Goal: Transaction & Acquisition: Book appointment/travel/reservation

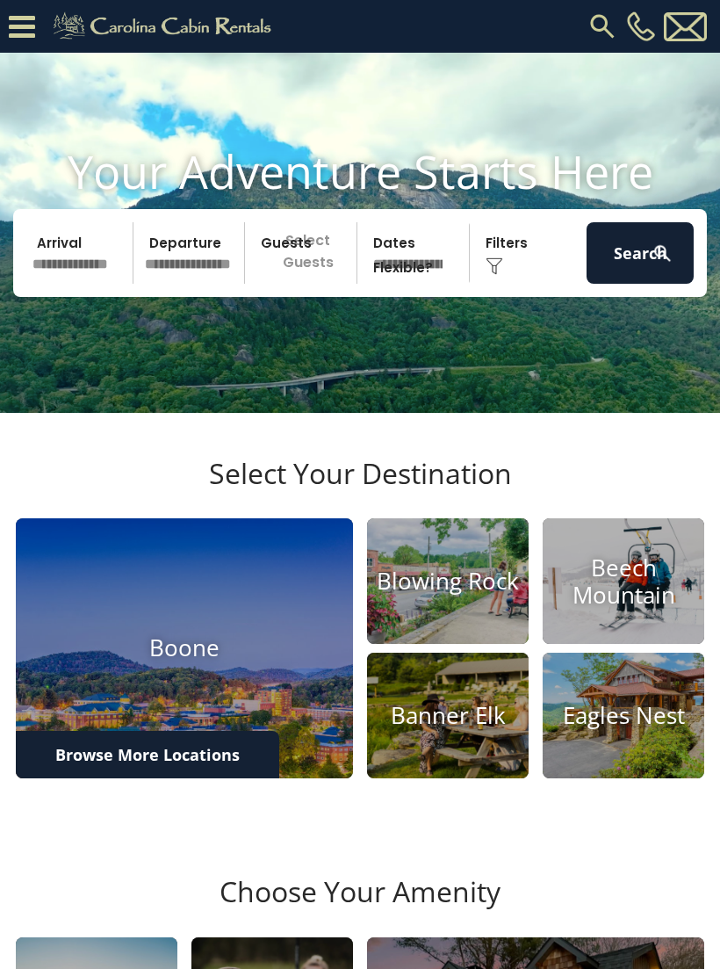
click at [72, 284] on input "text" at bounding box center [79, 252] width 107 height 61
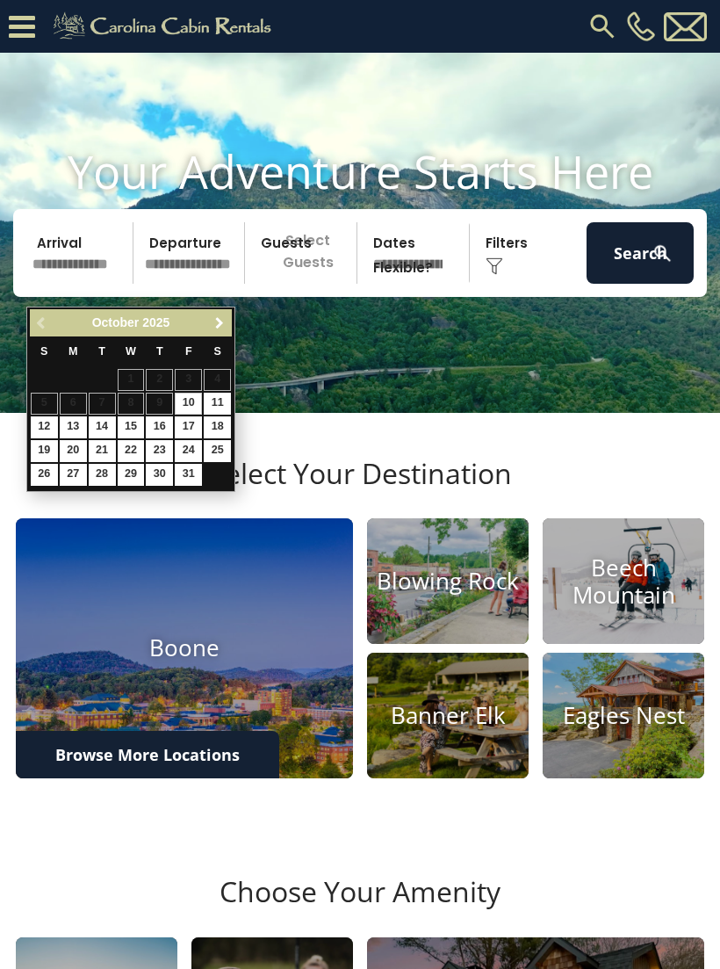
click at [227, 325] on link "Next" at bounding box center [219, 323] width 22 height 22
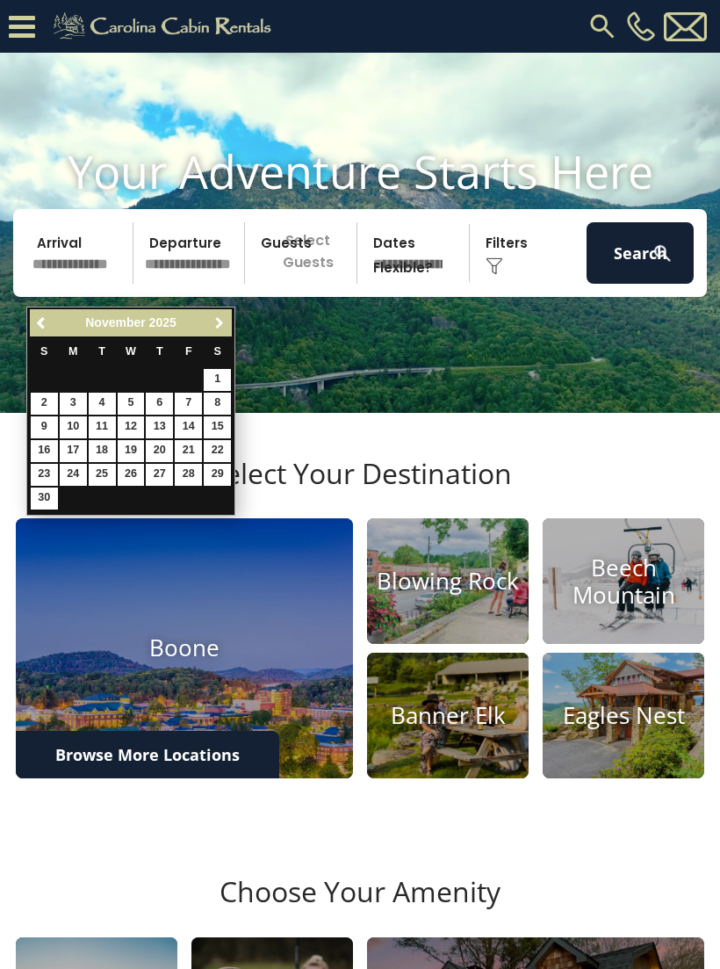
click at [227, 325] on link "Next" at bounding box center [219, 323] width 22 height 22
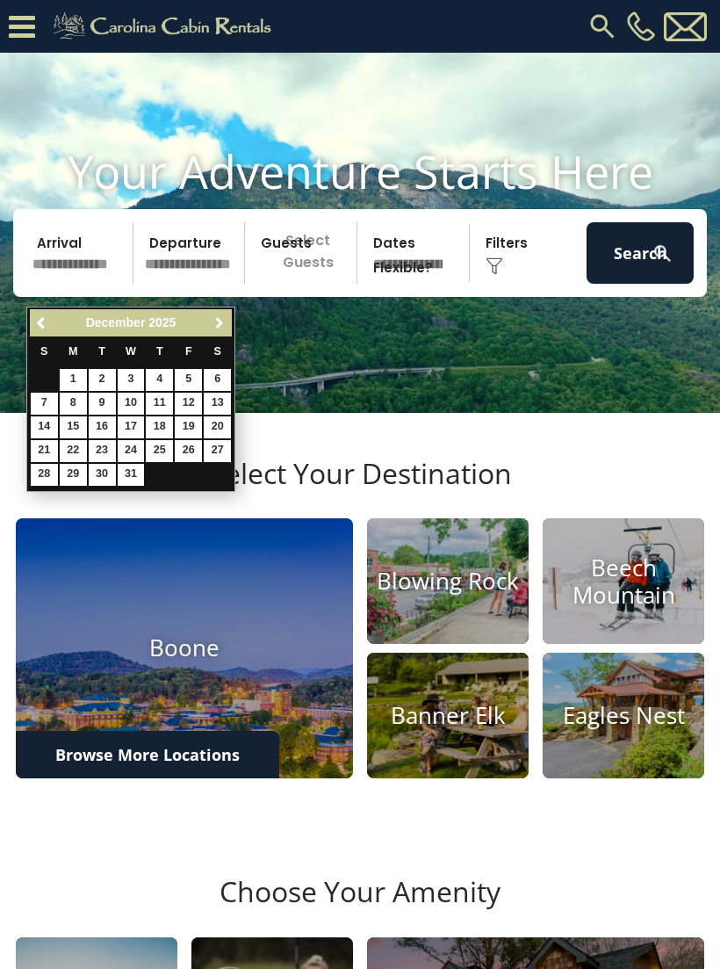
click at [227, 328] on link "Next" at bounding box center [219, 323] width 22 height 22
click at [221, 327] on span "Next" at bounding box center [220, 323] width 14 height 14
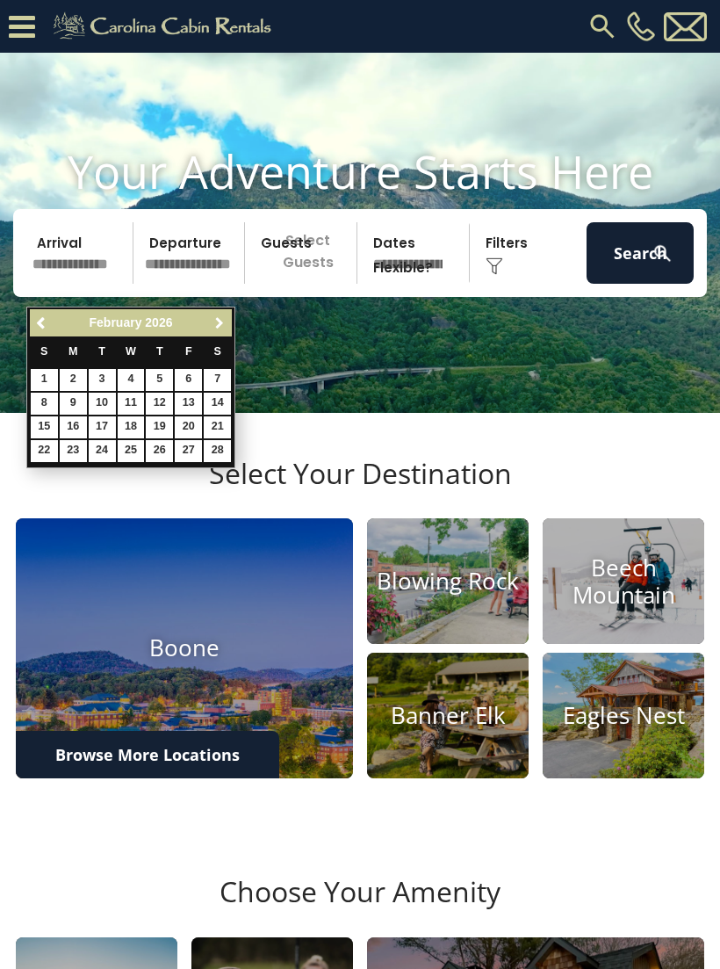
click at [219, 324] on span "Next" at bounding box center [220, 323] width 14 height 14
click at [219, 319] on span "Next" at bounding box center [220, 323] width 14 height 14
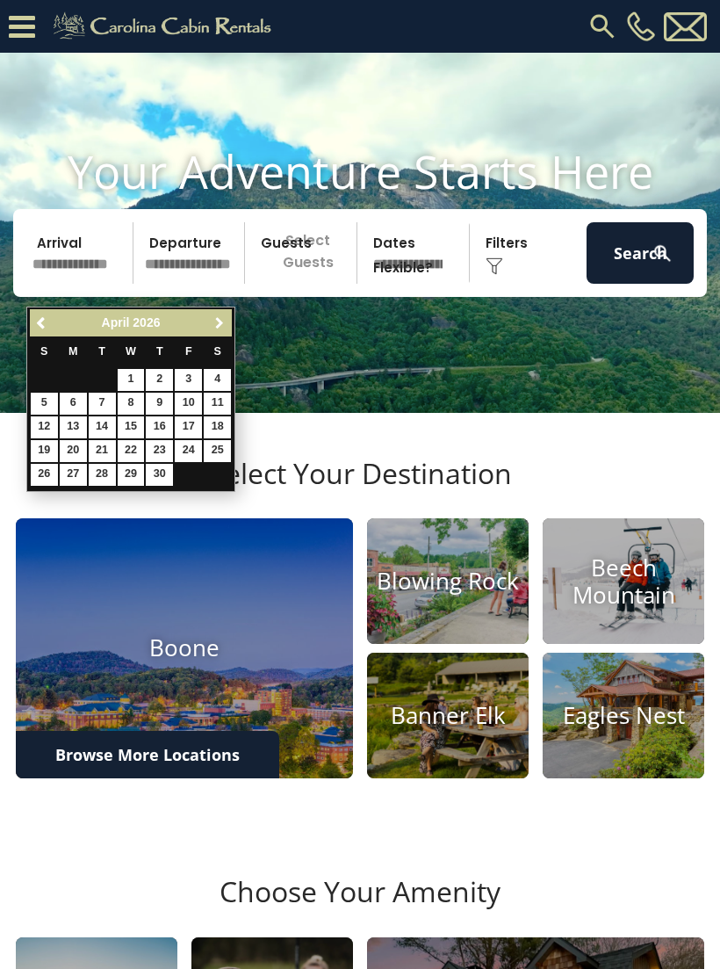
click at [220, 324] on span "Next" at bounding box center [220, 323] width 14 height 14
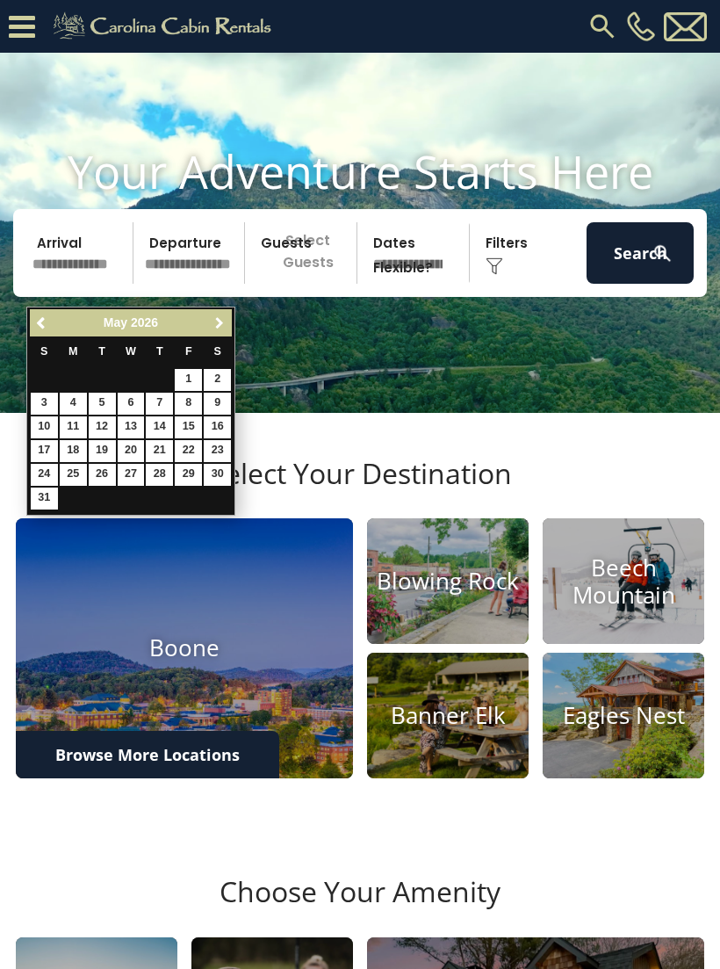
click at [220, 327] on span "Next" at bounding box center [220, 323] width 14 height 14
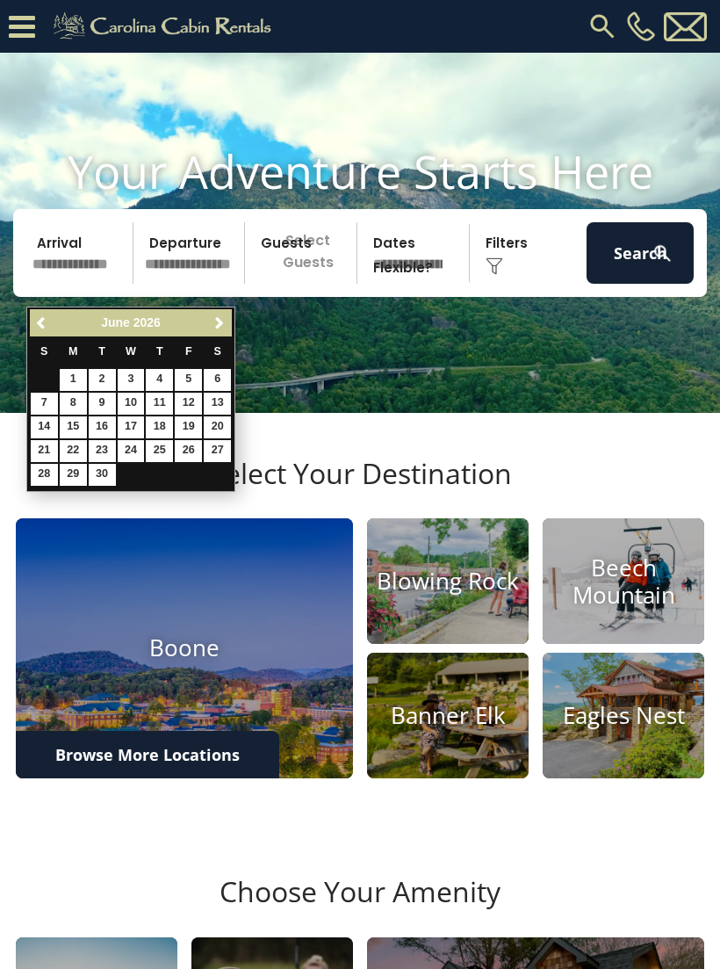
click at [221, 326] on span "Next" at bounding box center [220, 323] width 14 height 14
click at [172, 428] on link "16" at bounding box center [159, 427] width 27 height 22
type input "*******"
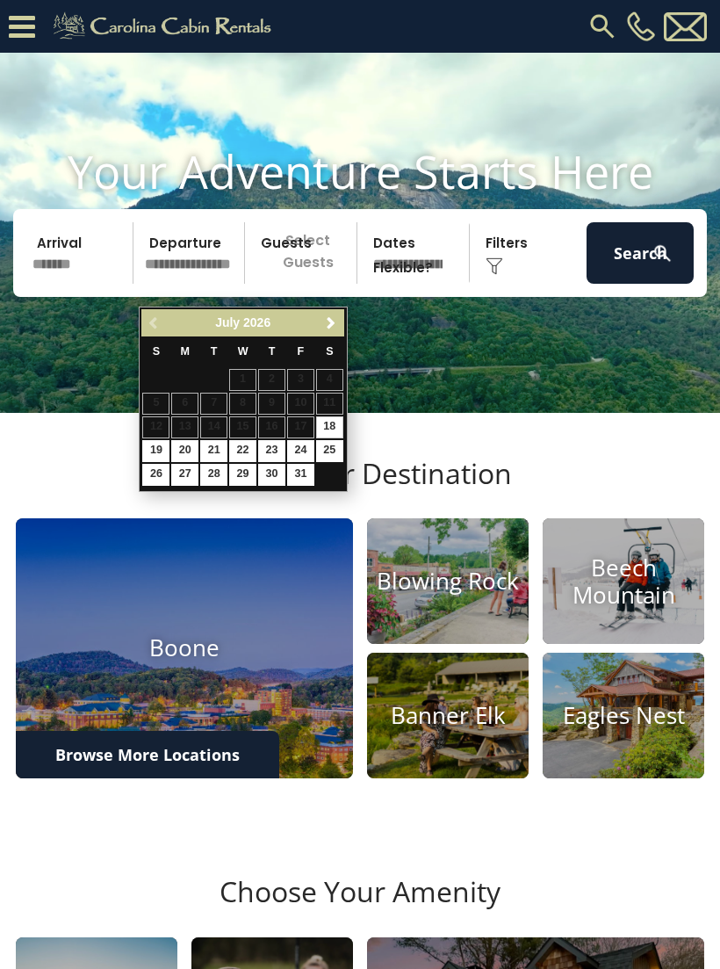
click at [165, 450] on link "19" at bounding box center [155, 451] width 27 height 22
type input "*******"
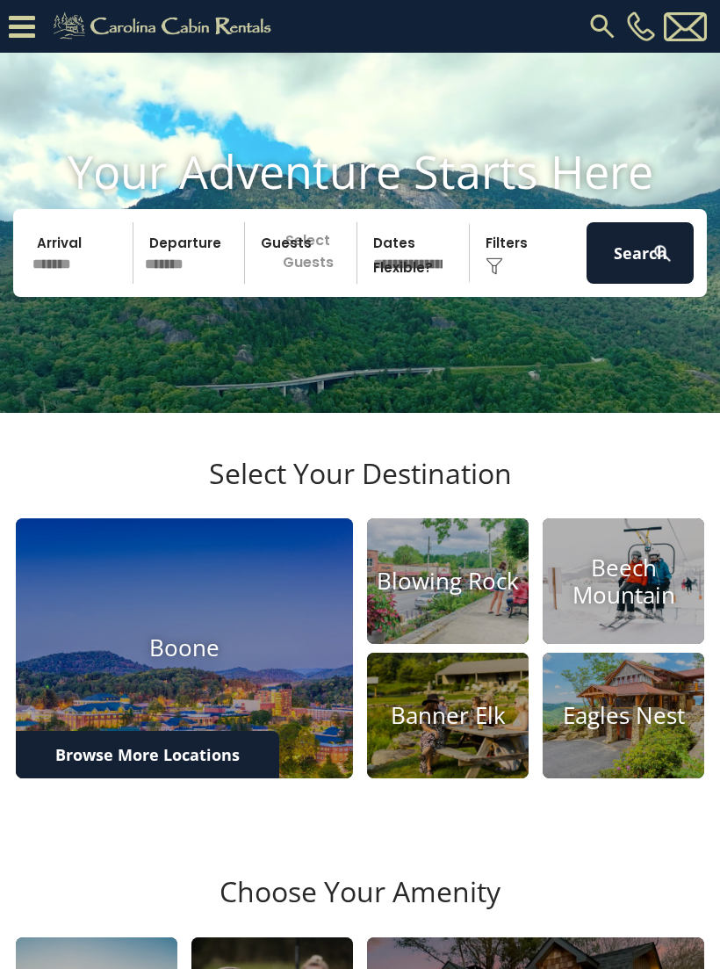
click at [329, 284] on p "Select Guests" at bounding box center [303, 252] width 106 height 61
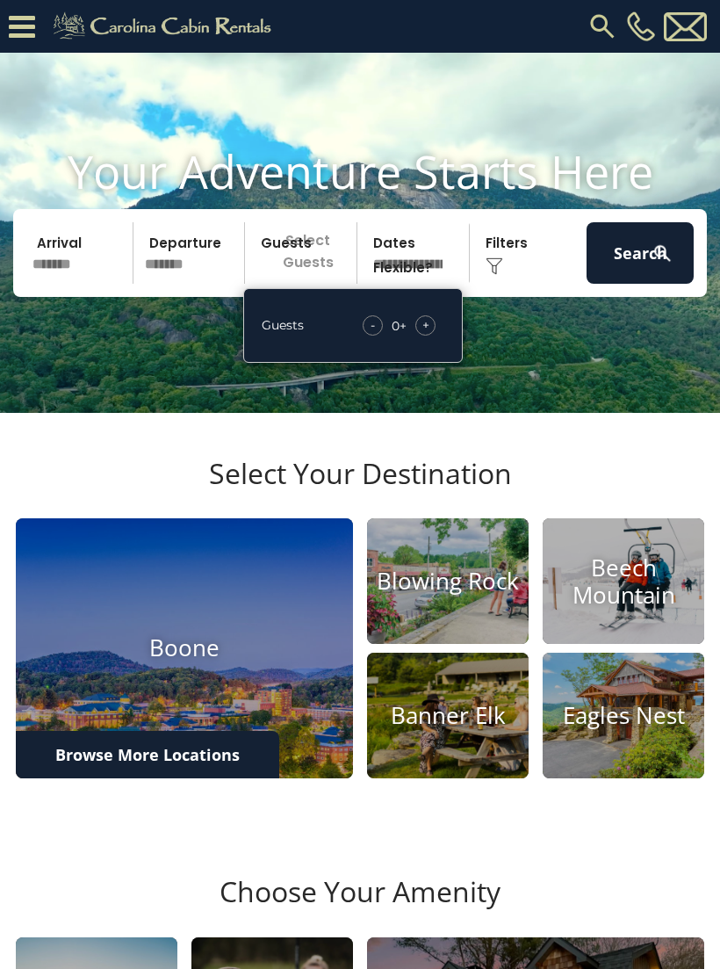
click at [442, 336] on div "- 0 + +" at bounding box center [399, 325] width 90 height 20
click at [434, 336] on div "+" at bounding box center [425, 325] width 20 height 20
click at [433, 336] on div "+" at bounding box center [425, 325] width 20 height 20
click at [436, 336] on div "+" at bounding box center [425, 325] width 20 height 20
click at [435, 336] on div "+" at bounding box center [425, 325] width 20 height 20
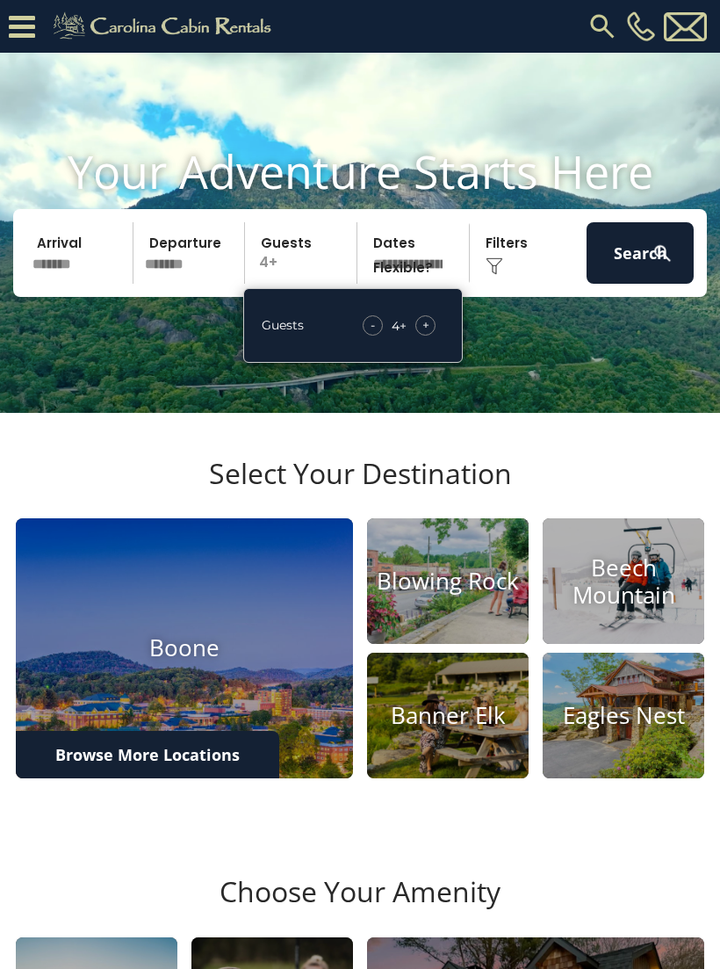
click at [446, 350] on div "Guests - 4 + +" at bounding box center [353, 325] width 220 height 75
click at [434, 336] on div "+" at bounding box center [425, 325] width 20 height 20
click at [436, 336] on div "+" at bounding box center [425, 325] width 20 height 20
click at [519, 284] on div "Click to Choose" at bounding box center [528, 252] width 107 height 61
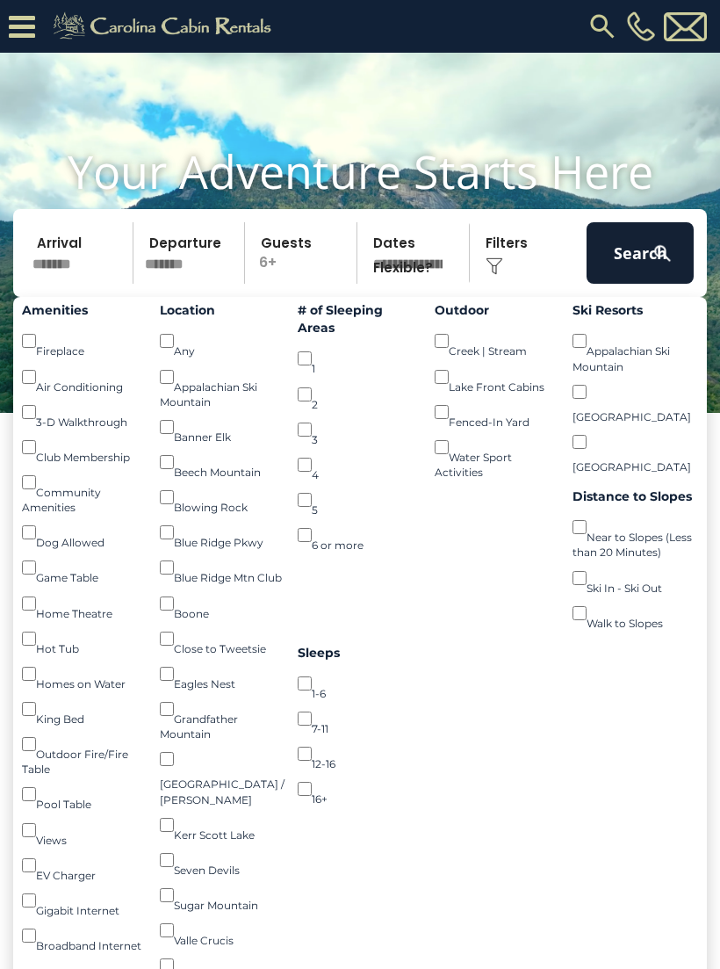
click at [655, 264] on img at bounding box center [663, 253] width 22 height 22
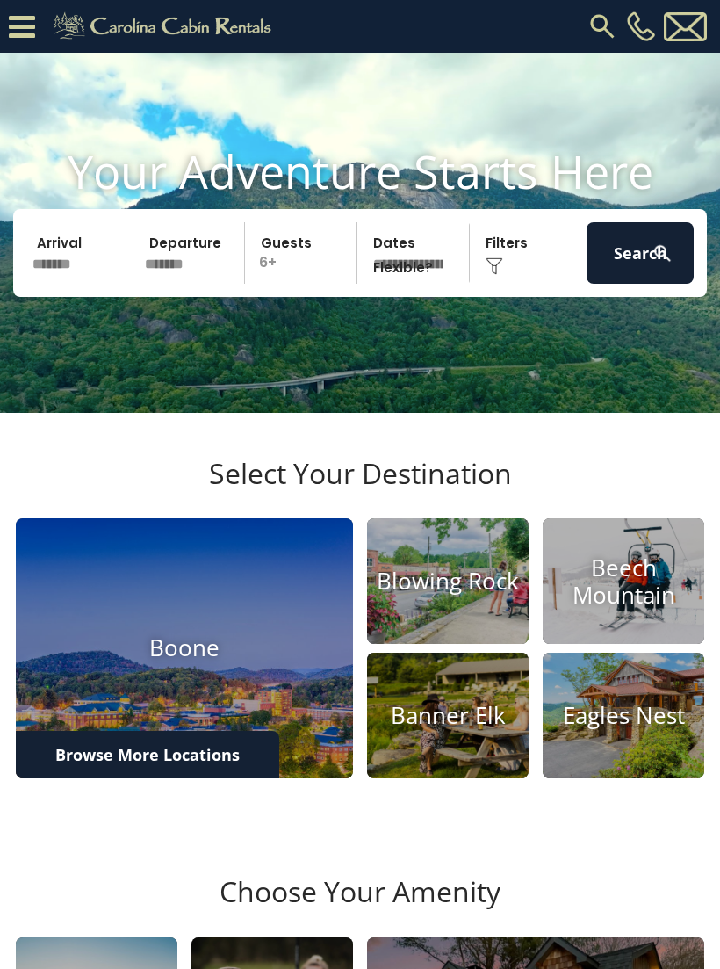
click at [454, 595] on h4 "Blowing Rock" at bounding box center [448, 580] width 162 height 27
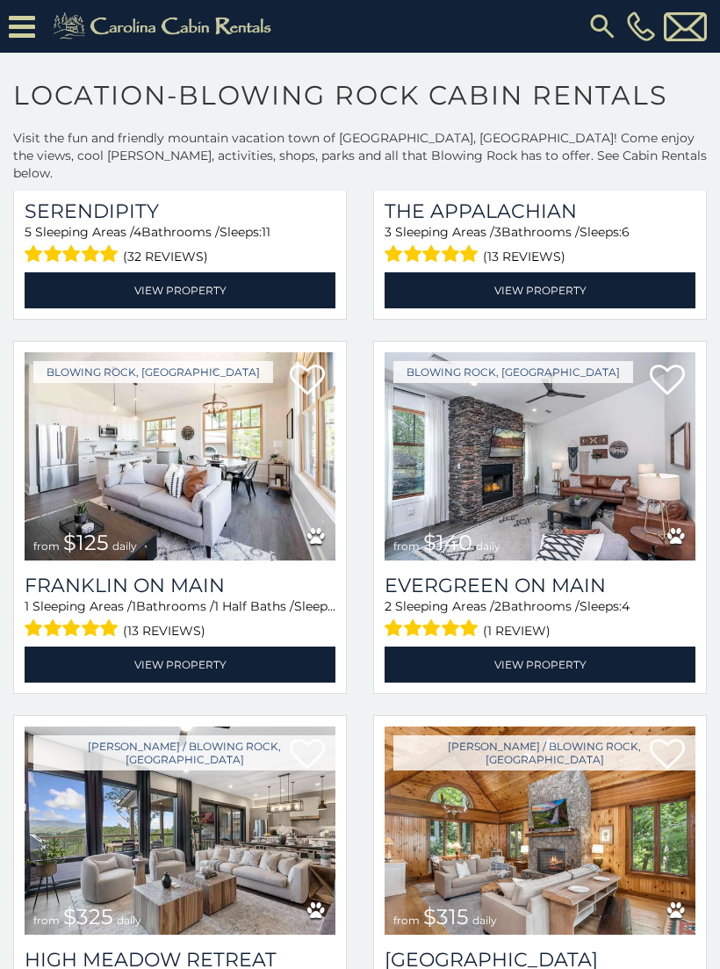
scroll to position [1050, 0]
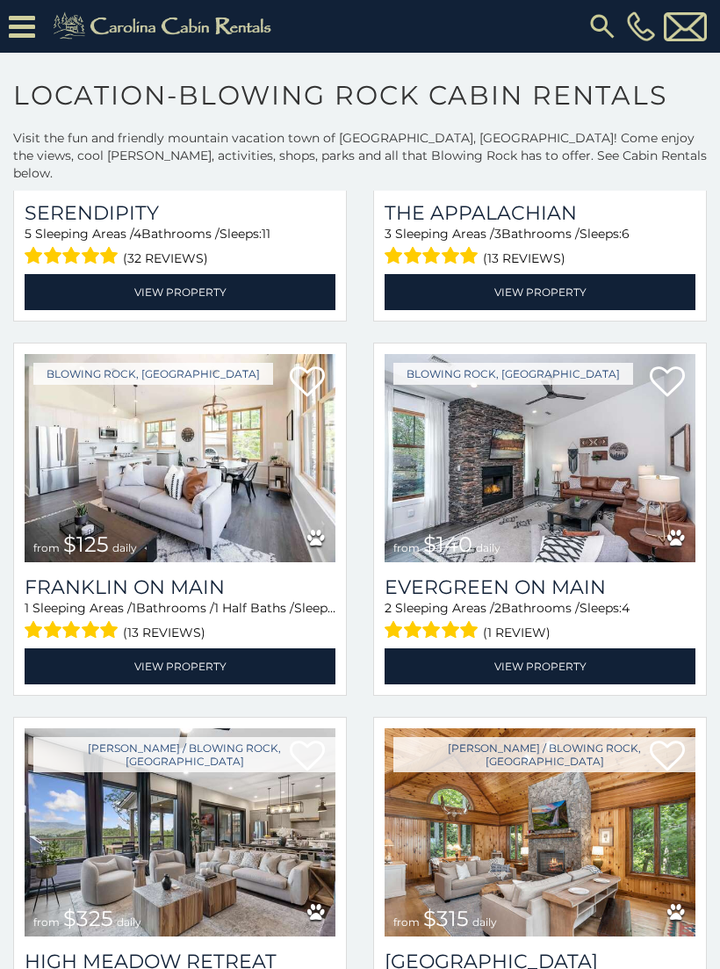
click at [572, 451] on img at bounding box center [540, 458] width 311 height 208
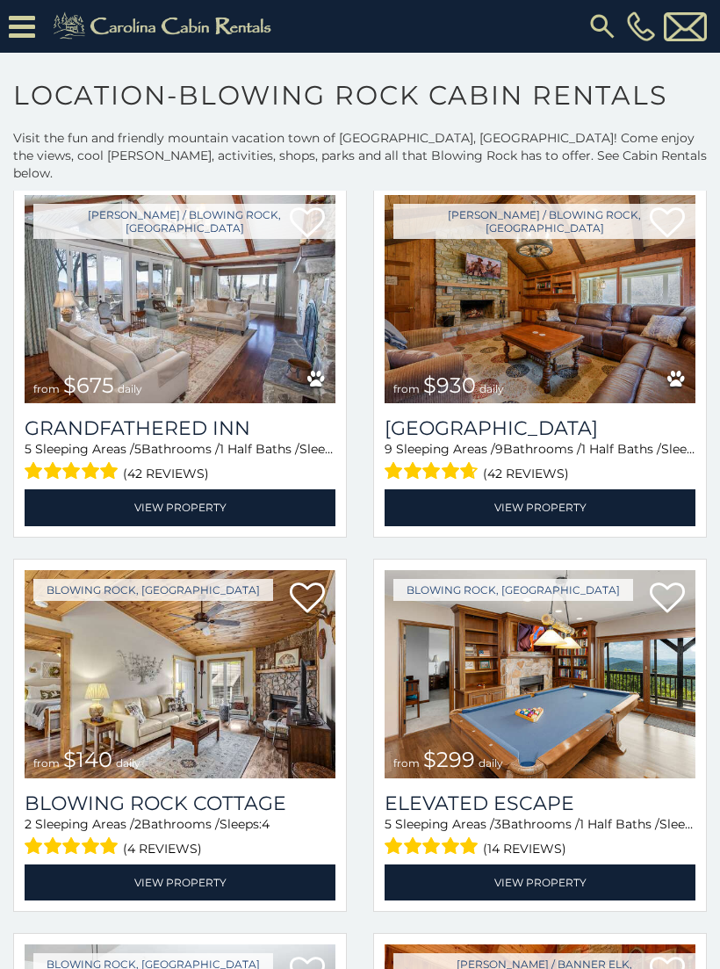
scroll to position [2707, 0]
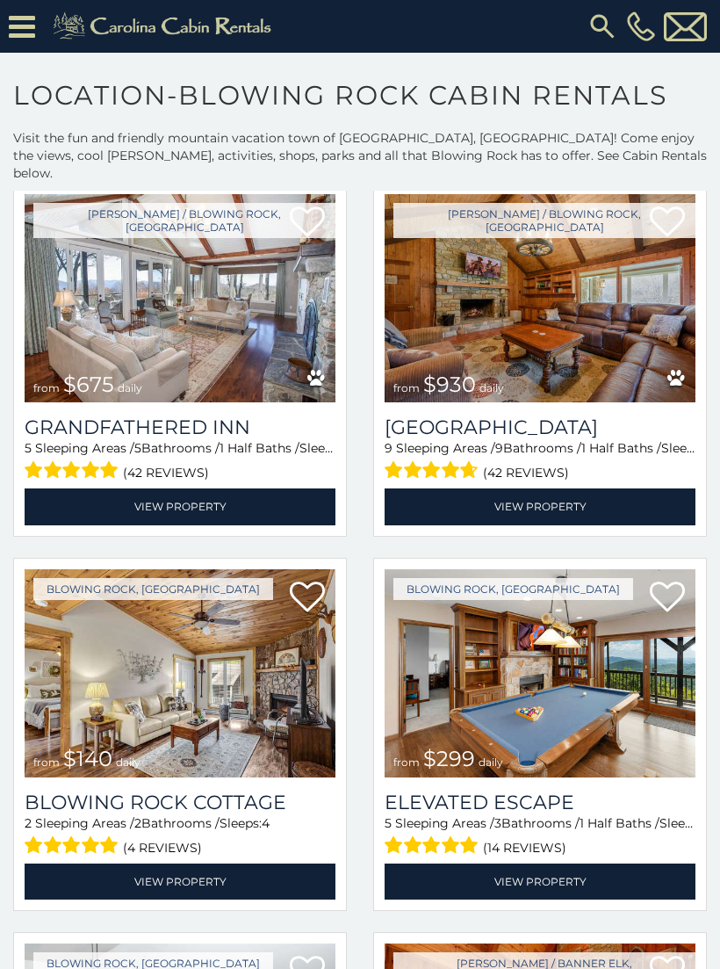
click at [191, 671] on img at bounding box center [180, 673] width 311 height 208
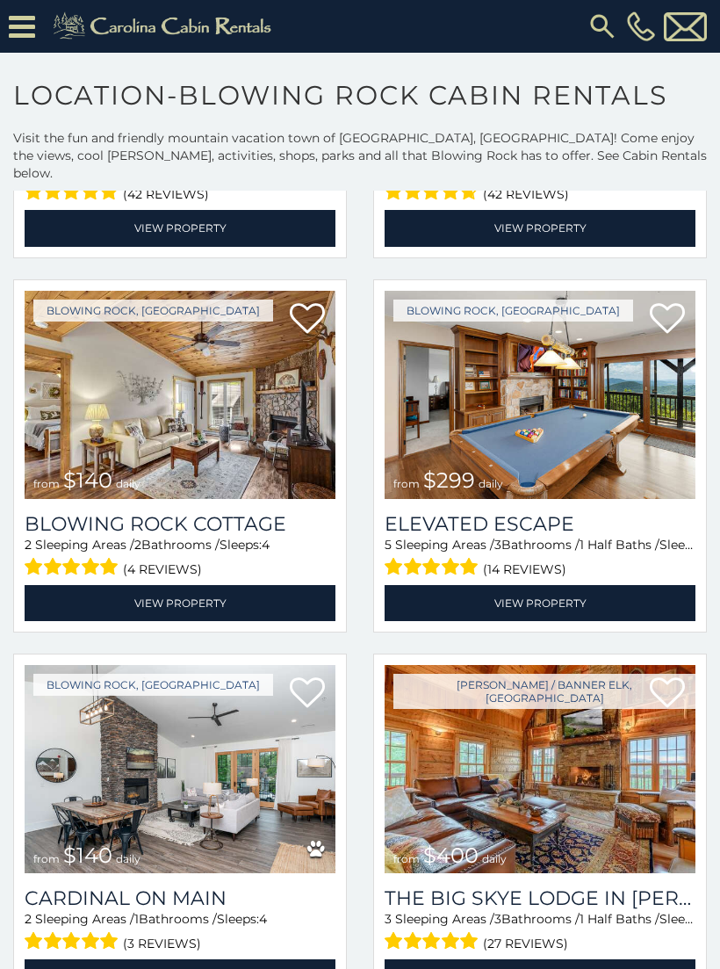
scroll to position [2983, 0]
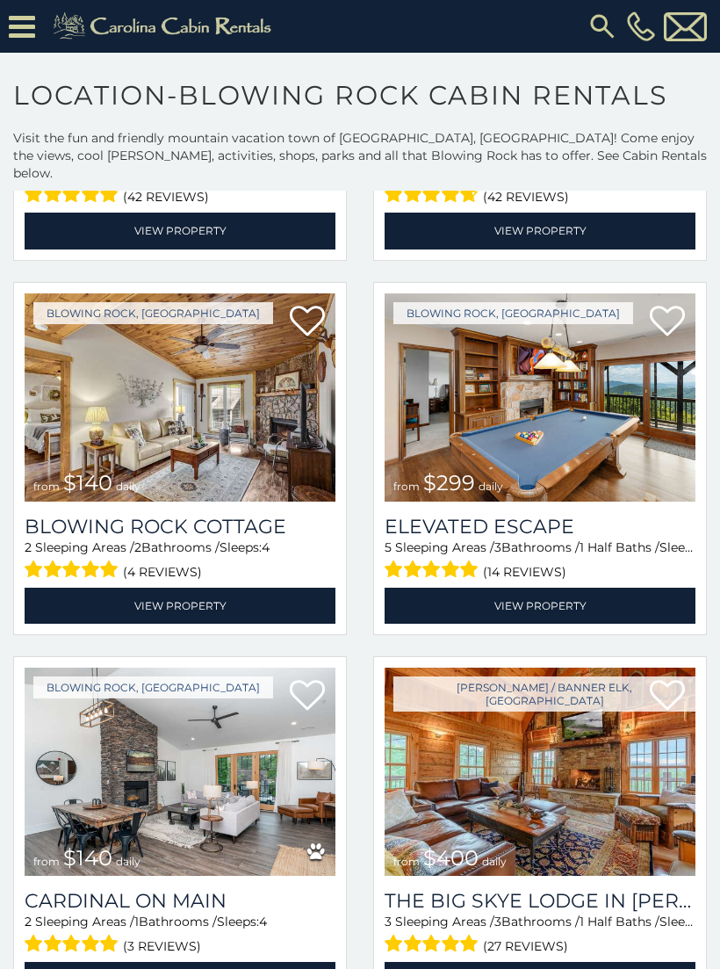
click at [515, 392] on img at bounding box center [540, 397] width 311 height 208
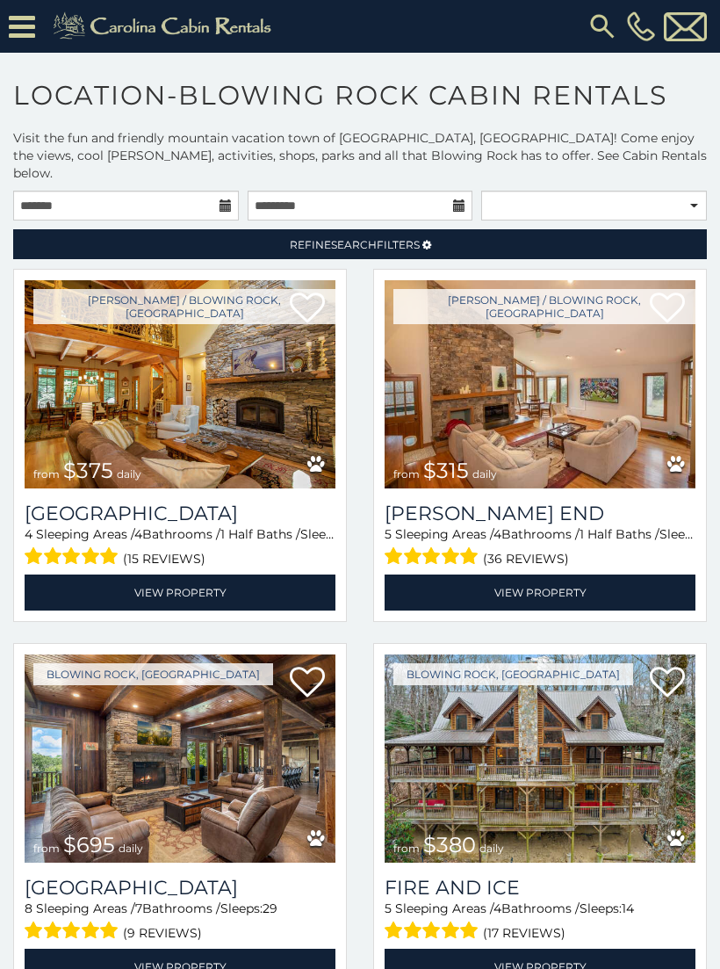
scroll to position [0, 0]
click at [228, 198] on input "text" at bounding box center [126, 206] width 226 height 30
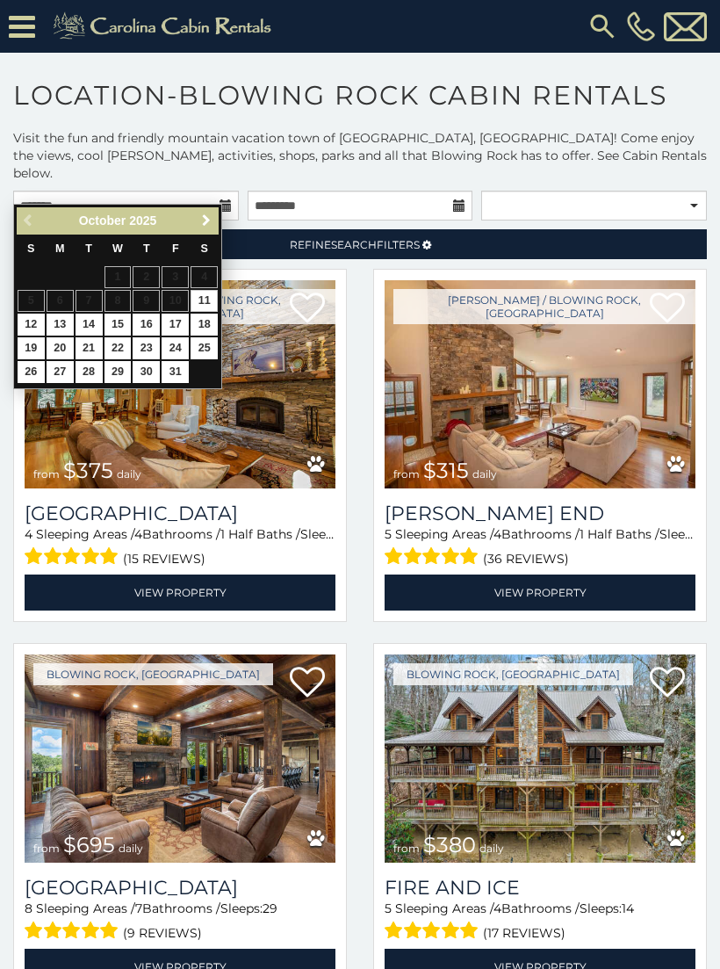
click at [207, 224] on span "Next" at bounding box center [206, 220] width 14 height 14
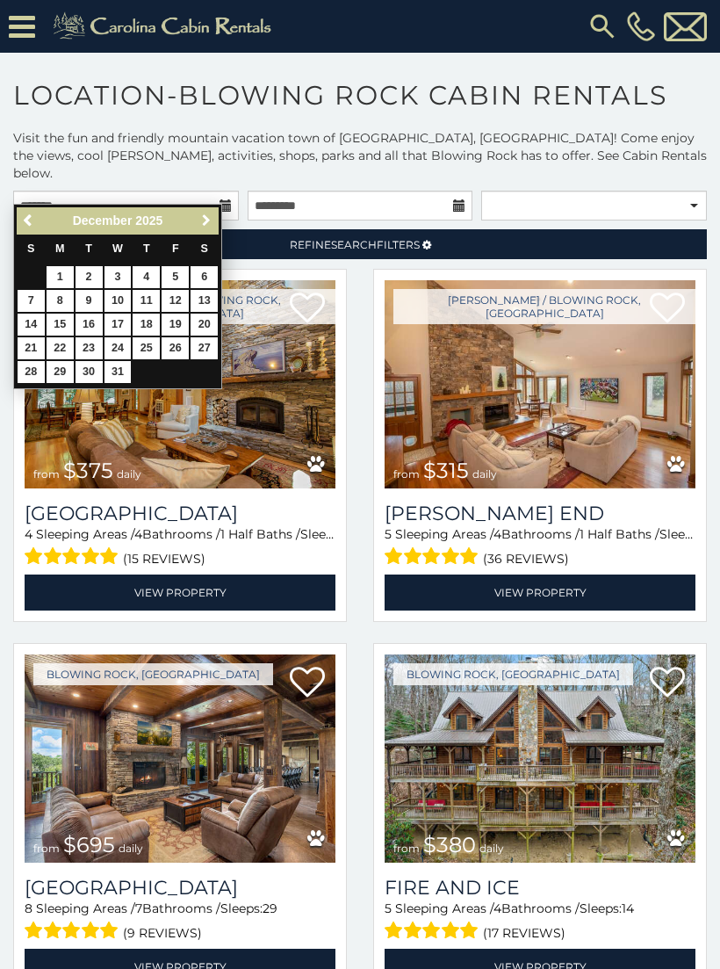
click at [212, 218] on span "Next" at bounding box center [206, 220] width 14 height 14
click at [213, 225] on link "Next" at bounding box center [206, 221] width 22 height 22
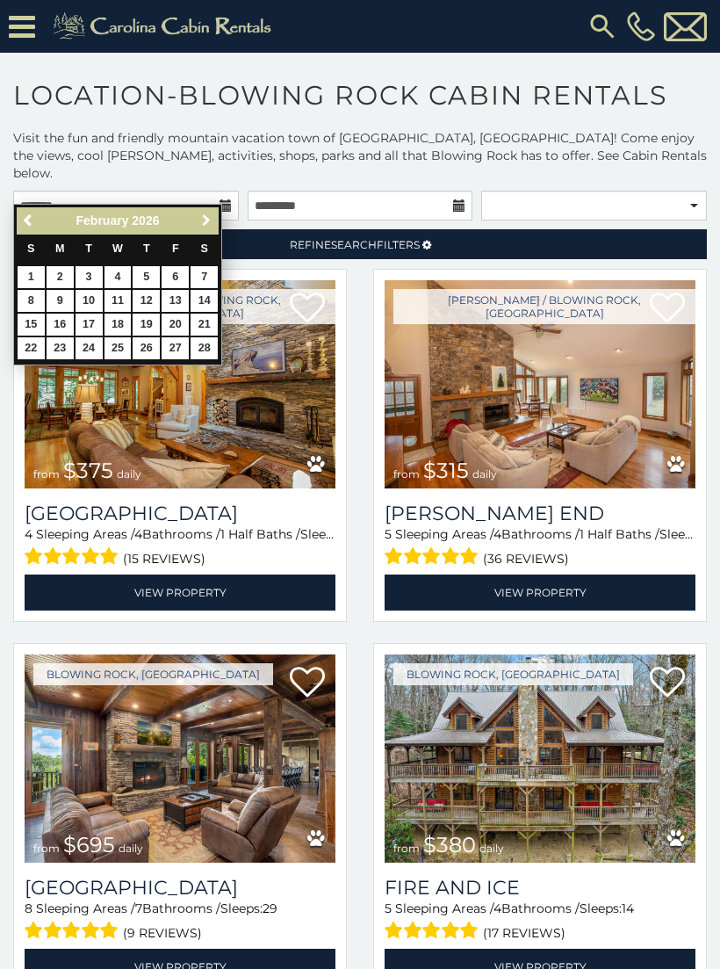
click at [214, 211] on link "Next" at bounding box center [206, 221] width 22 height 22
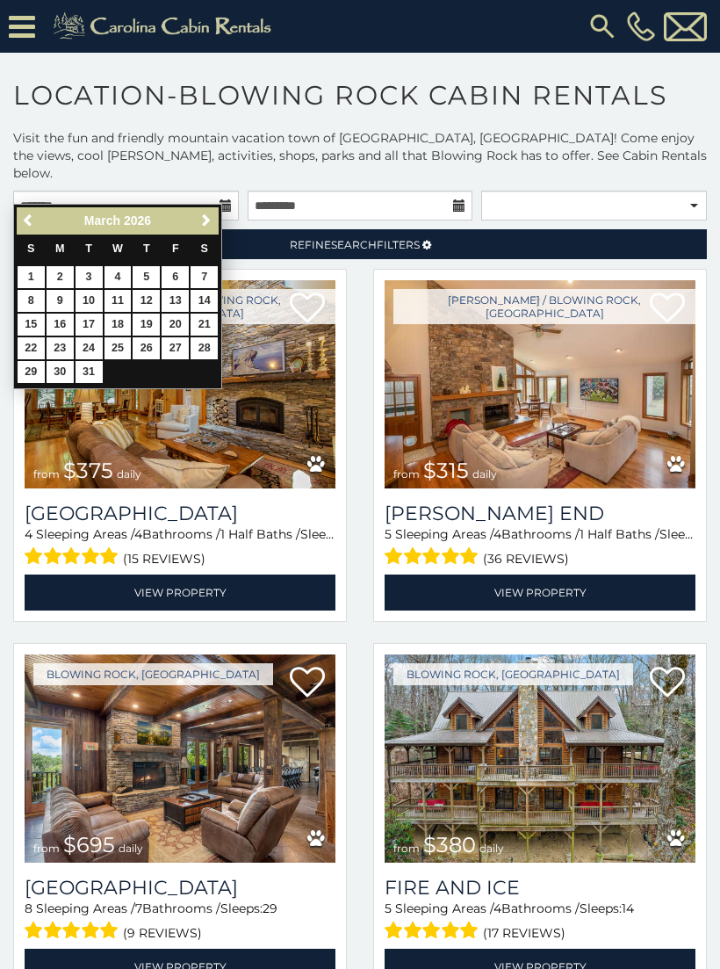
click at [216, 227] on link "Next" at bounding box center [206, 221] width 22 height 22
click at [216, 224] on link "Next" at bounding box center [206, 221] width 22 height 22
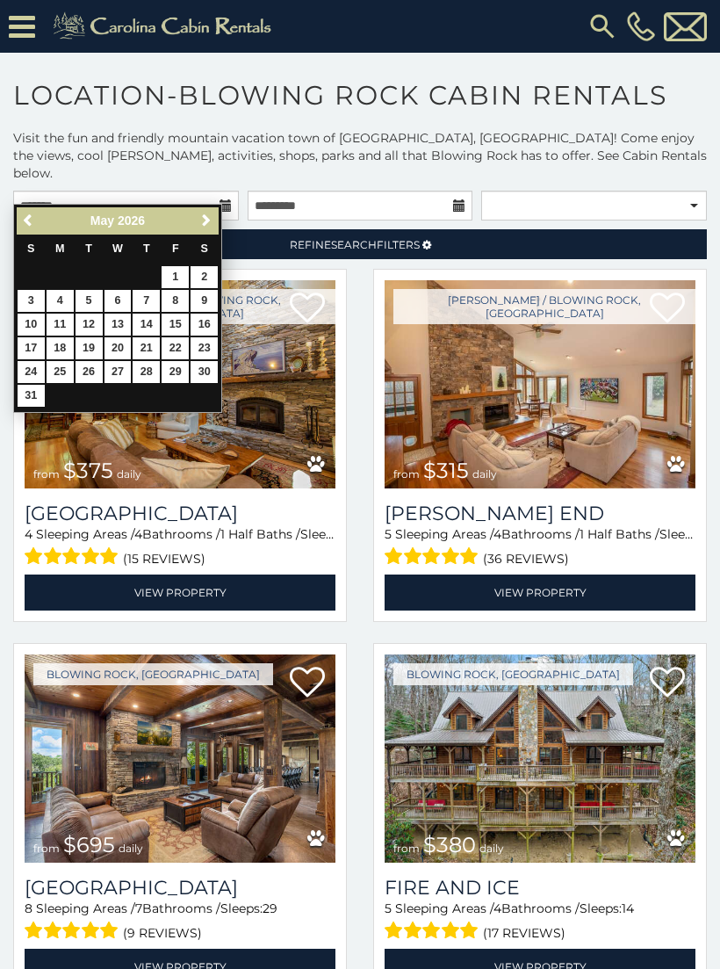
click at [214, 224] on link "Next" at bounding box center [206, 221] width 22 height 22
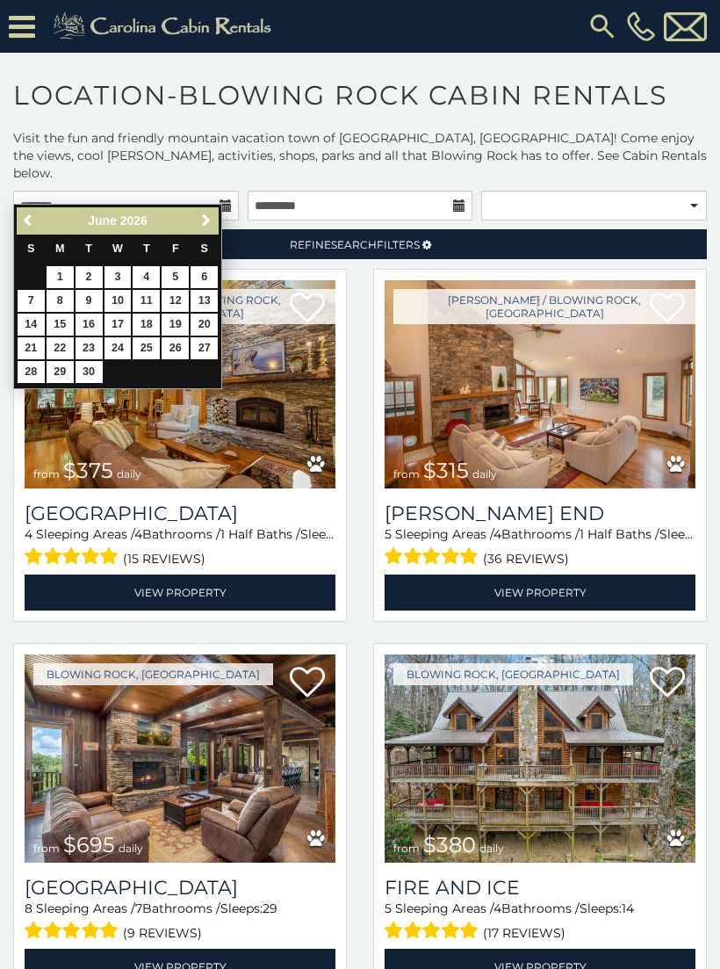
click at [210, 225] on span "Next" at bounding box center [206, 220] width 14 height 14
click at [155, 329] on link "16" at bounding box center [146, 325] width 27 height 22
type input "**********"
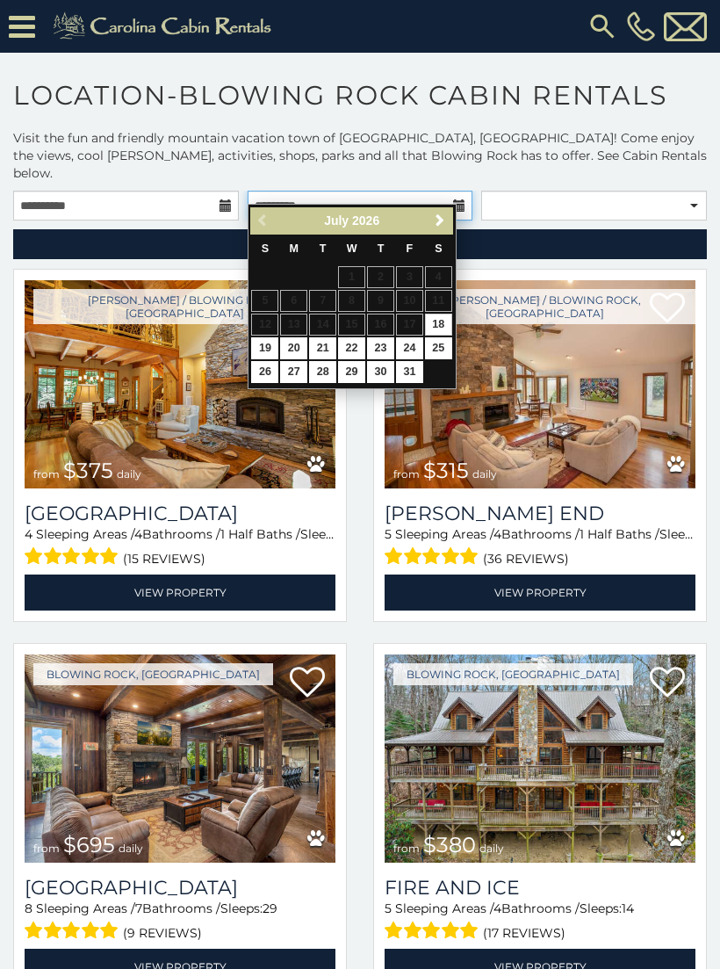
click at [472, 194] on input "text" at bounding box center [361, 206] width 226 height 30
click at [276, 354] on link "19" at bounding box center [264, 348] width 27 height 22
type input "**********"
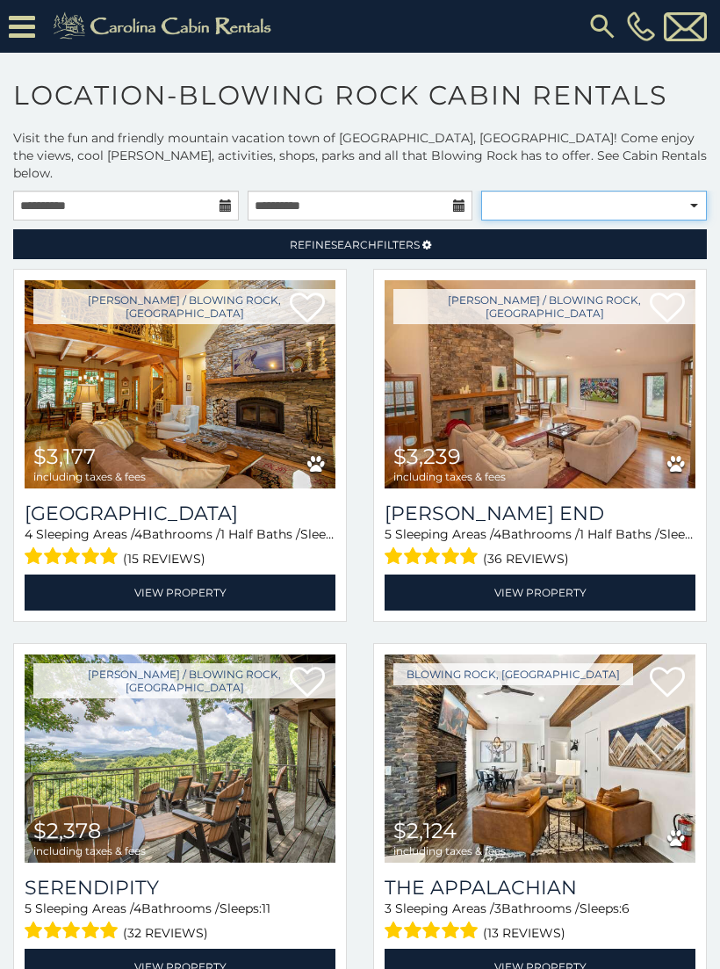
click at [702, 195] on select "**********" at bounding box center [594, 206] width 226 height 30
select select "**********"
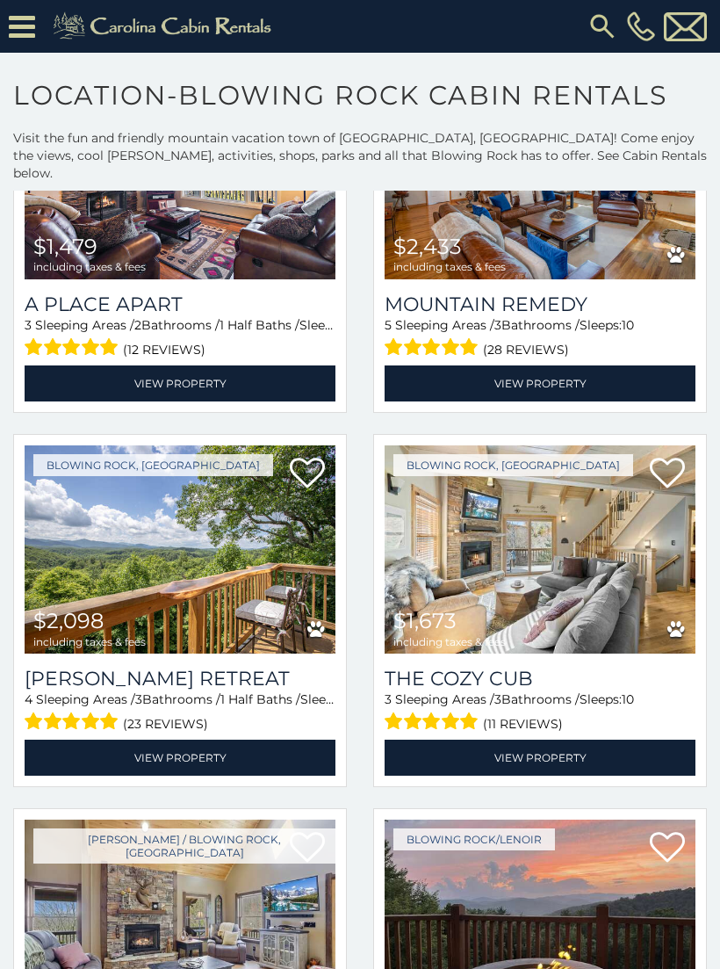
scroll to position [3208, 0]
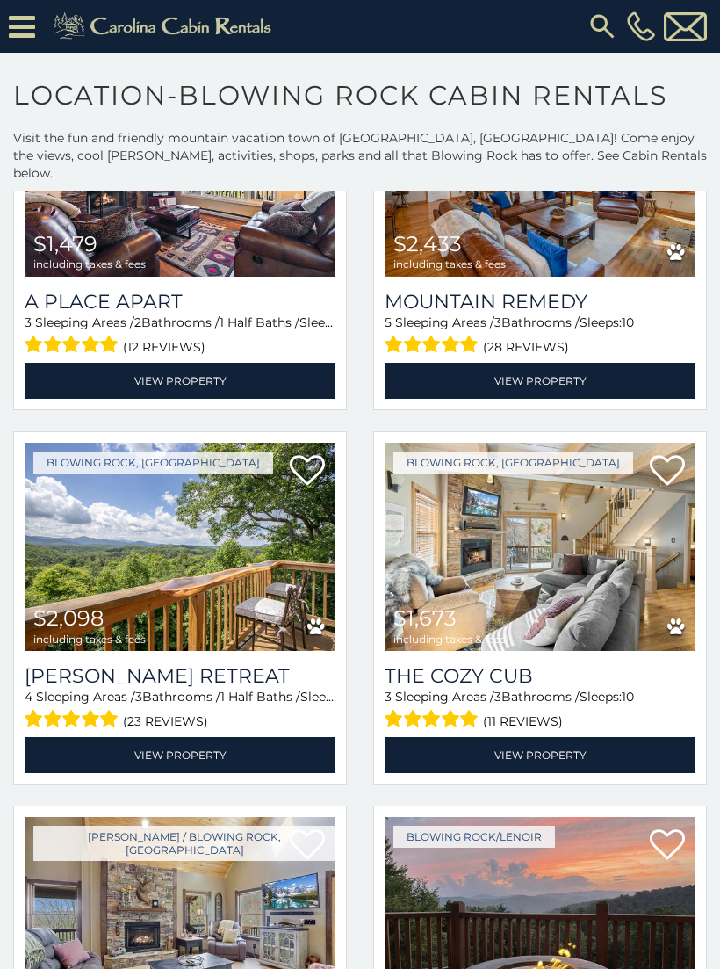
click at [542, 745] on link "View Property" at bounding box center [540, 755] width 311 height 36
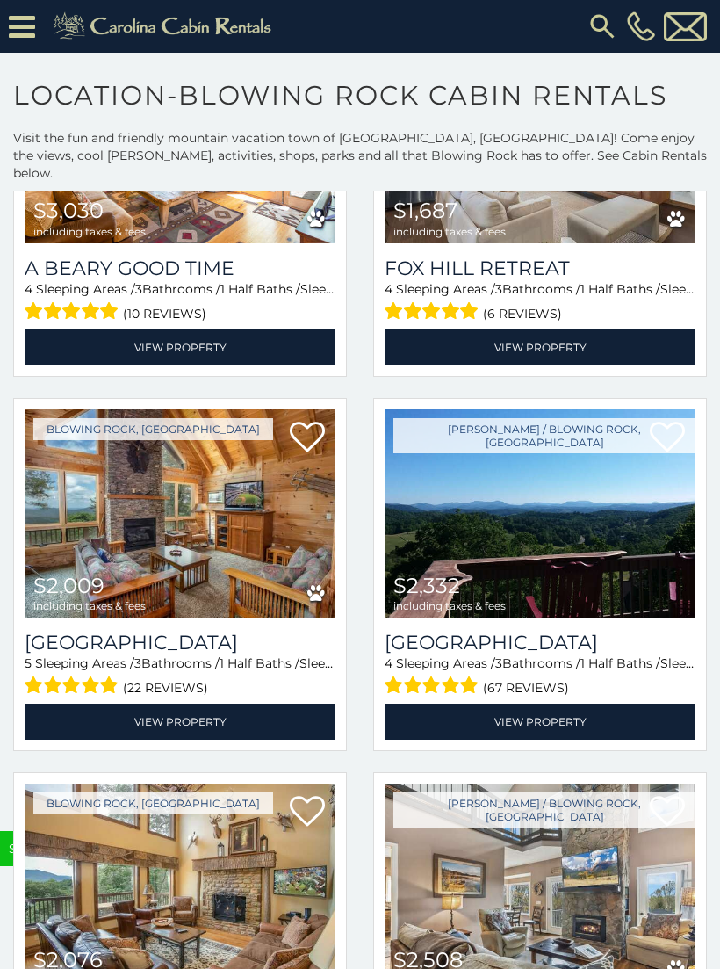
scroll to position [4753, 0]
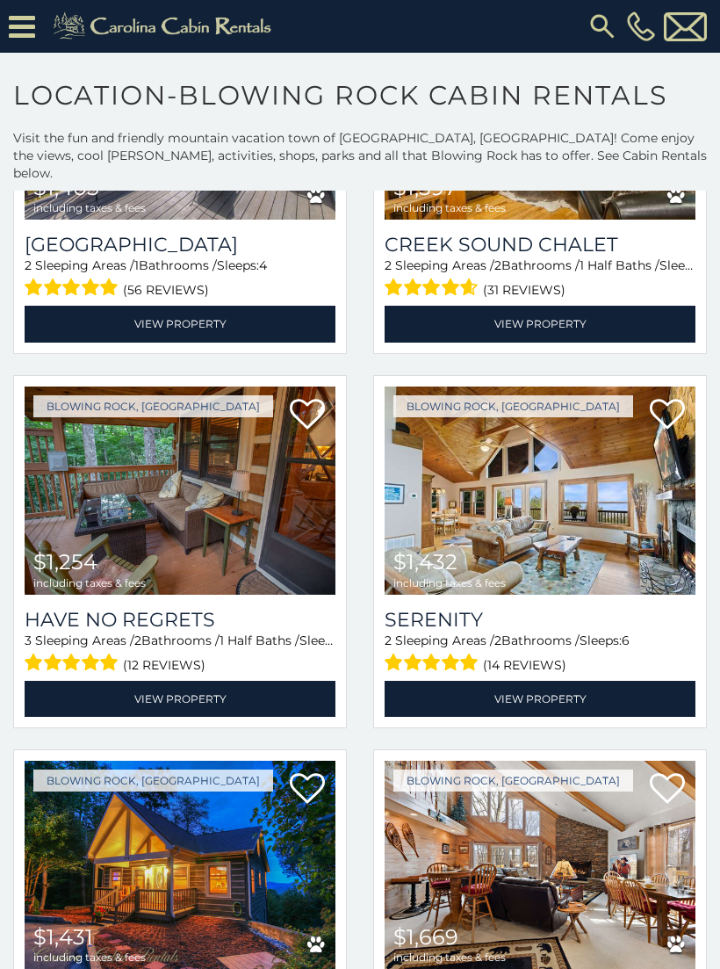
scroll to position [6635, 0]
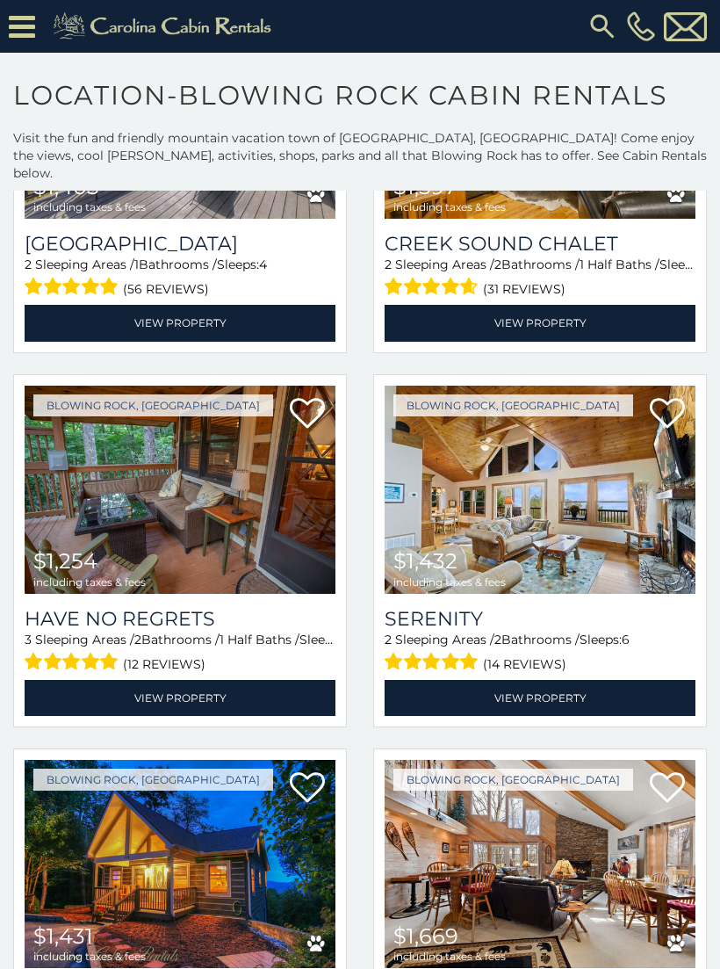
click at [227, 502] on img at bounding box center [180, 490] width 311 height 208
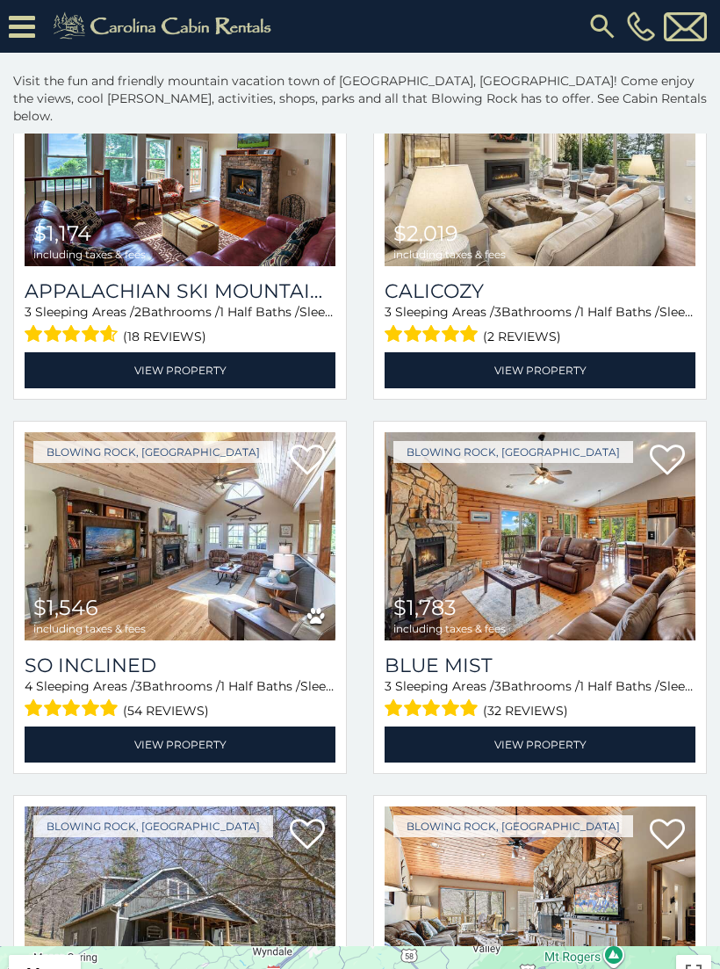
scroll to position [8028, 0]
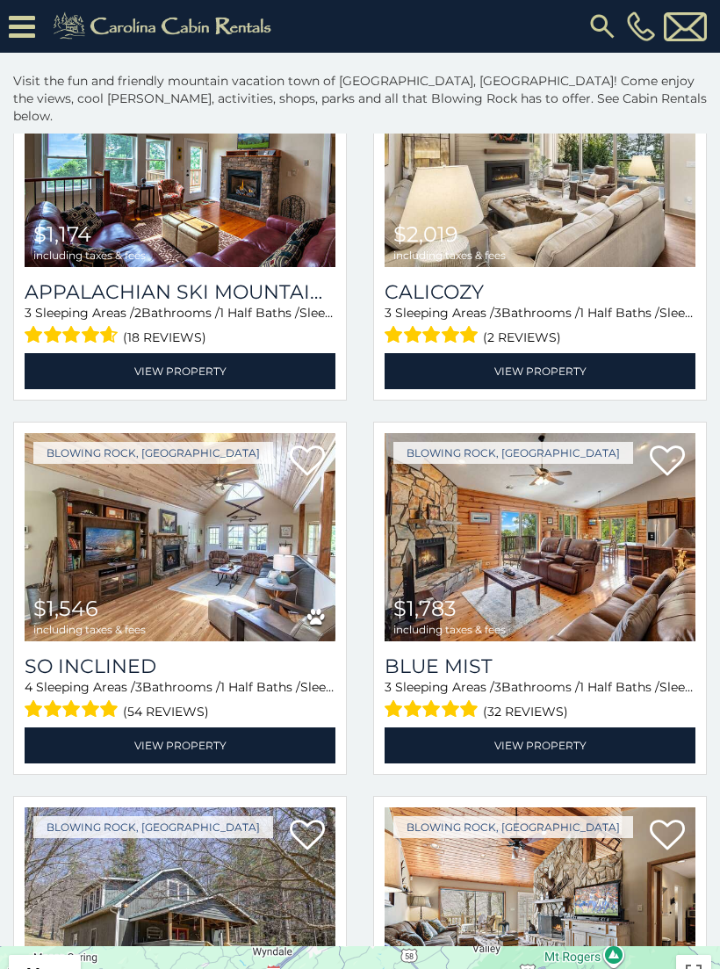
click at [536, 555] on img at bounding box center [540, 537] width 311 height 208
click at [558, 576] on img at bounding box center [540, 537] width 311 height 208
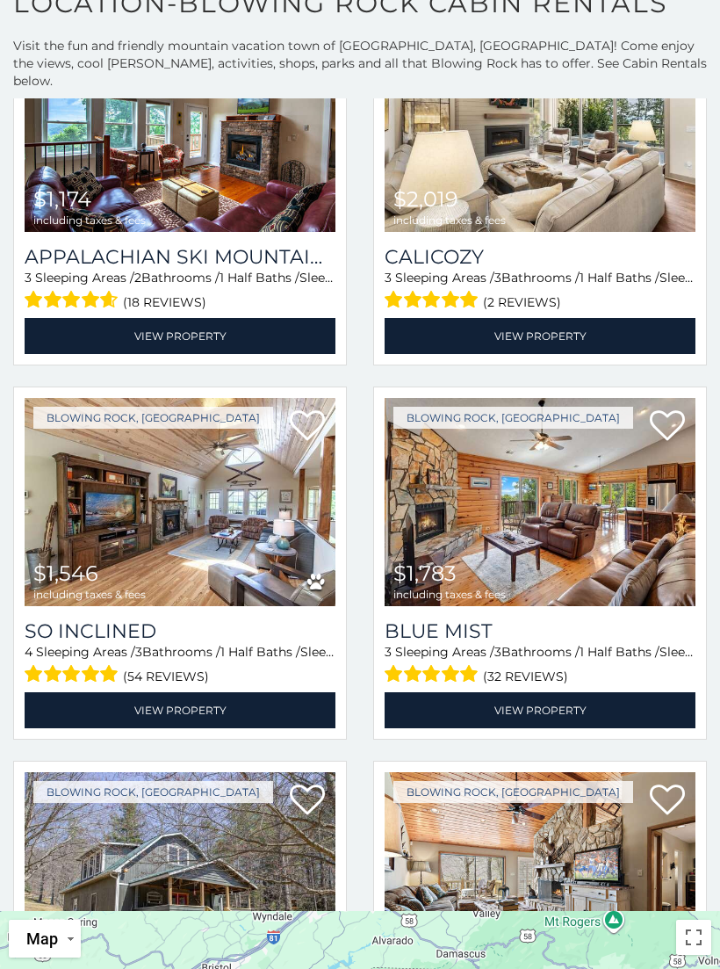
scroll to position [92, 0]
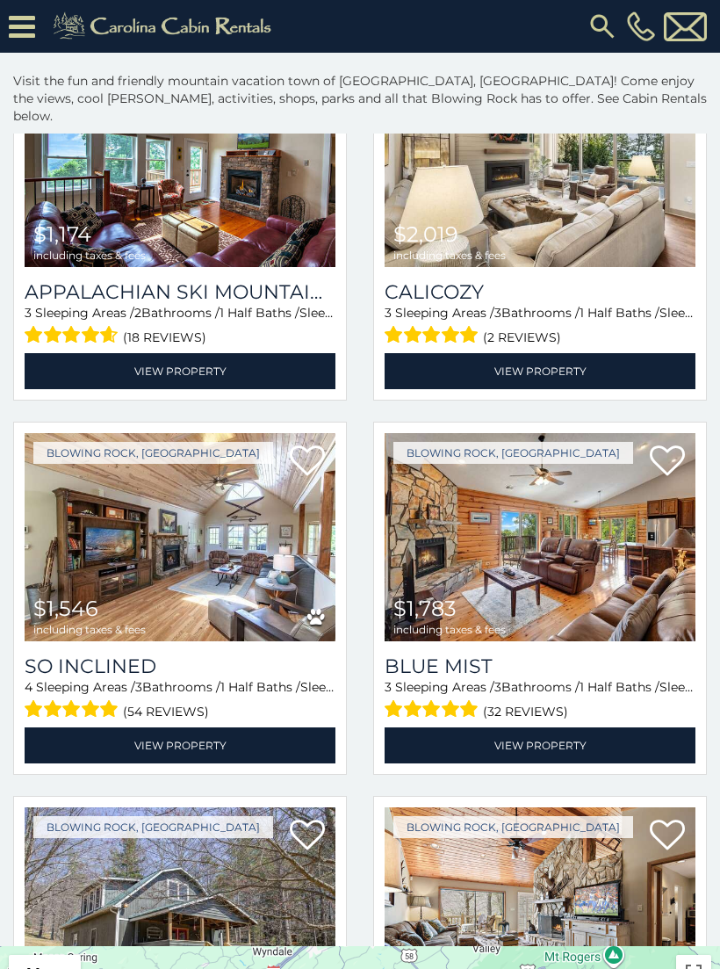
click at [206, 565] on img at bounding box center [180, 537] width 311 height 208
click at [235, 572] on img at bounding box center [180, 537] width 311 height 208
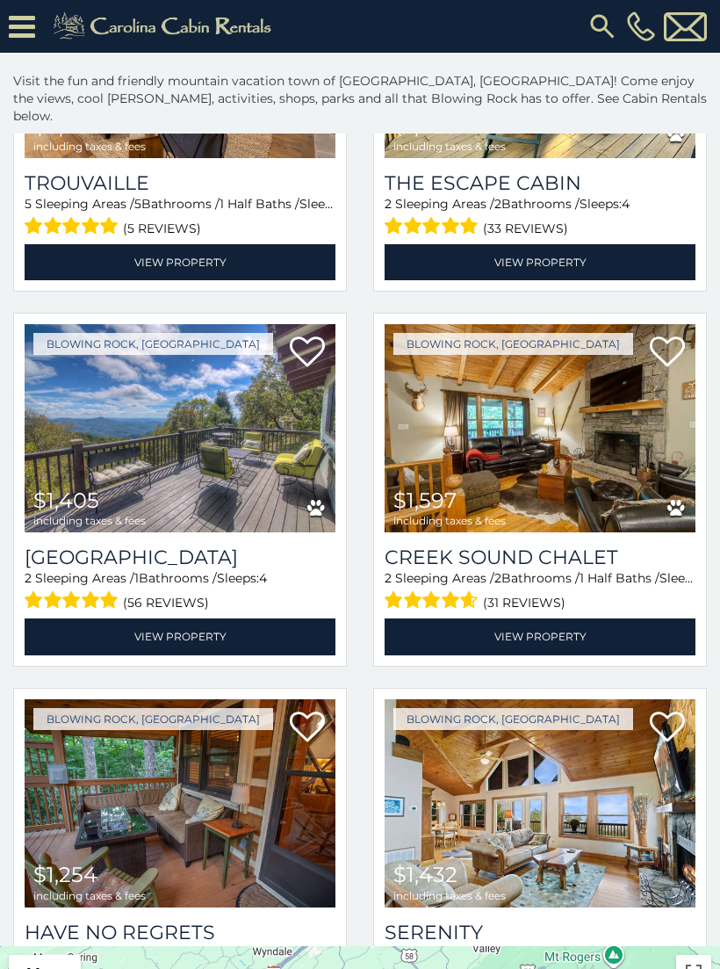
scroll to position [6258, 0]
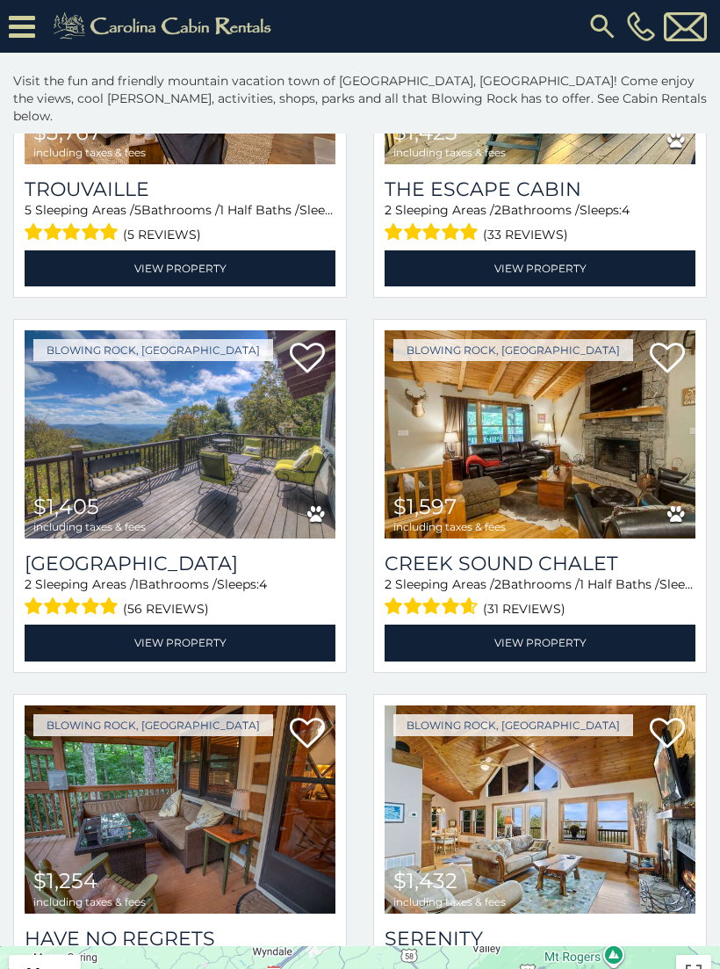
click at [611, 252] on link "View Property" at bounding box center [540, 268] width 311 height 36
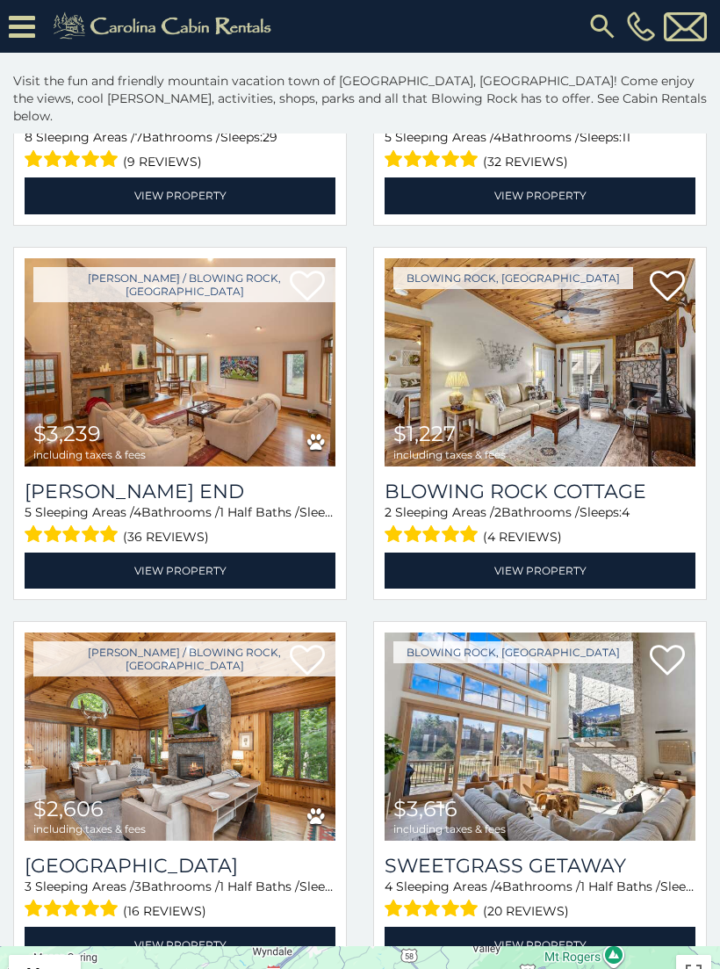
scroll to position [707, 0]
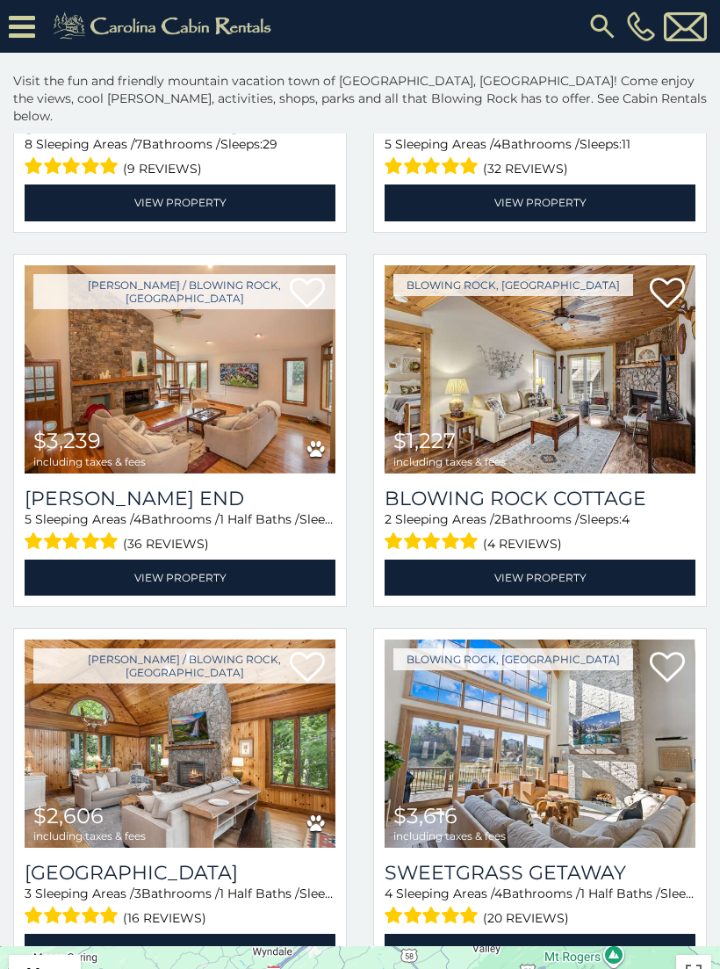
click at [536, 395] on img at bounding box center [540, 369] width 311 height 208
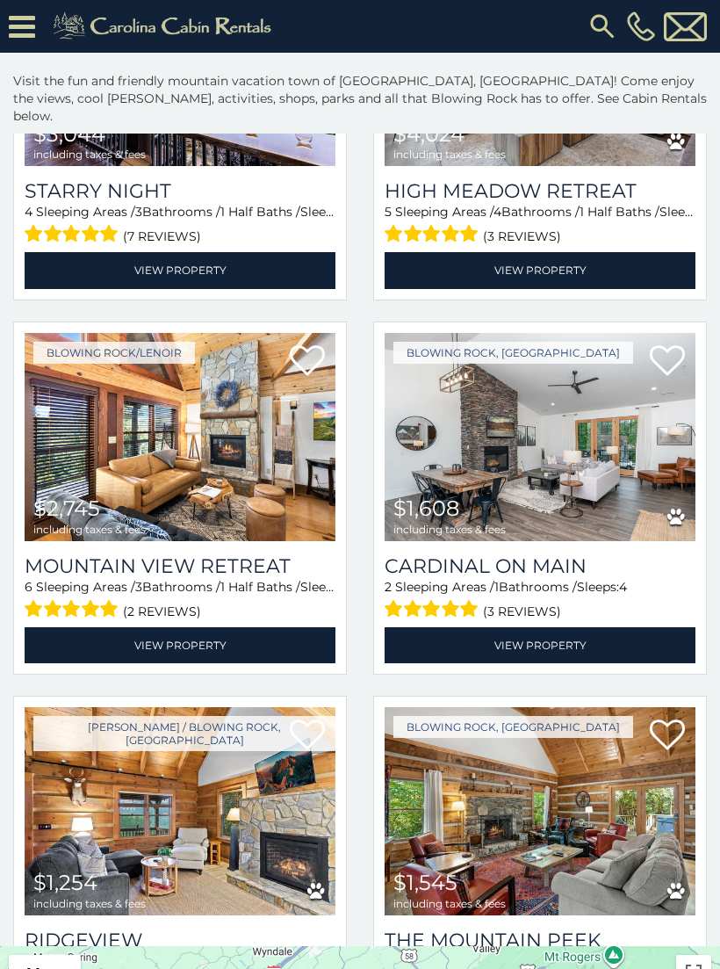
scroll to position [1764, 0]
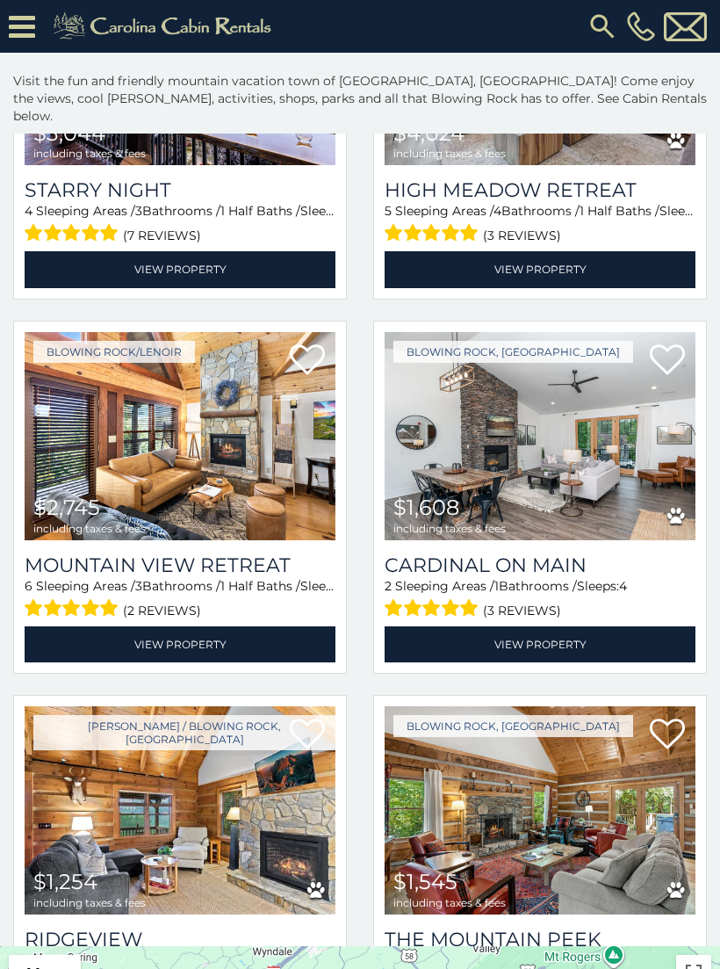
click at [530, 469] on img at bounding box center [540, 436] width 311 height 208
click at [536, 480] on img at bounding box center [540, 436] width 311 height 208
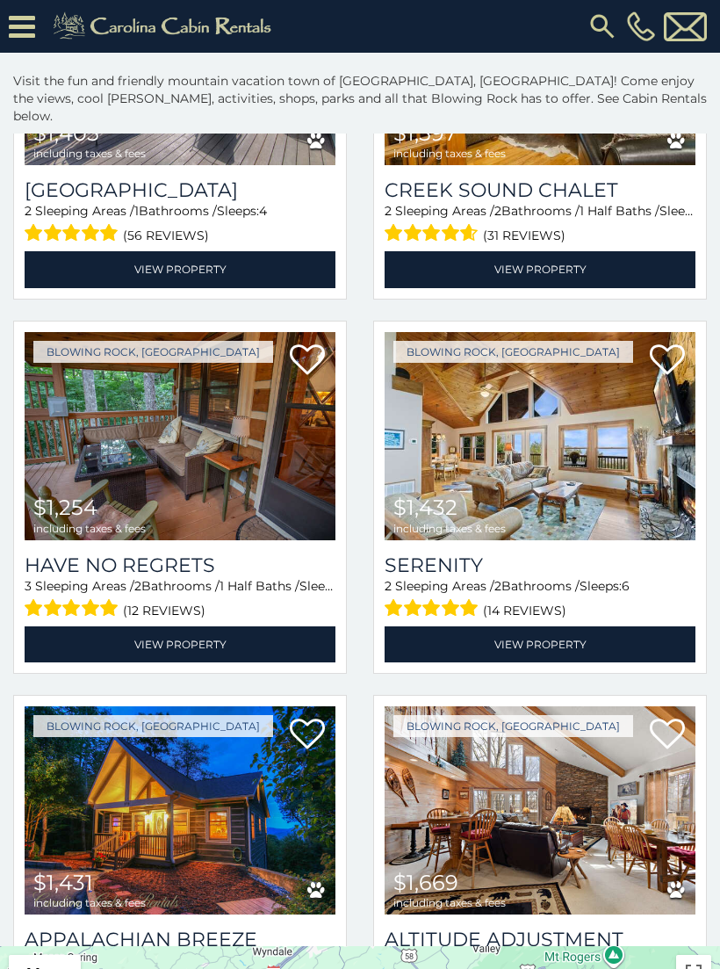
scroll to position [6622, 0]
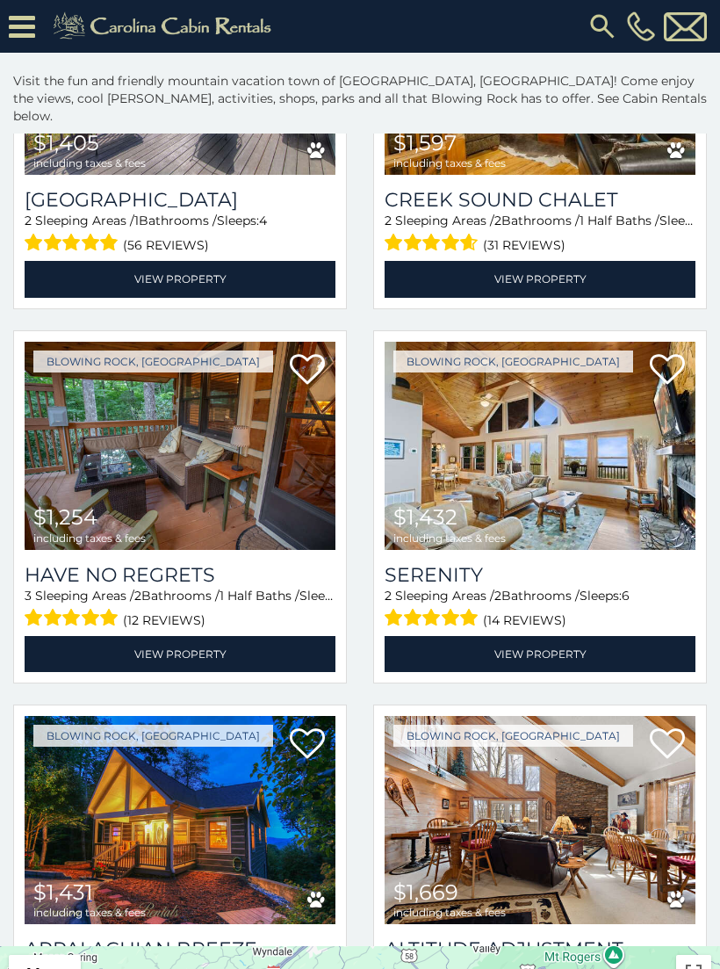
click at [214, 471] on img at bounding box center [180, 446] width 311 height 208
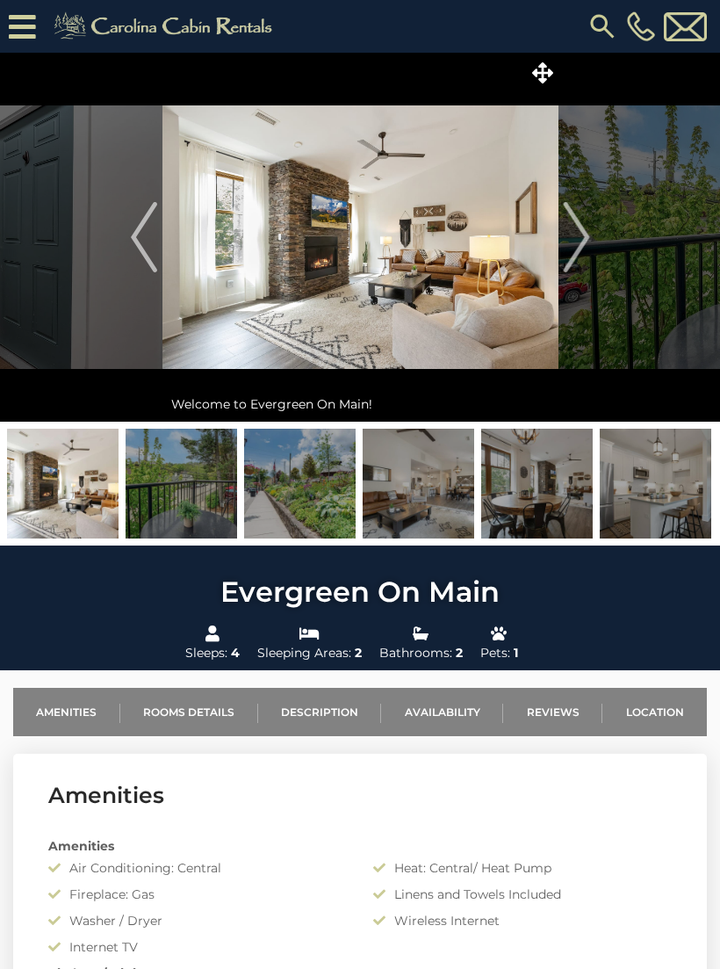
click at [592, 241] on button "Next" at bounding box center [577, 237] width 36 height 369
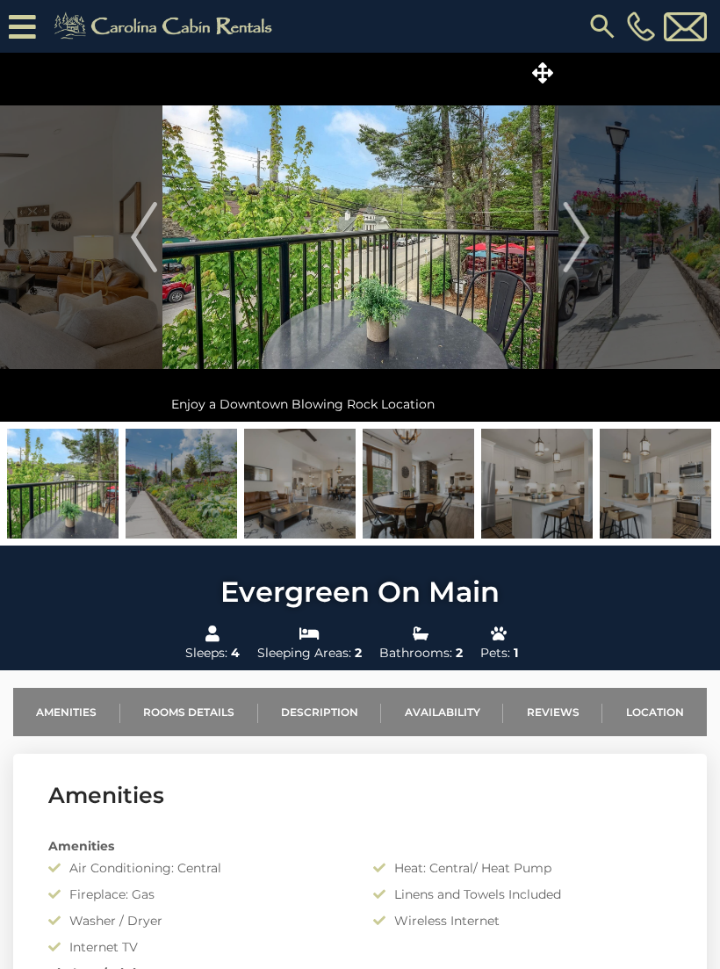
click at [591, 240] on button "Next" at bounding box center [577, 237] width 36 height 369
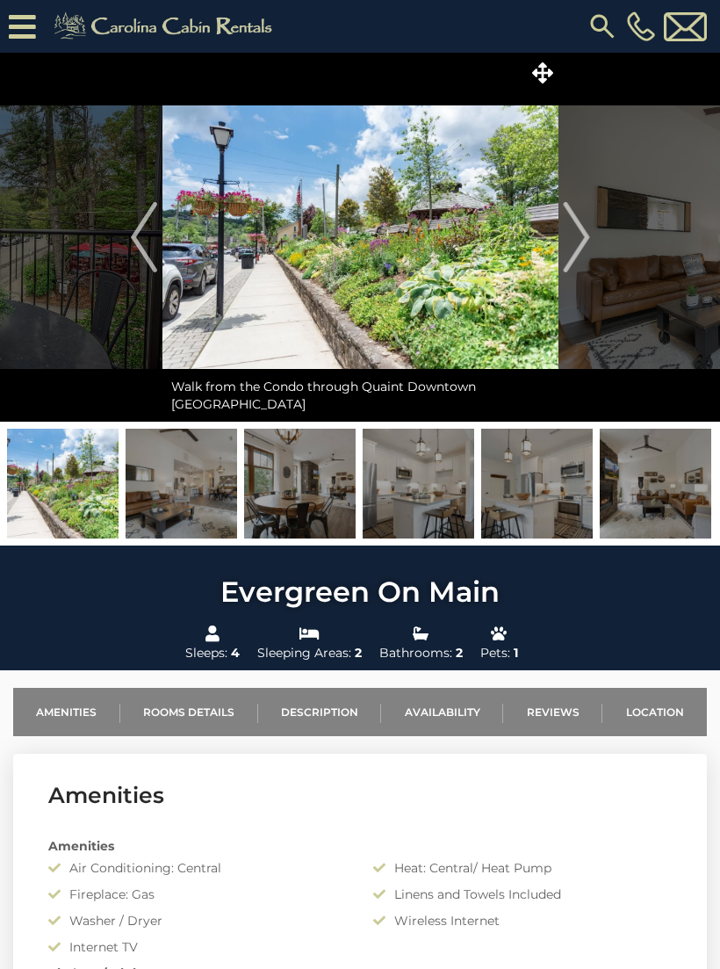
click at [585, 241] on img "Next" at bounding box center [576, 237] width 26 height 70
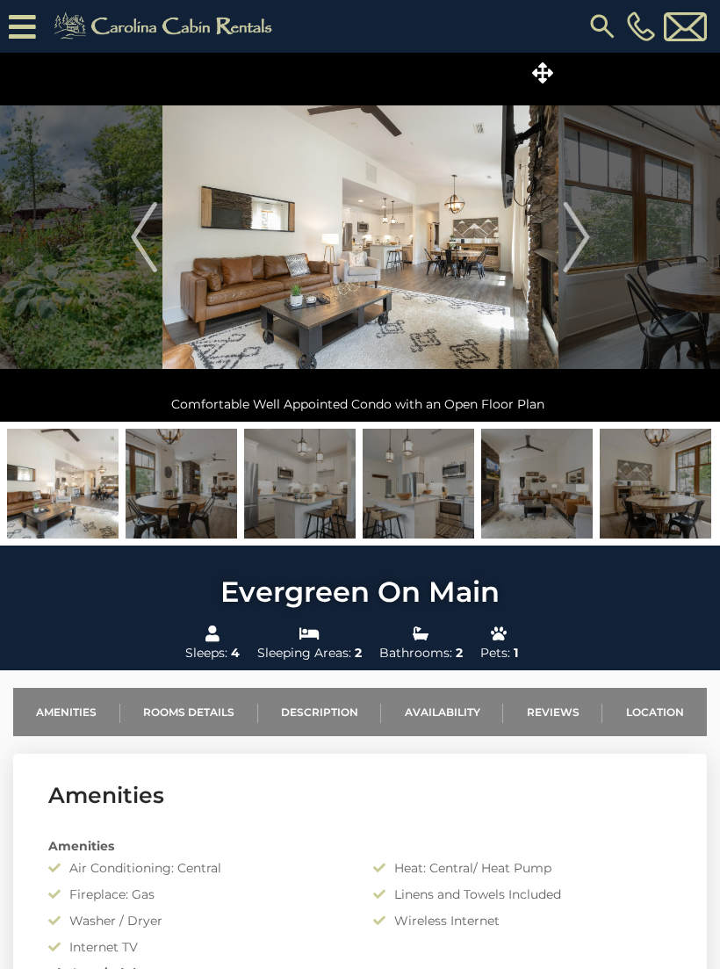
click at [578, 233] on img "Next" at bounding box center [576, 237] width 26 height 70
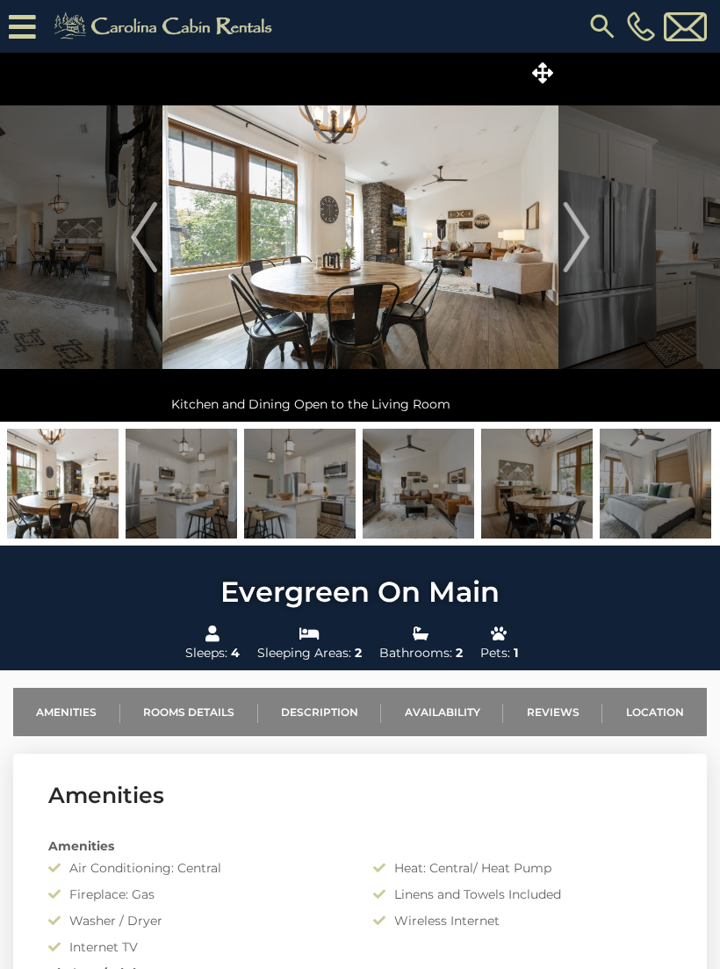
click at [582, 232] on img "Next" at bounding box center [576, 237] width 26 height 70
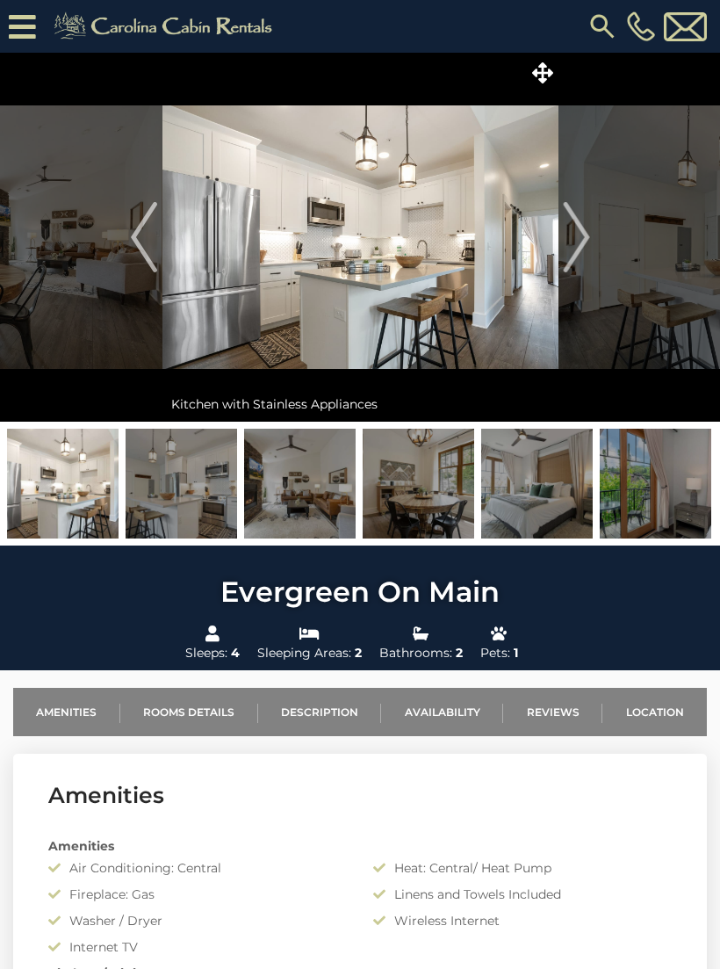
click at [587, 237] on img "Next" at bounding box center [576, 237] width 26 height 70
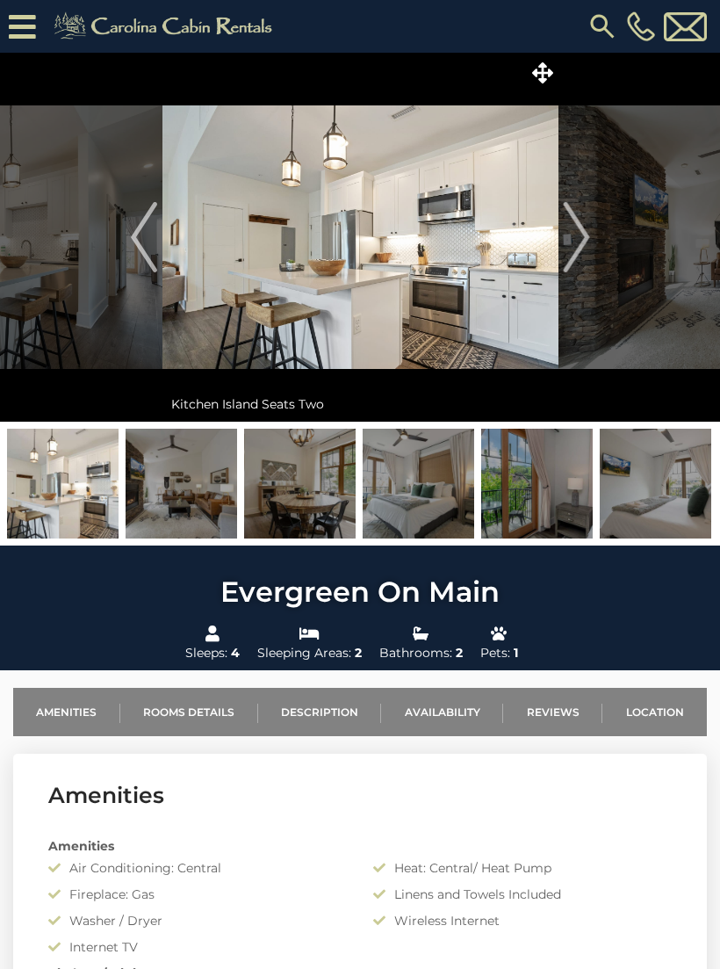
click at [587, 236] on img "Next" at bounding box center [576, 237] width 26 height 70
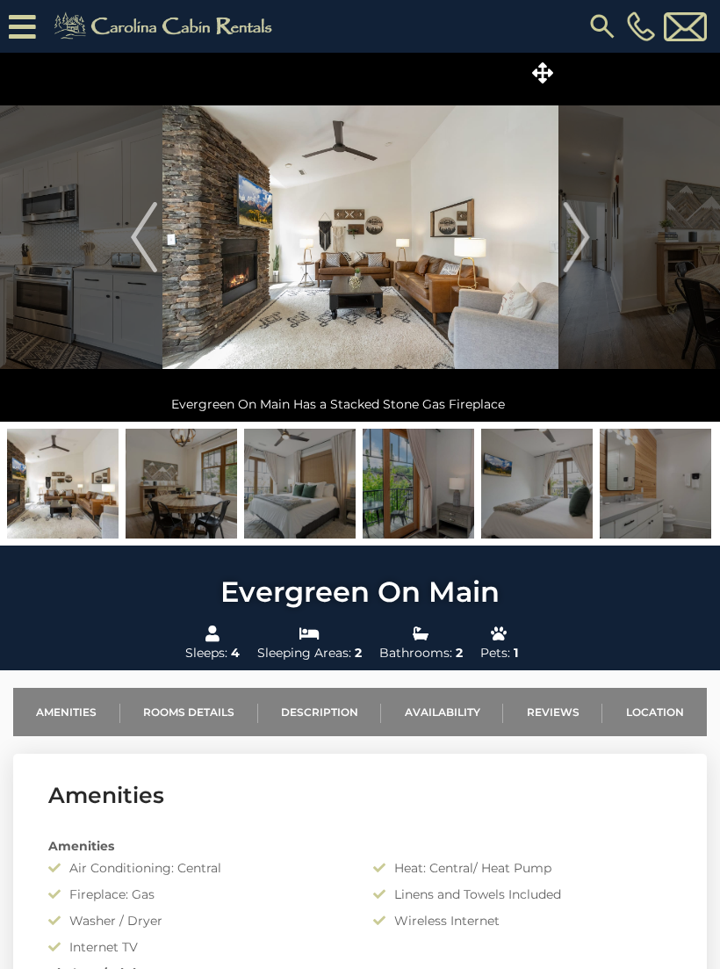
click at [588, 231] on img "Next" at bounding box center [576, 237] width 26 height 70
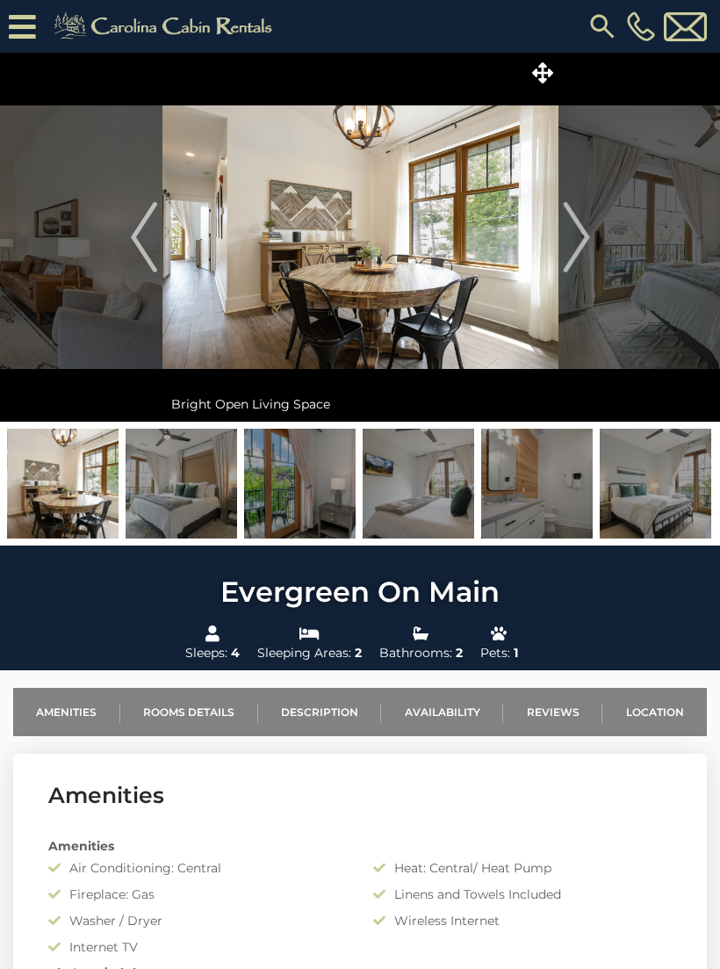
click at [589, 233] on img "Next" at bounding box center [576, 237] width 26 height 70
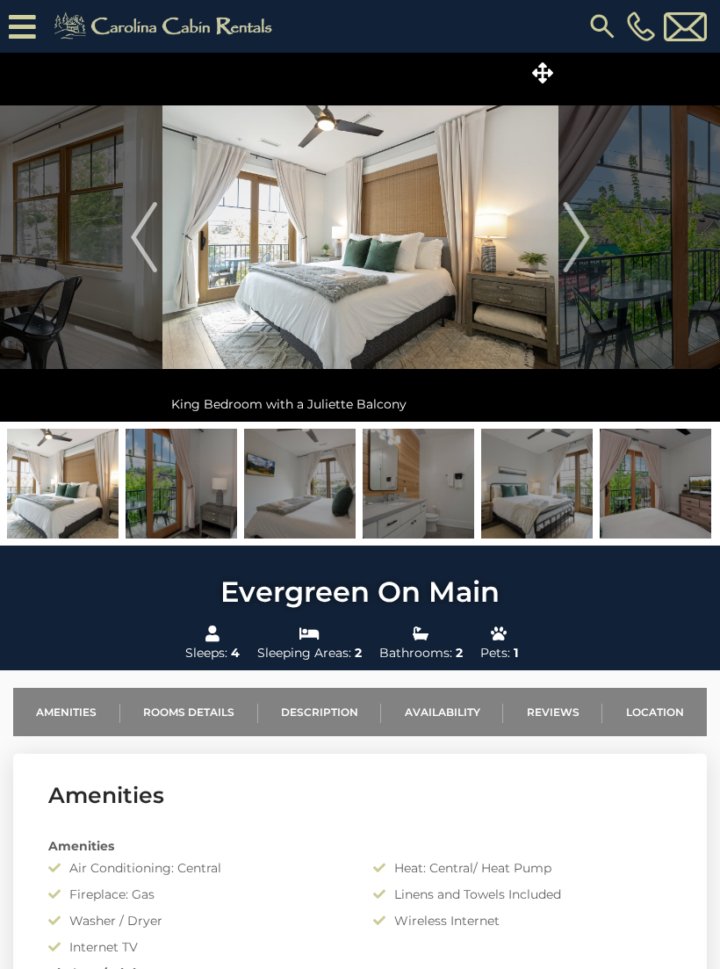
click at [590, 235] on button "Next" at bounding box center [577, 237] width 36 height 369
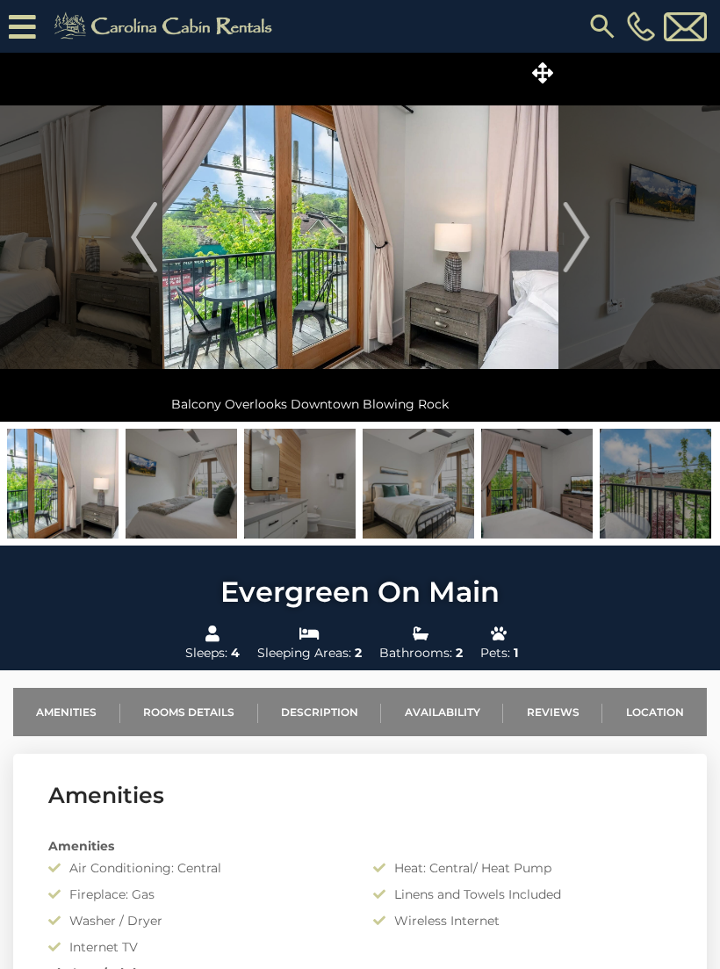
click at [572, 249] on img "Next" at bounding box center [576, 237] width 26 height 70
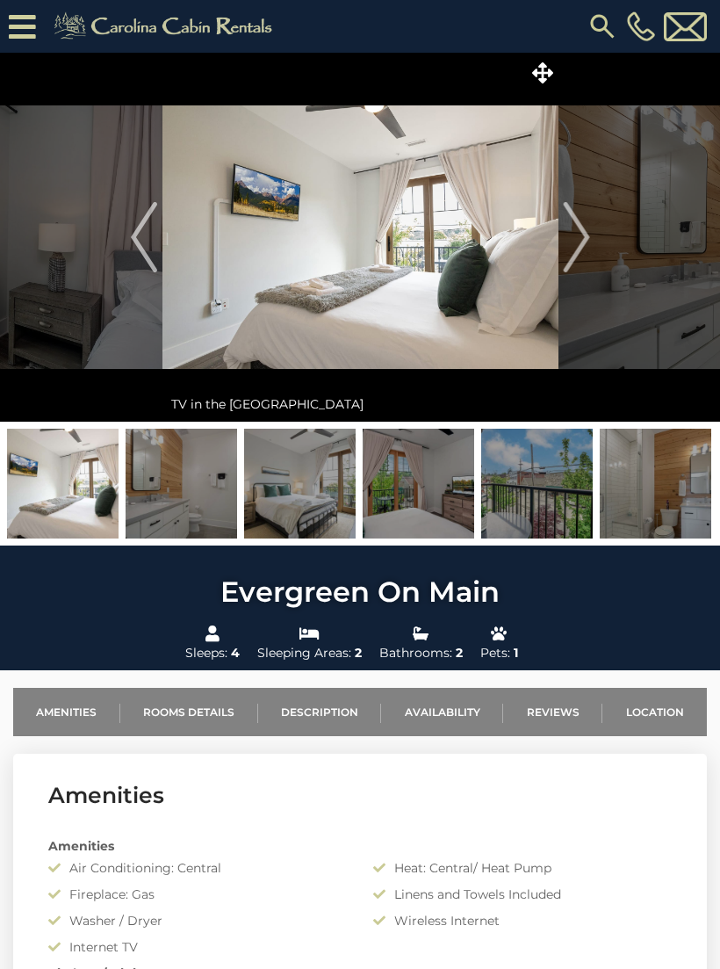
click at [585, 237] on img "Next" at bounding box center [576, 237] width 26 height 70
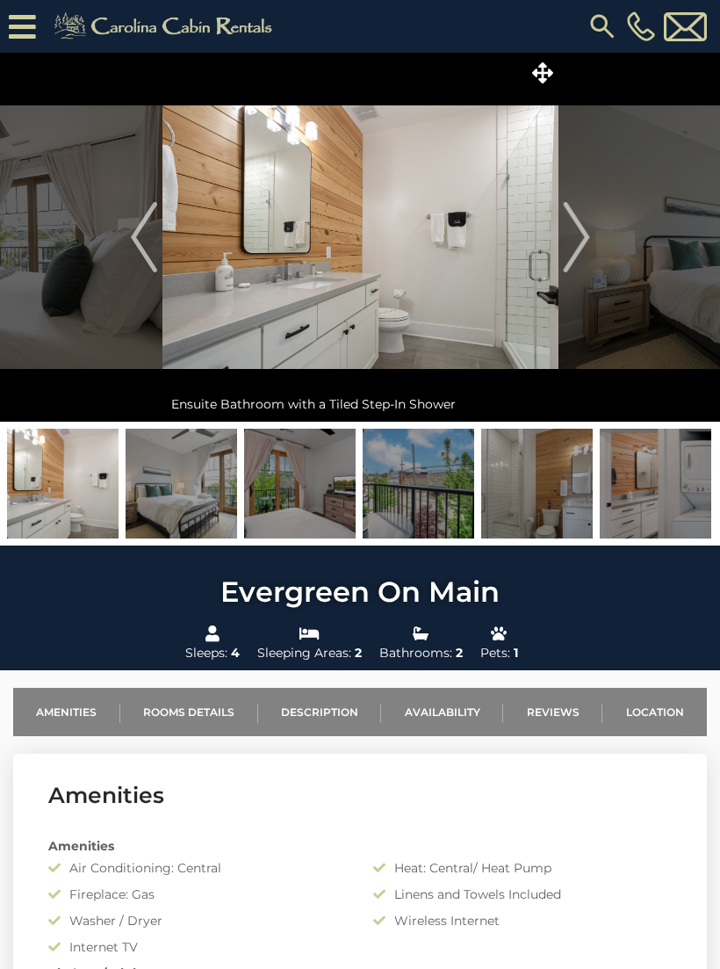
click at [586, 242] on img "Next" at bounding box center [576, 237] width 26 height 70
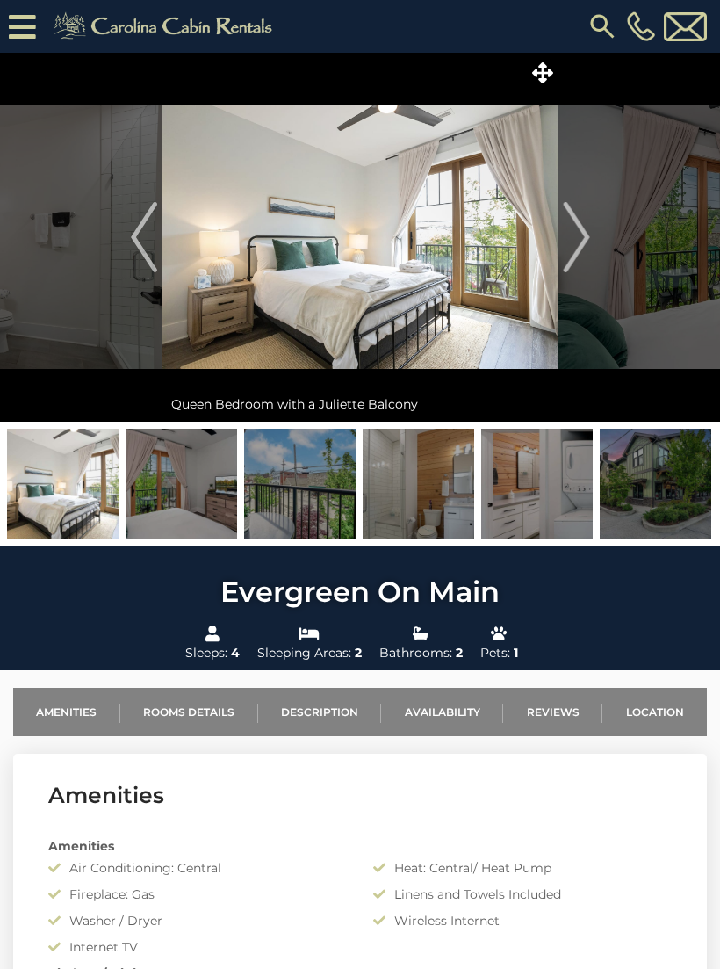
click at [588, 240] on img "Next" at bounding box center [576, 237] width 26 height 70
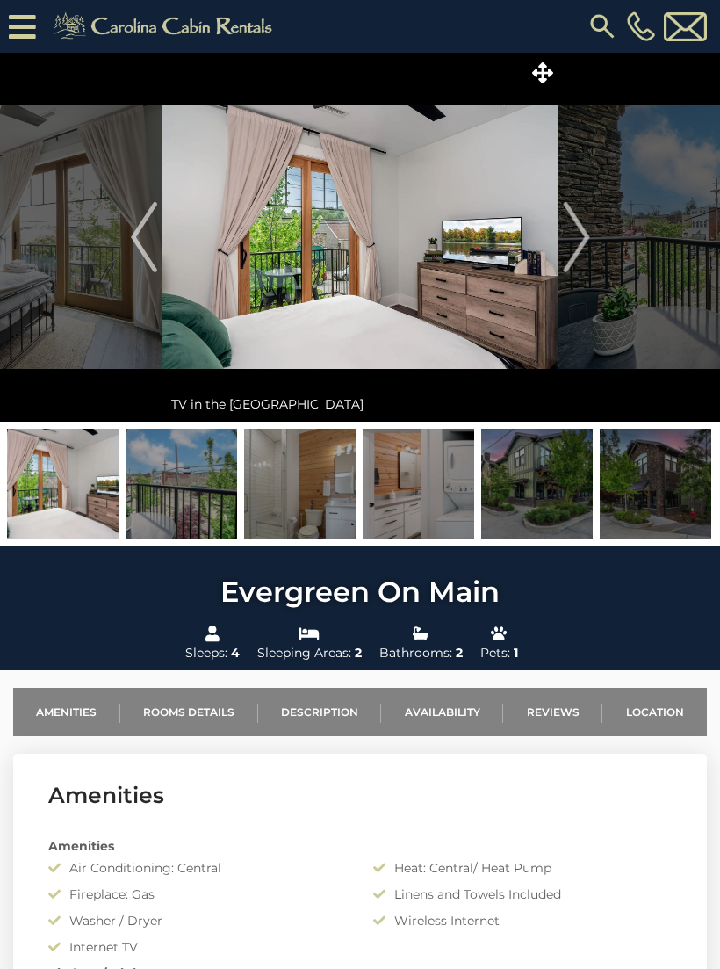
click at [583, 238] on img "Next" at bounding box center [576, 237] width 26 height 70
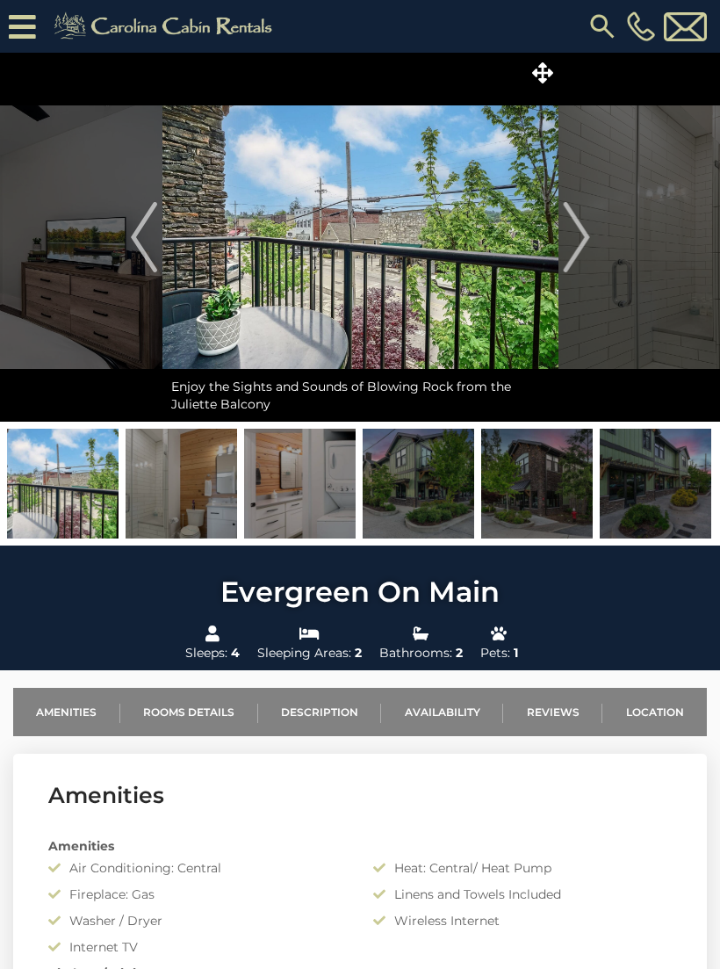
click at [579, 242] on img "Next" at bounding box center [576, 237] width 26 height 70
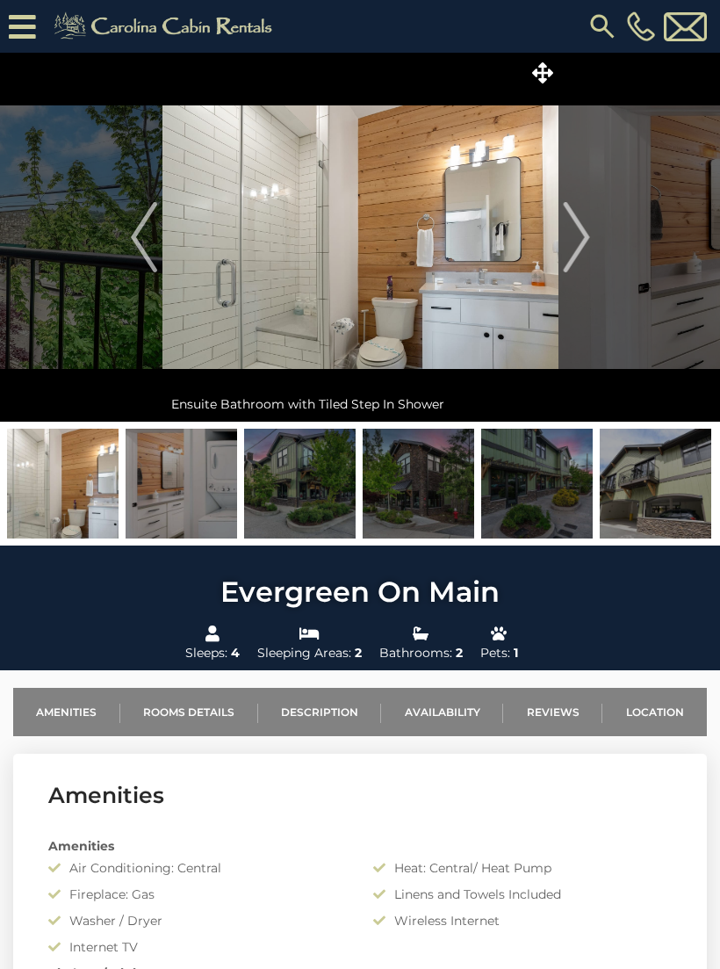
click at [581, 232] on img "Next" at bounding box center [576, 237] width 26 height 70
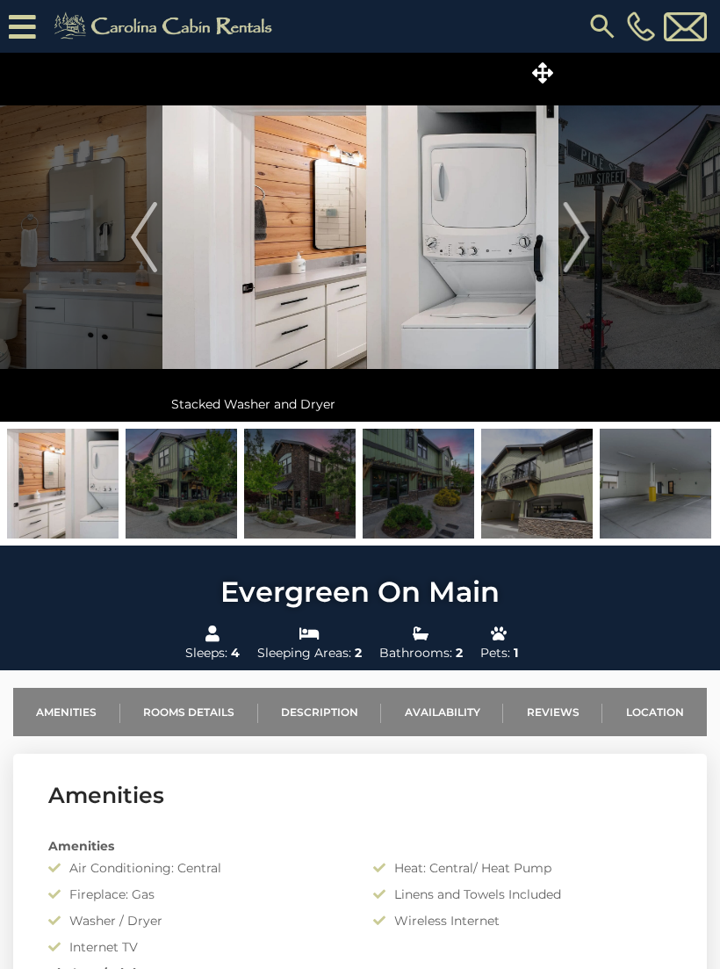
click at [581, 248] on img "Next" at bounding box center [576, 237] width 26 height 70
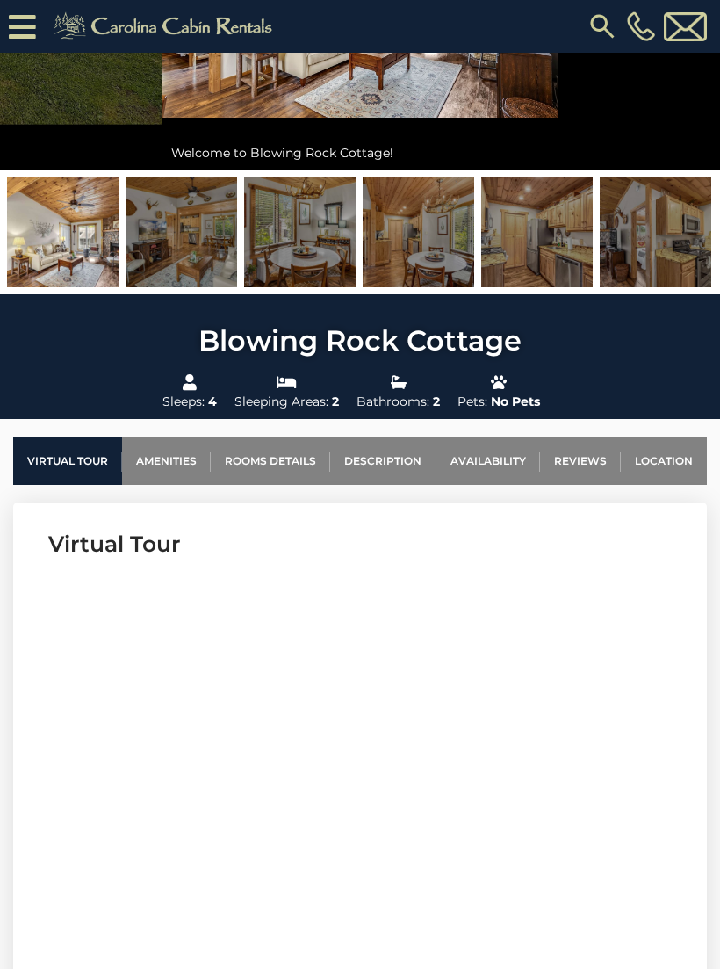
scroll to position [289, 0]
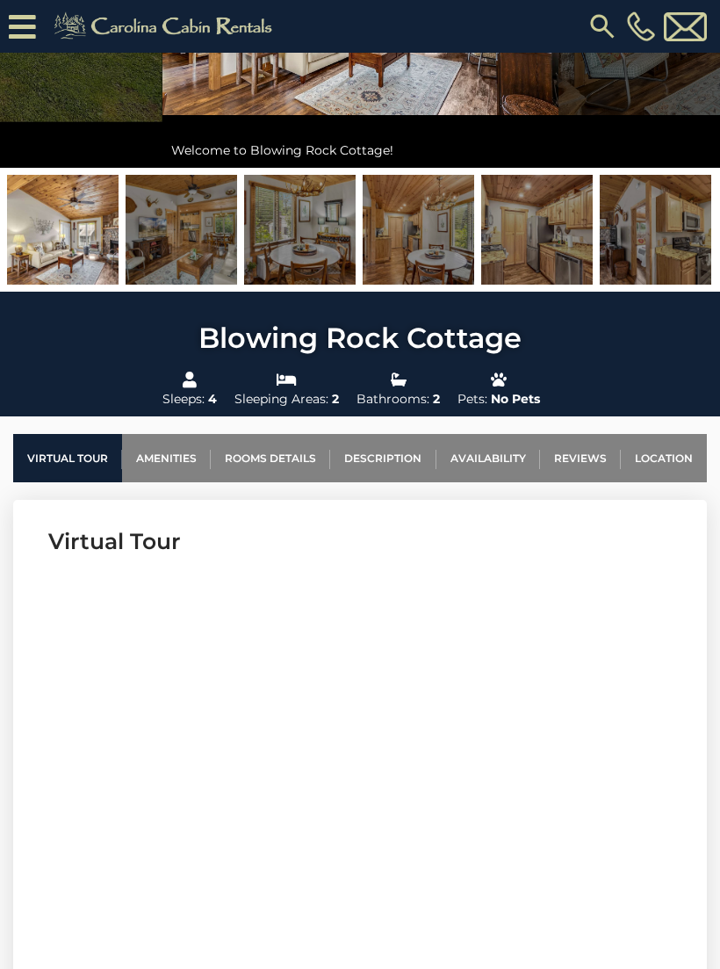
click at [673, 451] on link "Location" at bounding box center [664, 458] width 86 height 48
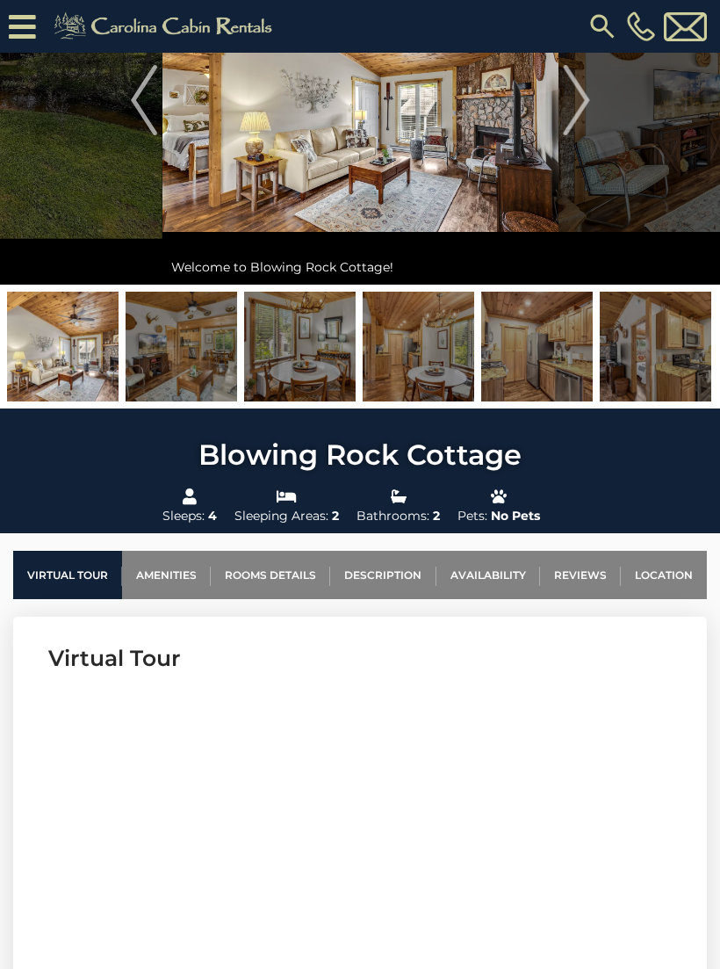
scroll to position [0, 0]
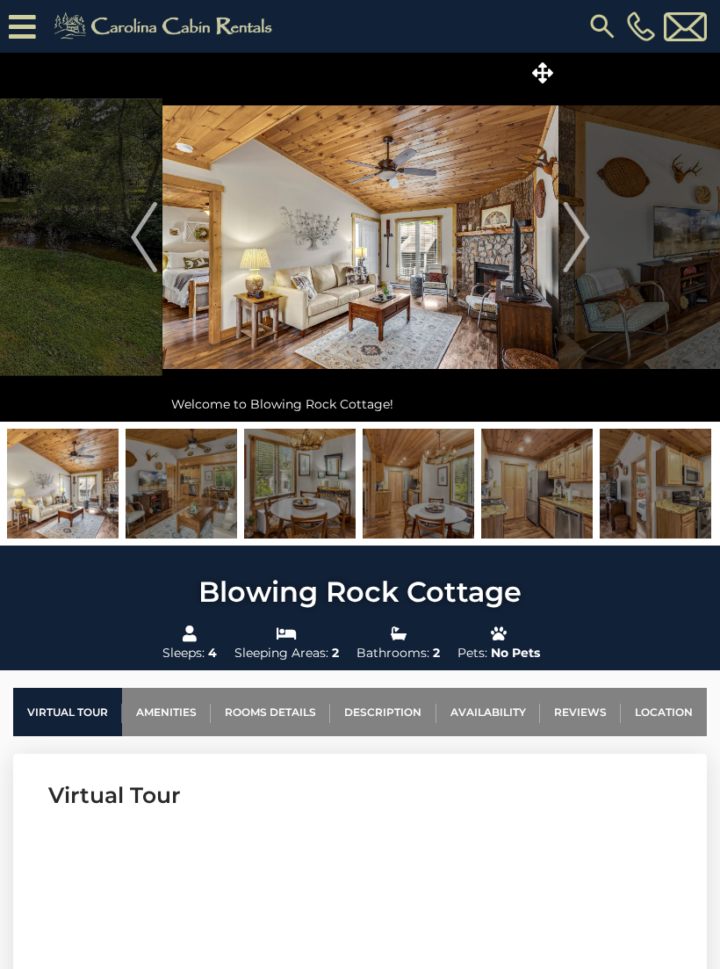
click at [591, 237] on button "Next" at bounding box center [577, 237] width 36 height 369
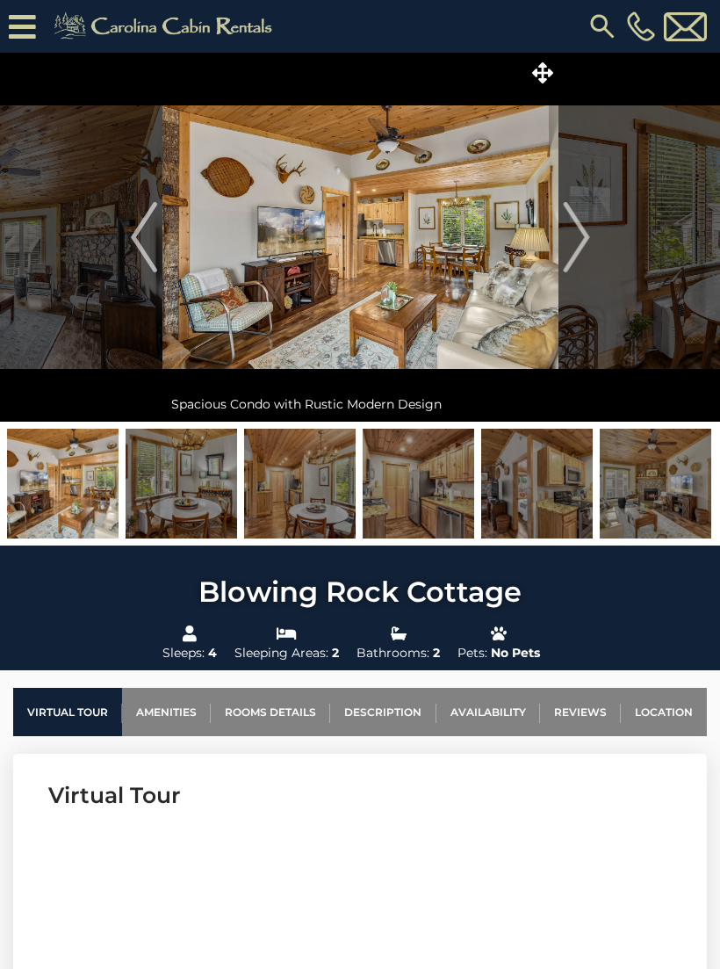
click at [579, 244] on img "Next" at bounding box center [576, 237] width 26 height 70
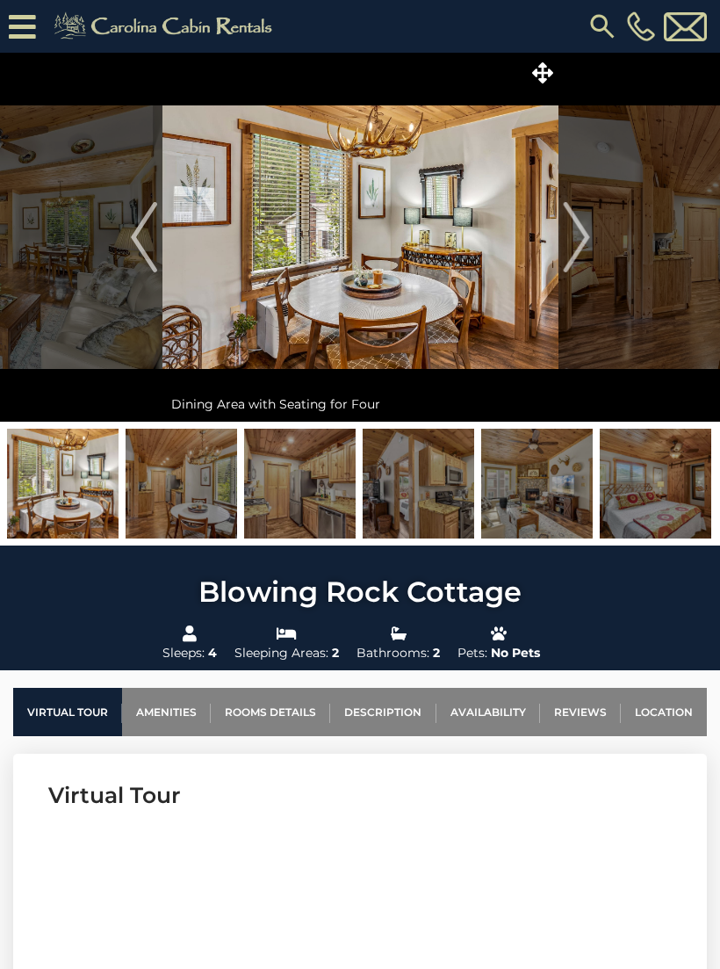
click at [580, 246] on img "Next" at bounding box center [576, 237] width 26 height 70
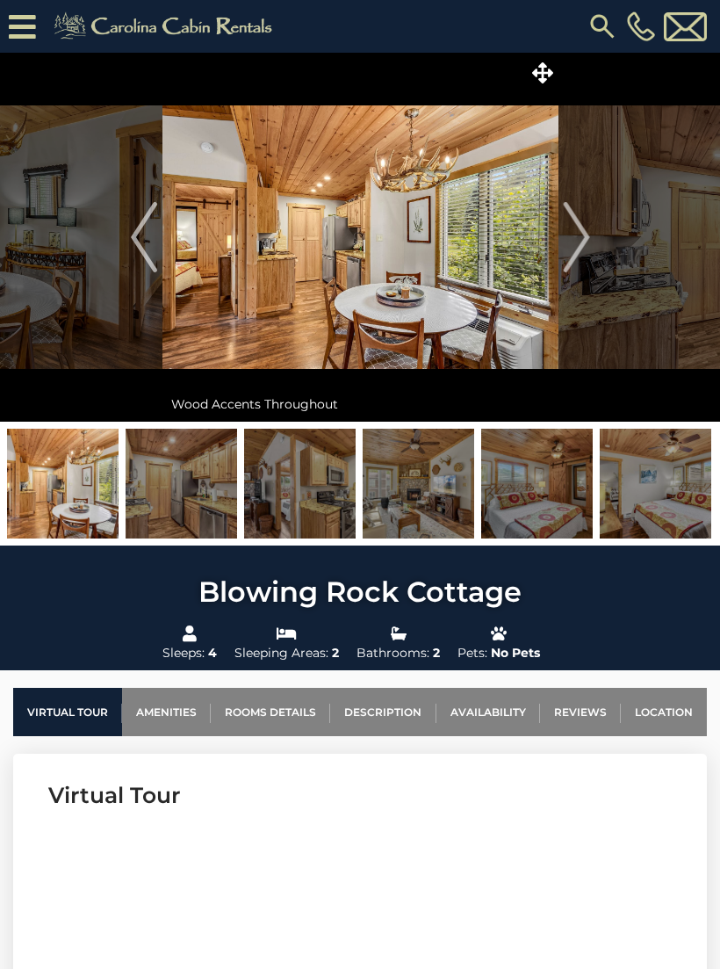
click at [584, 246] on img "Next" at bounding box center [576, 237] width 26 height 70
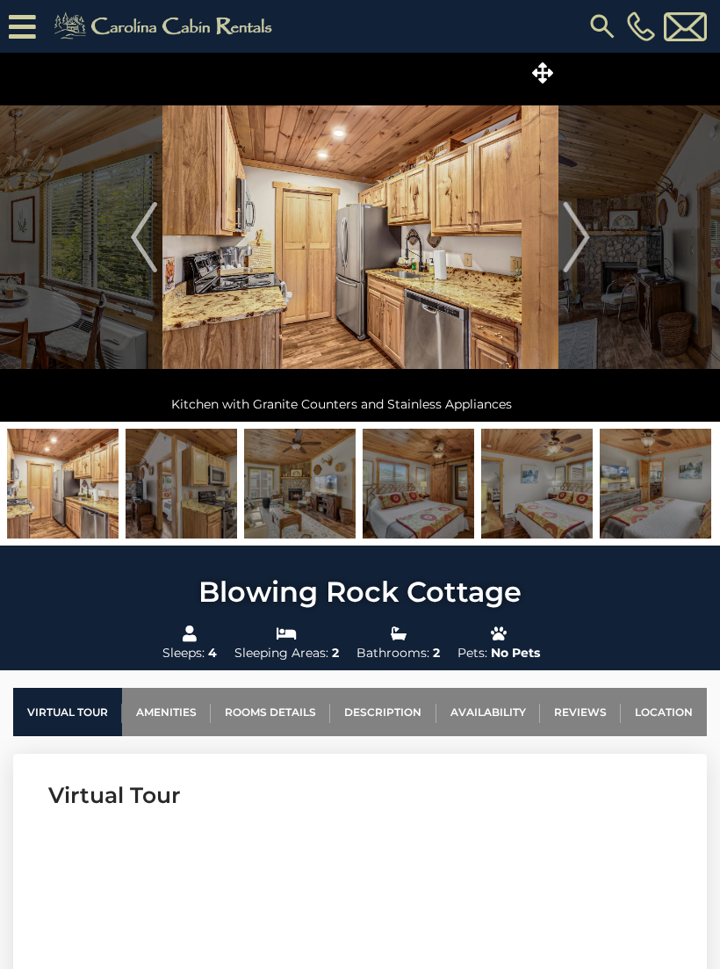
click at [584, 249] on img "Next" at bounding box center [576, 237] width 26 height 70
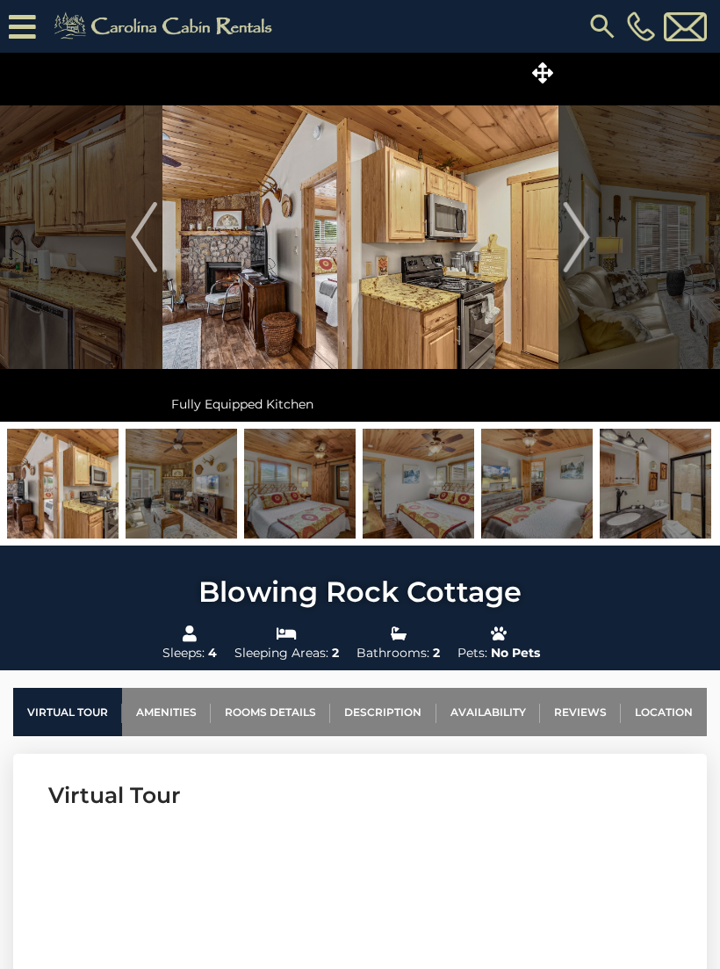
click at [594, 233] on button "Next" at bounding box center [577, 237] width 36 height 369
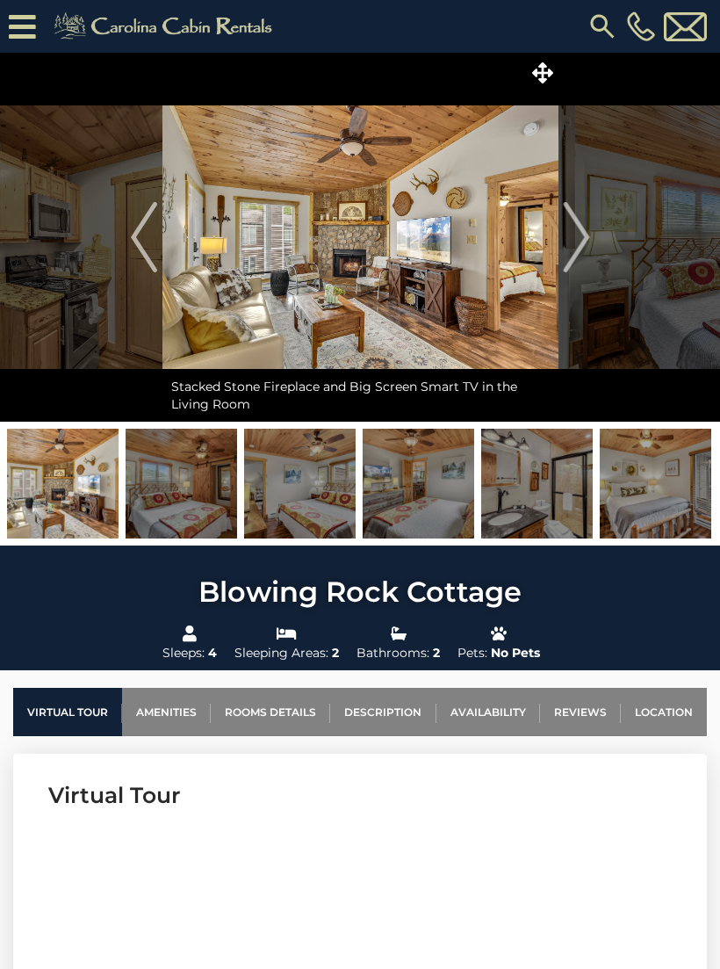
click at [584, 235] on img "Next" at bounding box center [576, 237] width 26 height 70
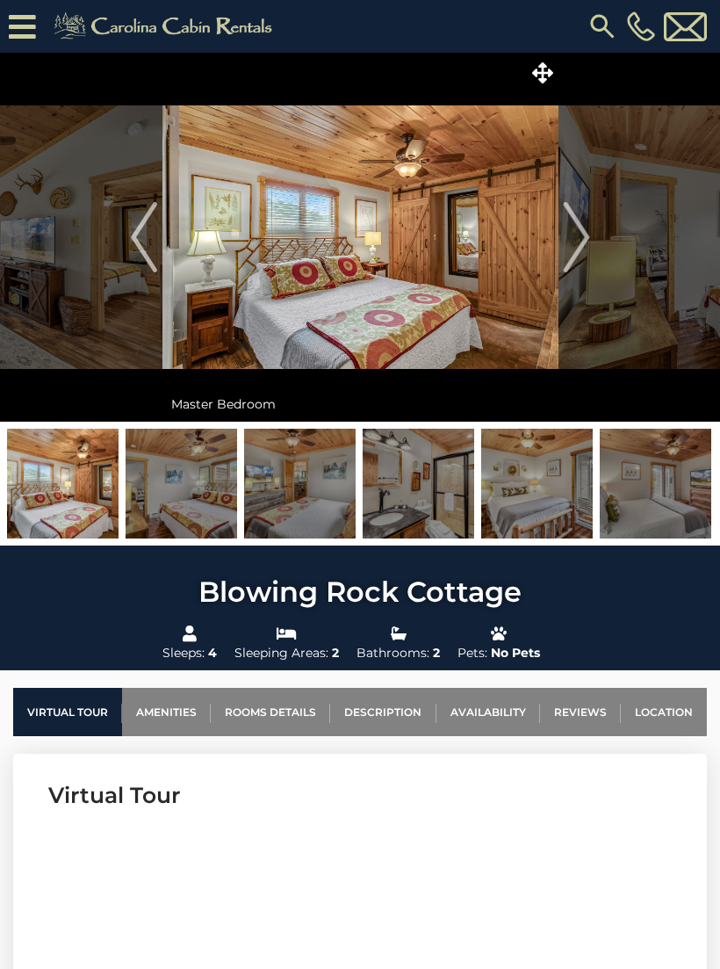
click at [584, 245] on img "Next" at bounding box center [576, 237] width 26 height 70
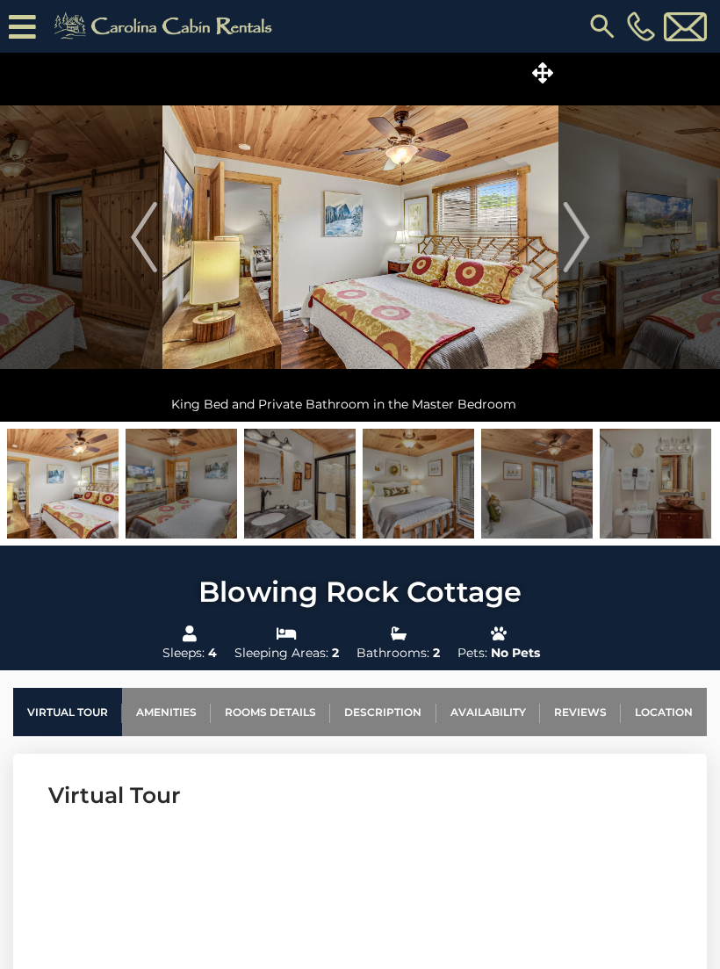
click at [579, 246] on img "Next" at bounding box center [576, 237] width 26 height 70
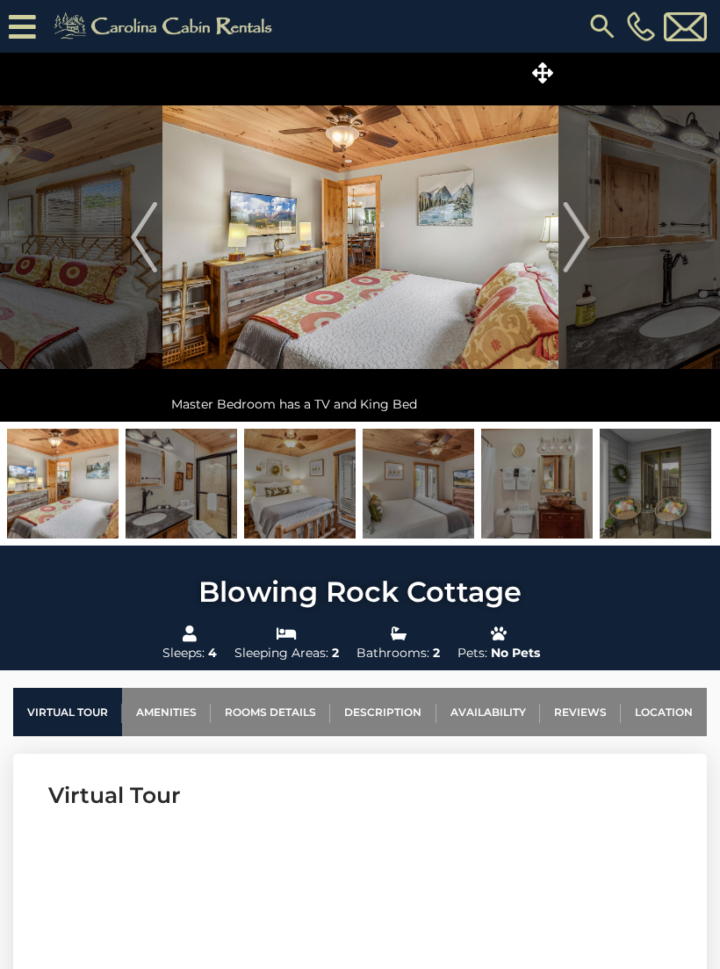
click at [592, 242] on button "Next" at bounding box center [577, 237] width 36 height 369
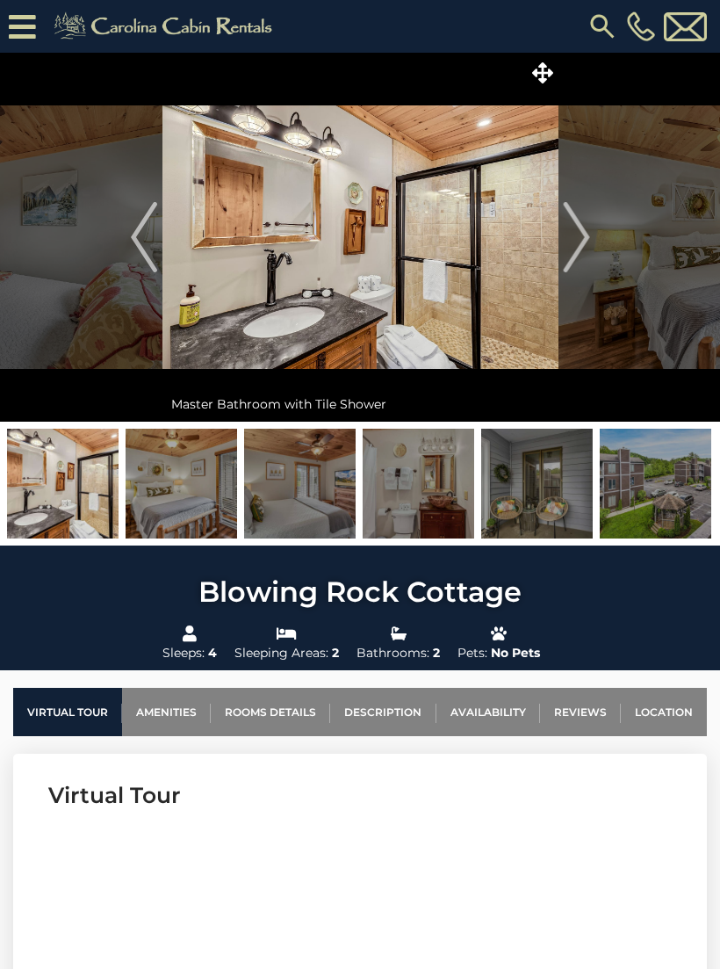
click at [588, 243] on img "Next" at bounding box center [576, 237] width 26 height 70
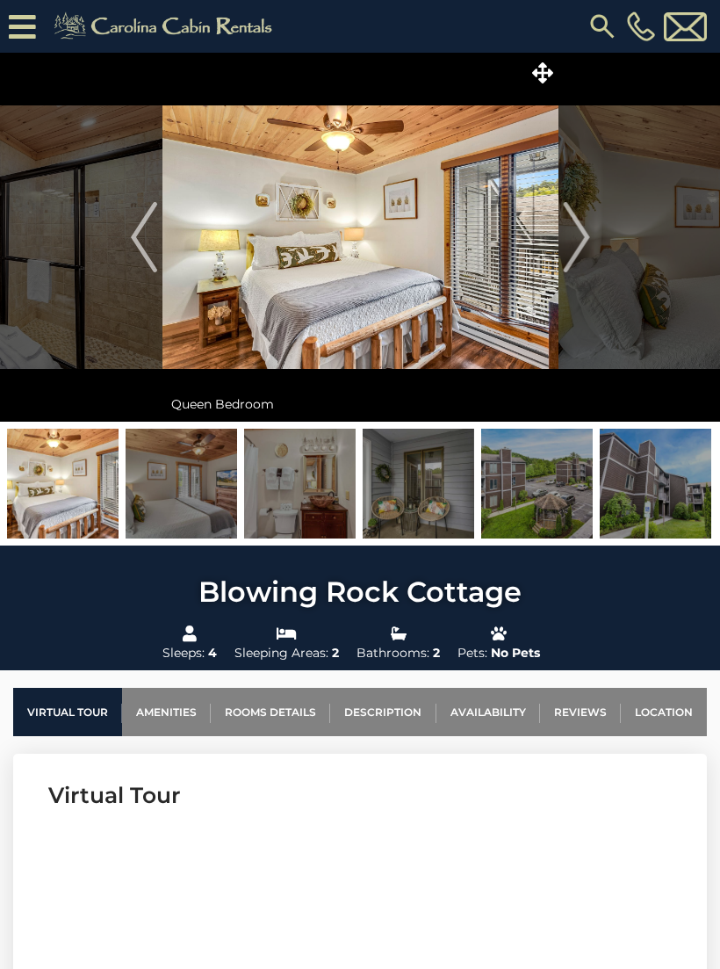
click at [584, 242] on img "Next" at bounding box center [576, 237] width 26 height 70
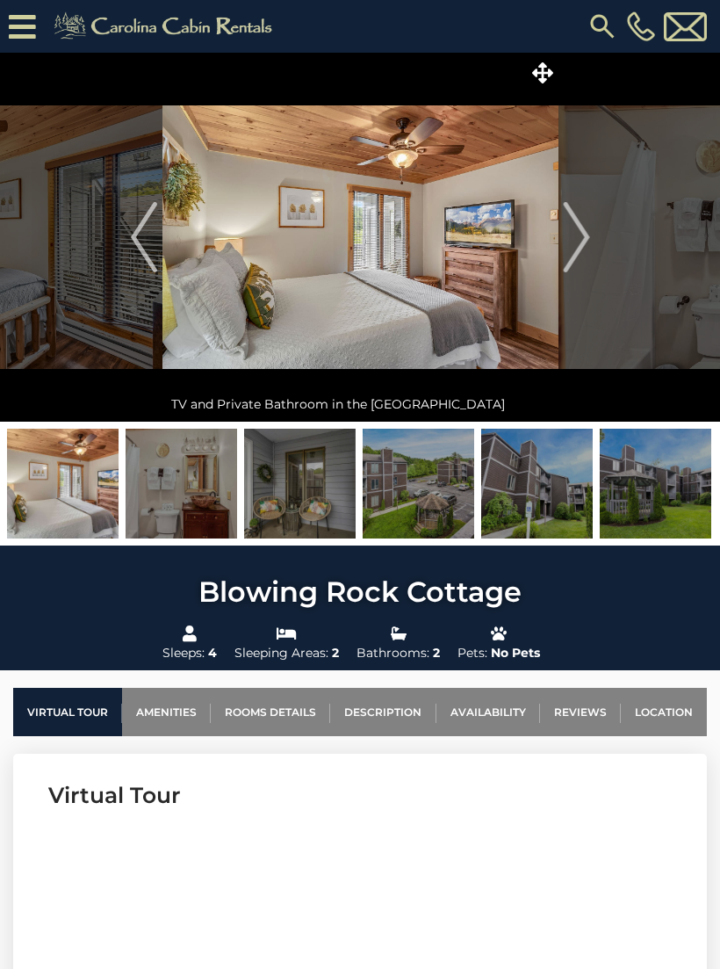
click at [589, 240] on img "Next" at bounding box center [576, 237] width 26 height 70
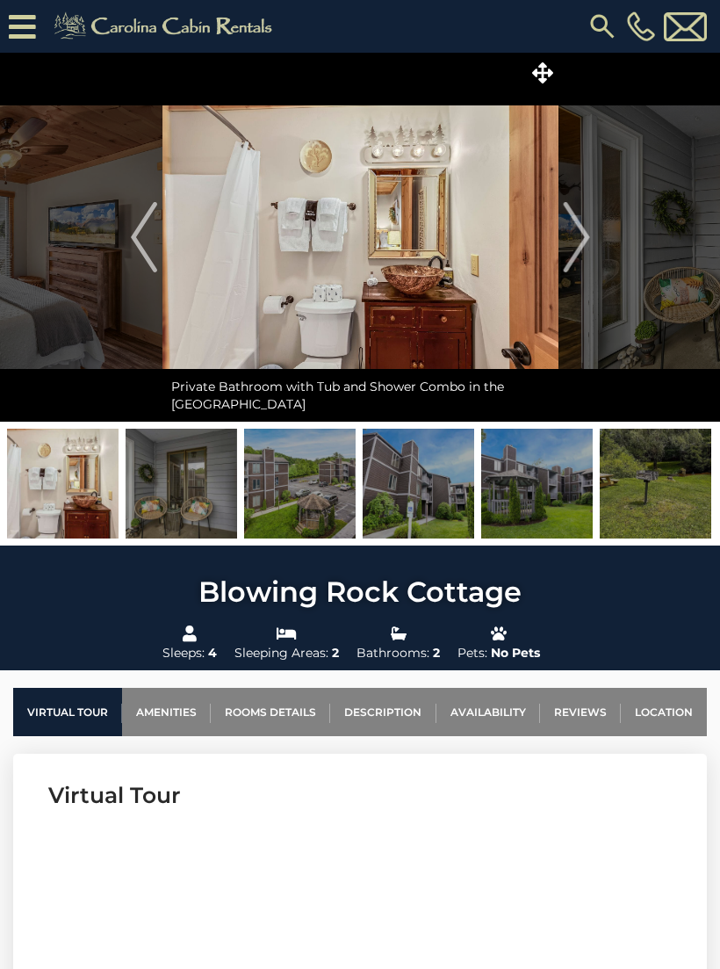
click at [589, 238] on img "Next" at bounding box center [576, 237] width 26 height 70
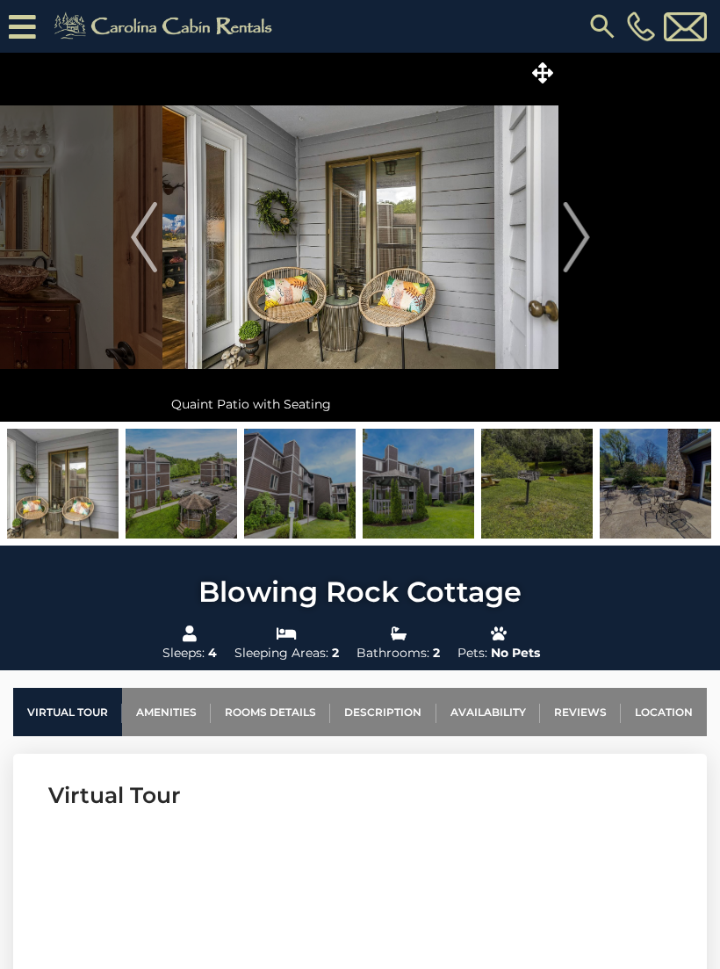
click at [591, 234] on button "Next" at bounding box center [577, 237] width 36 height 369
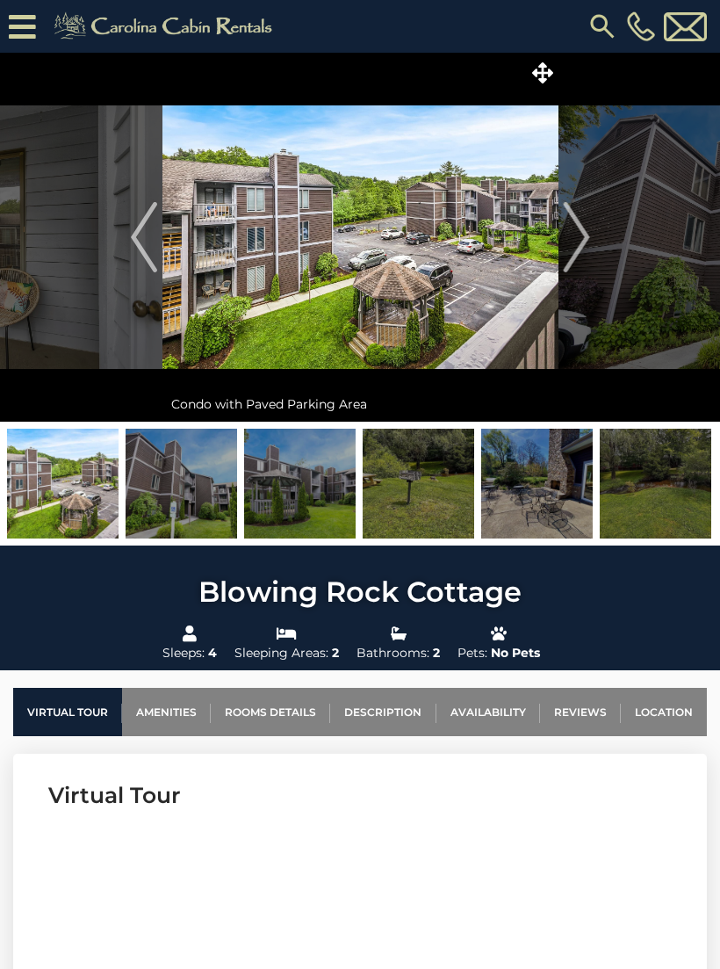
click at [588, 231] on img "Next" at bounding box center [576, 237] width 26 height 70
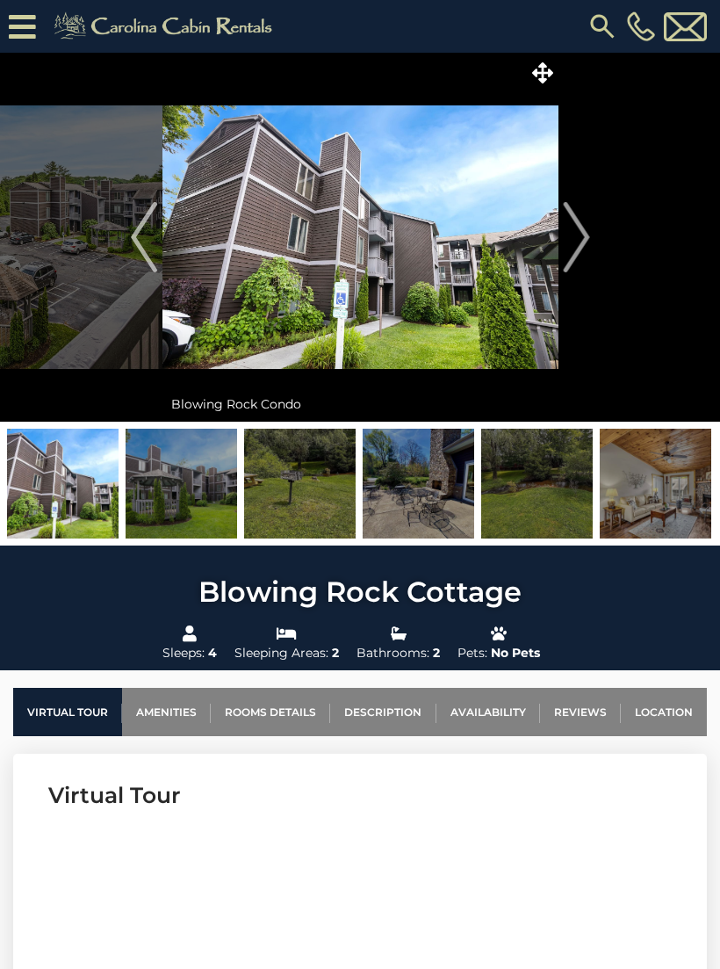
click at [587, 233] on img "Next" at bounding box center [576, 237] width 26 height 70
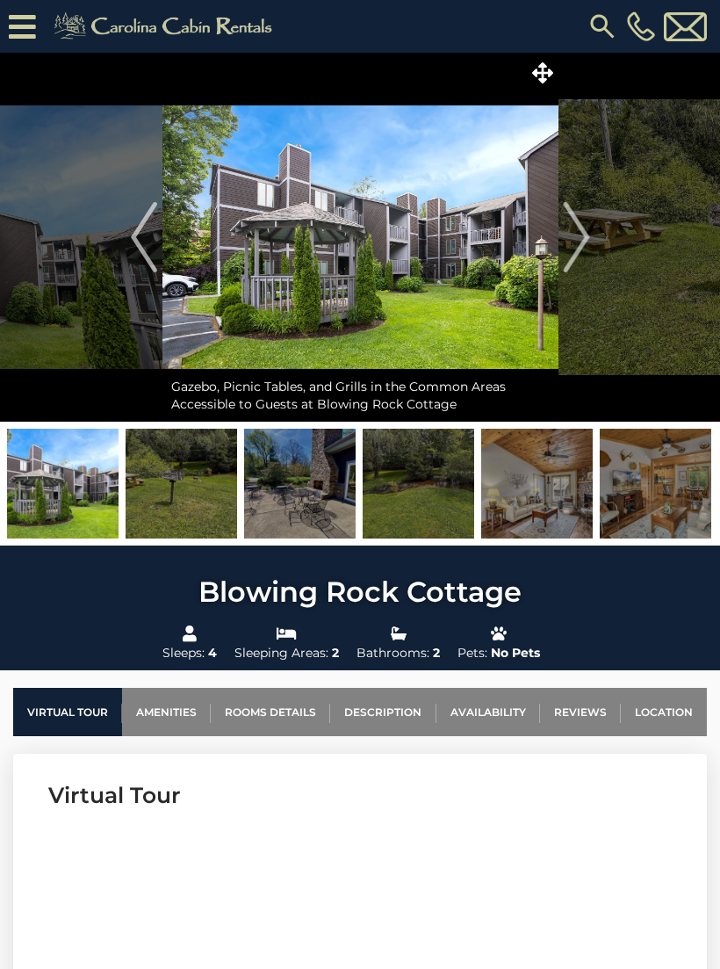
click at [594, 236] on button "Next" at bounding box center [577, 237] width 36 height 369
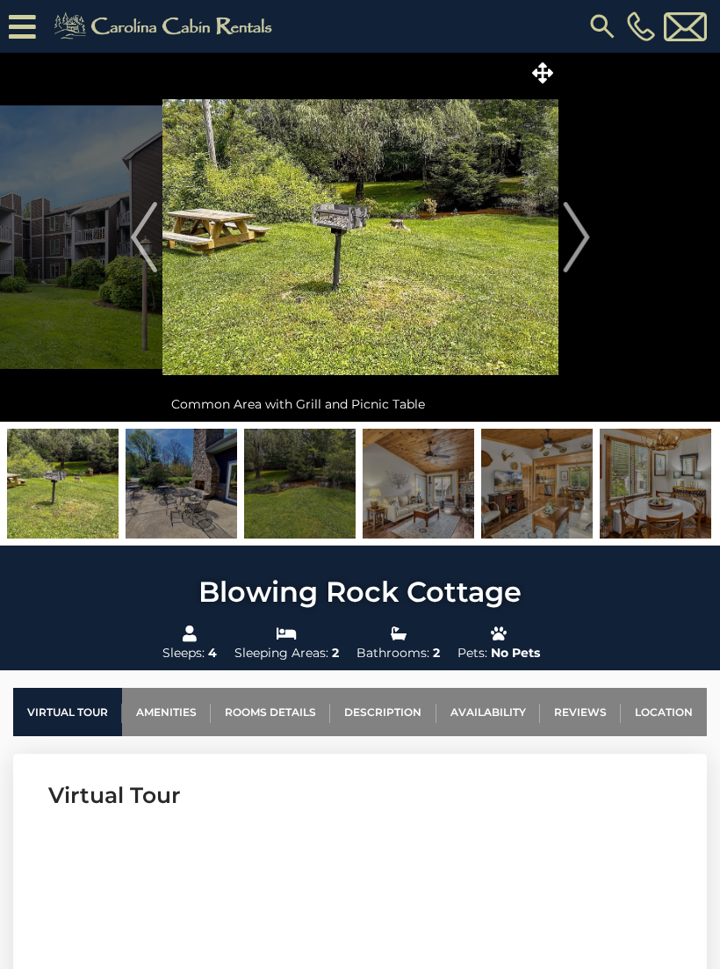
click at [585, 234] on img "Next" at bounding box center [576, 237] width 26 height 70
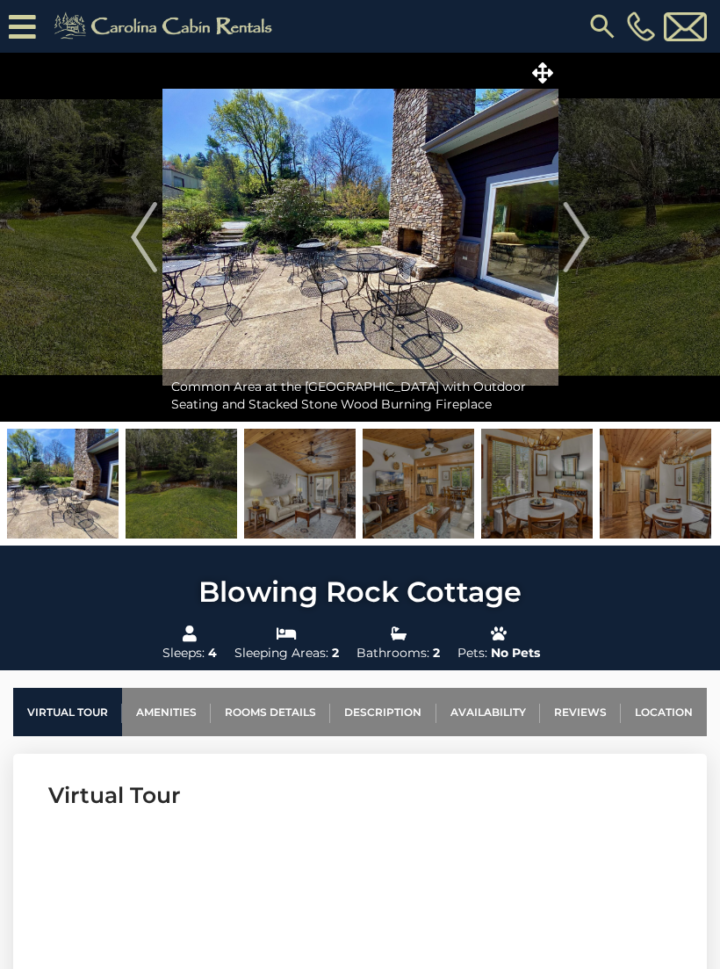
click at [588, 226] on img "Next" at bounding box center [576, 237] width 26 height 70
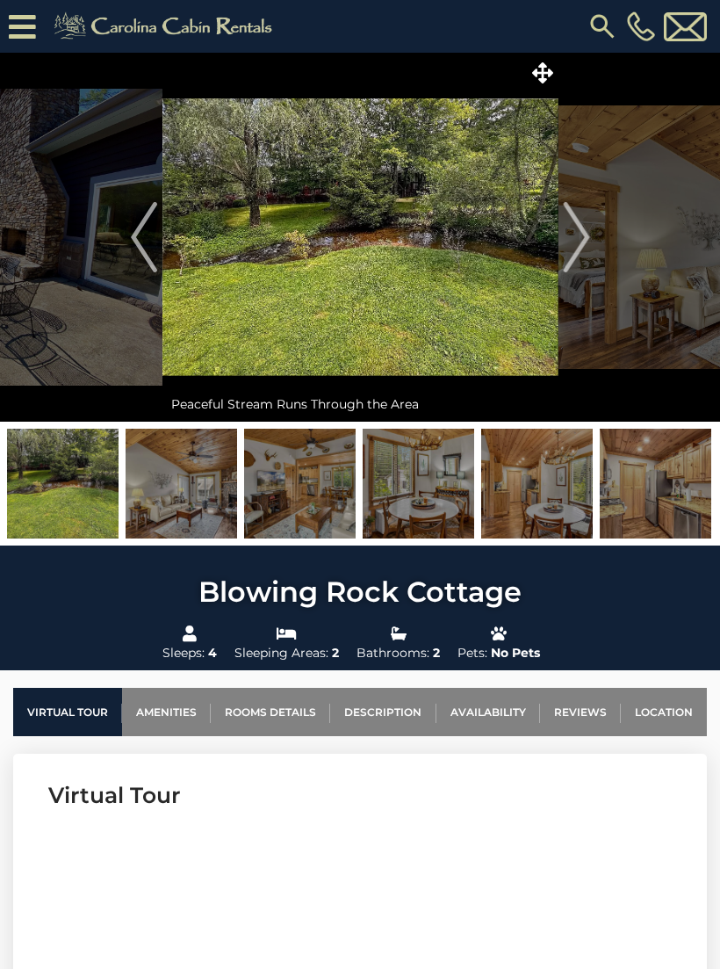
click at [585, 235] on img "Next" at bounding box center [576, 237] width 26 height 70
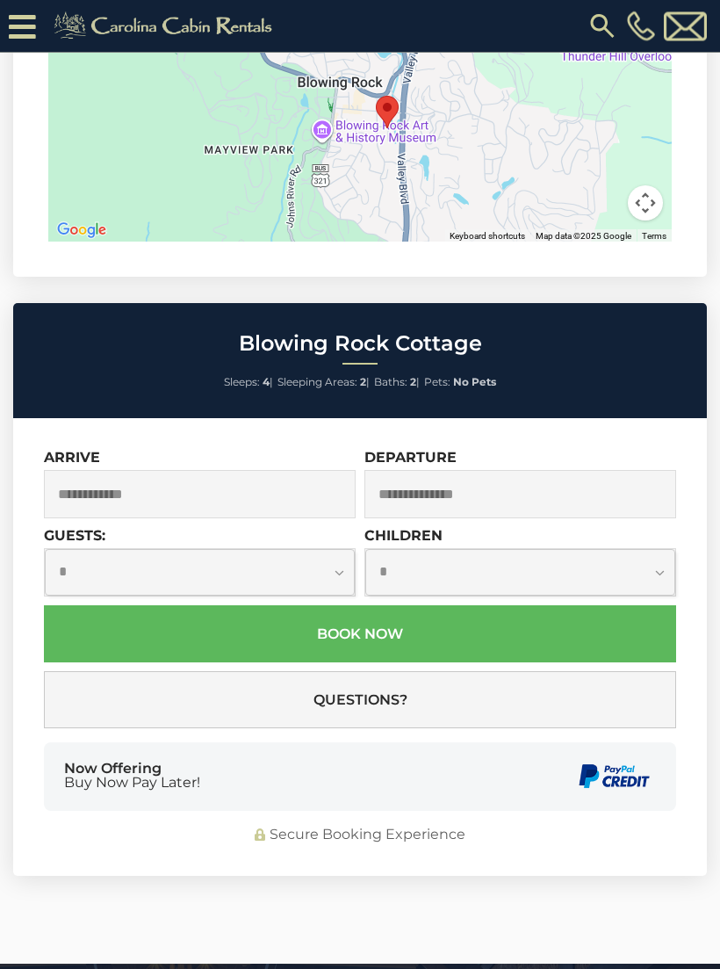
click at [160, 474] on input "text" at bounding box center [200, 495] width 312 height 48
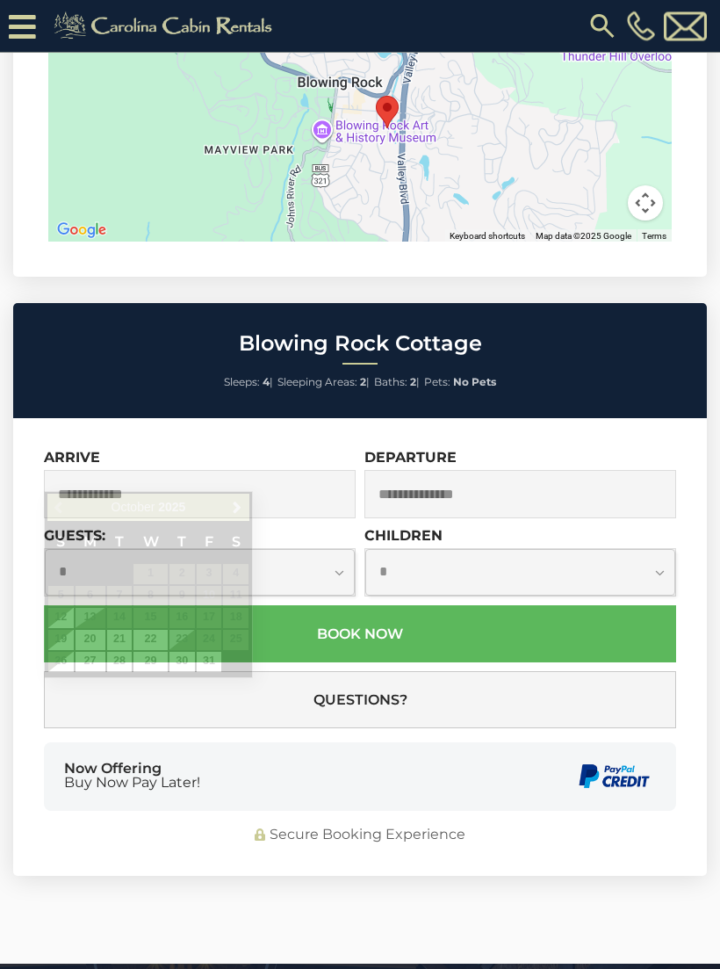
scroll to position [4172, 0]
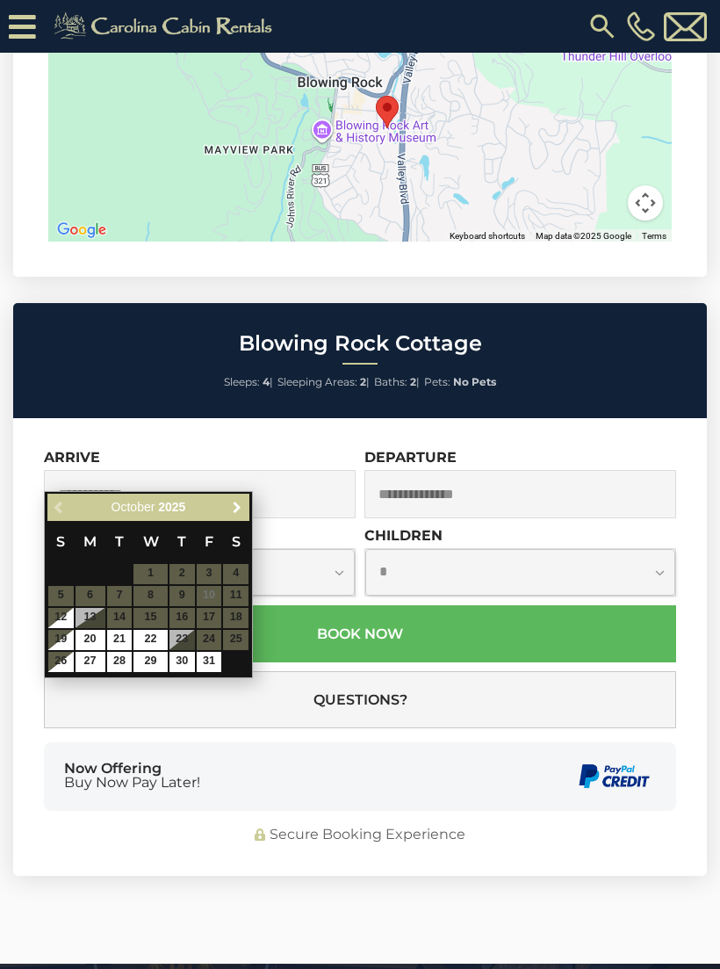
click at [247, 509] on link "Next" at bounding box center [237, 507] width 22 height 22
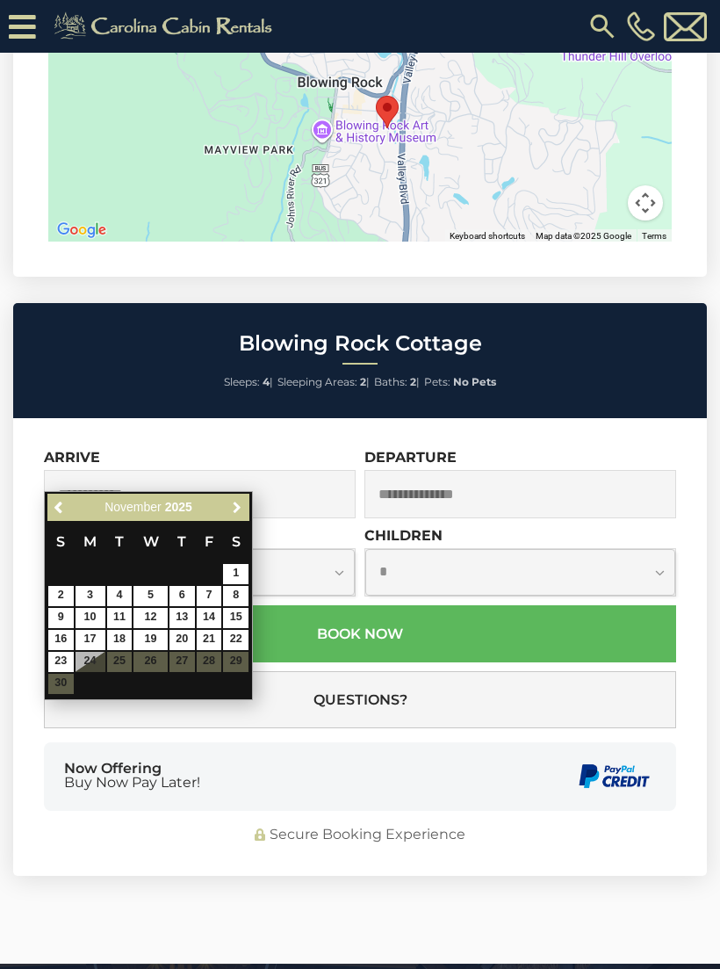
click at [239, 513] on span "Next" at bounding box center [237, 508] width 14 height 14
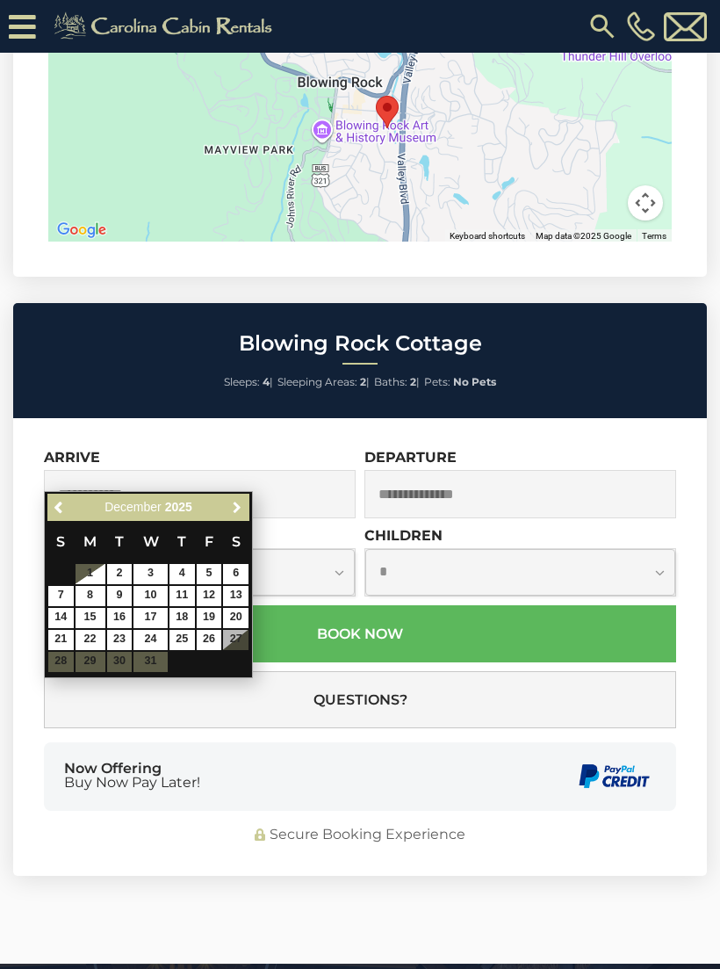
click at [246, 516] on link "Next" at bounding box center [237, 507] width 22 height 22
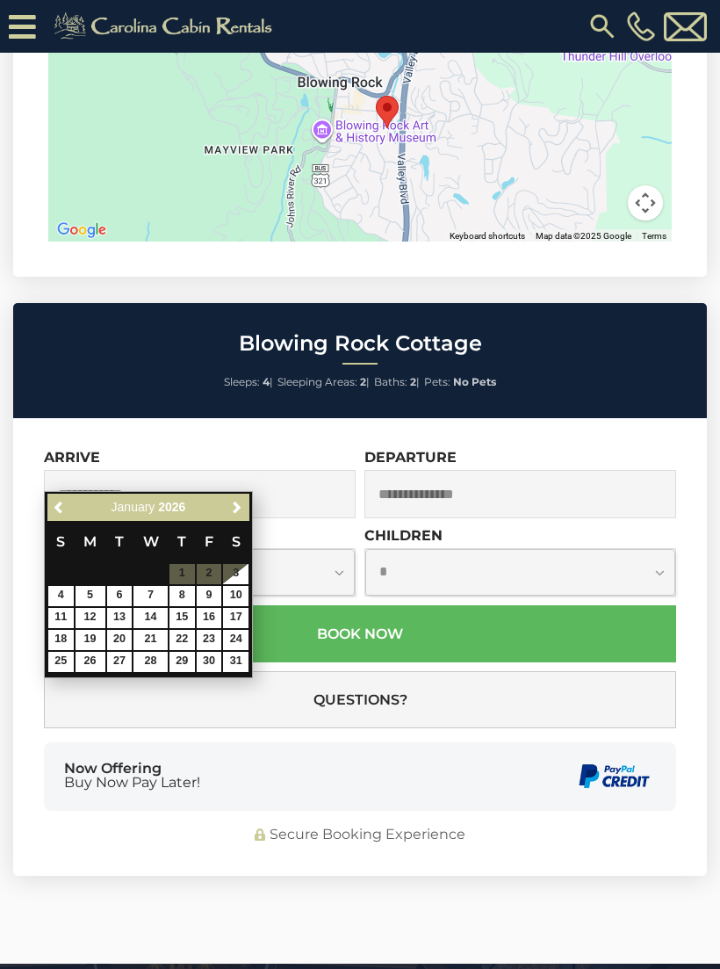
click at [240, 516] on link "Next" at bounding box center [237, 507] width 22 height 22
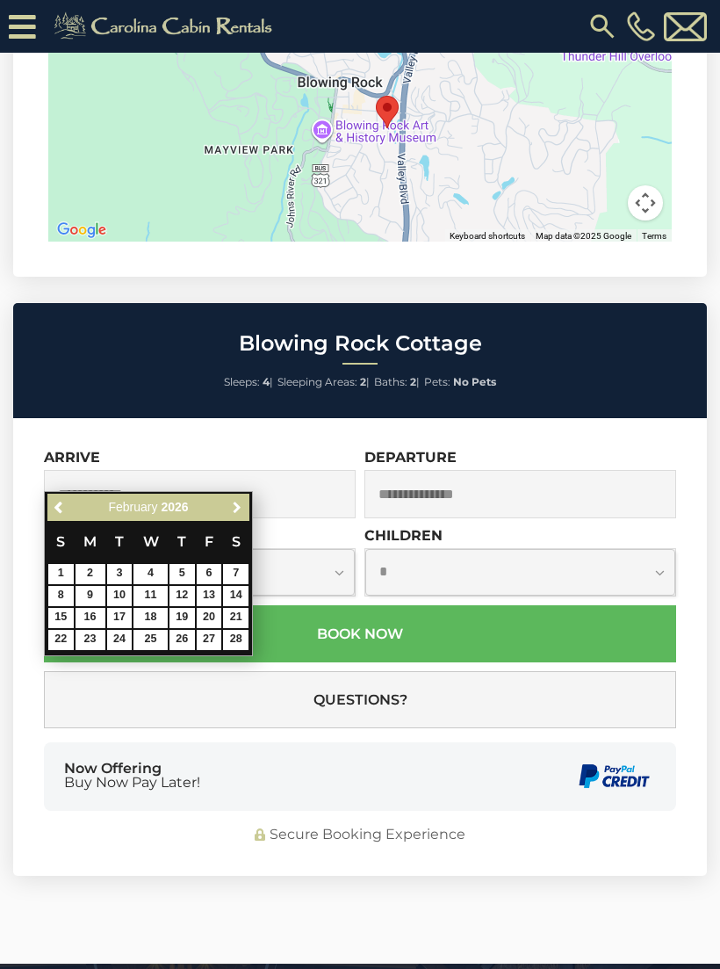
click at [242, 512] on span "Next" at bounding box center [237, 508] width 14 height 14
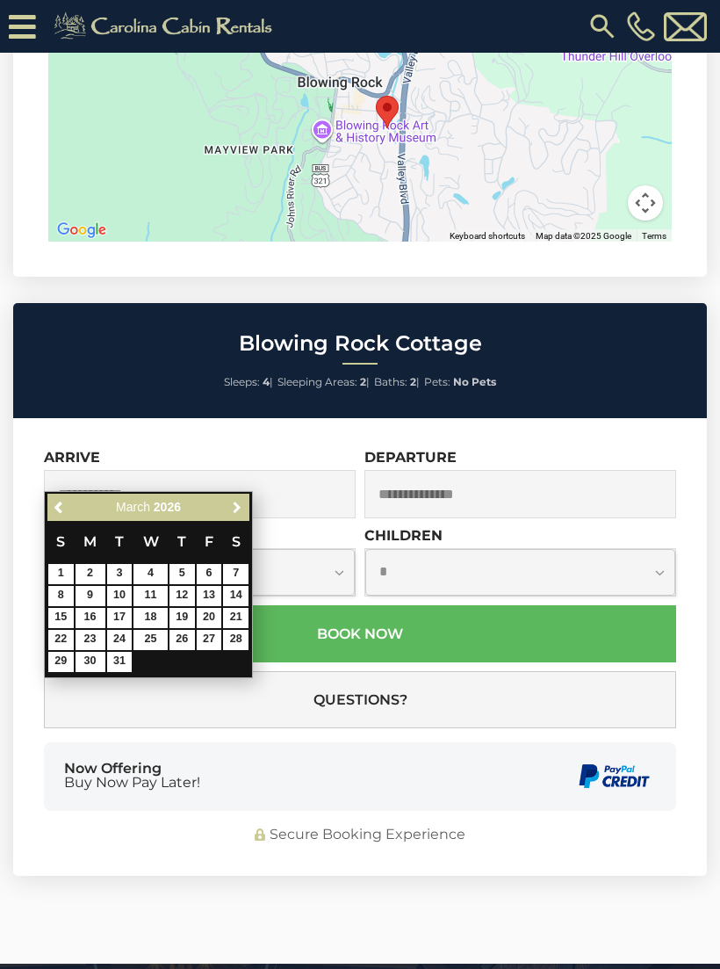
click at [242, 510] on span "Next" at bounding box center [237, 508] width 14 height 14
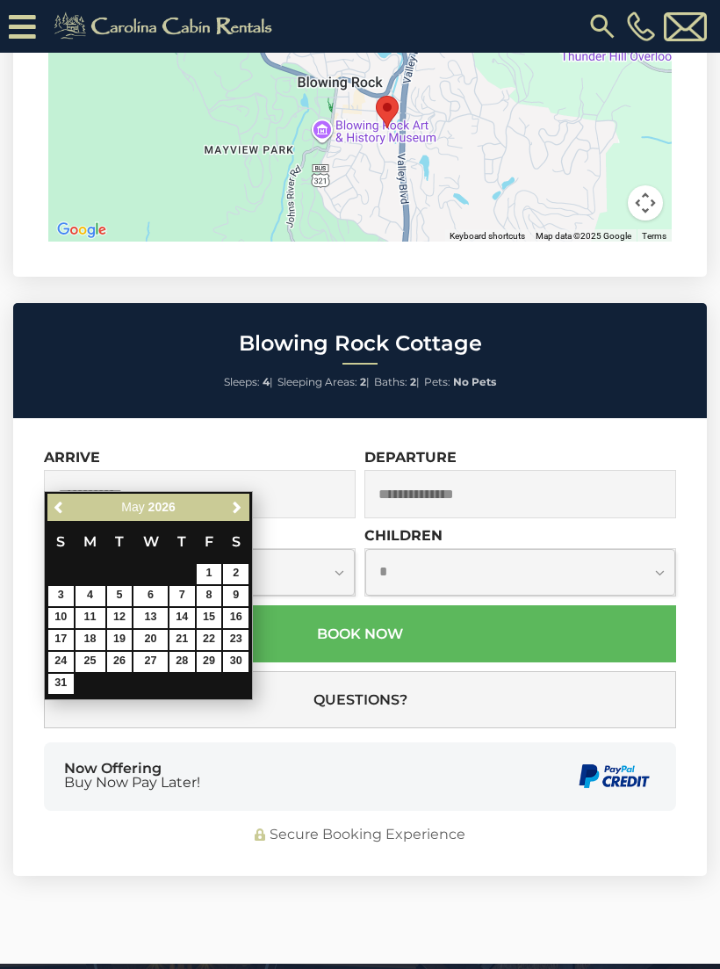
click at [244, 508] on link "Next" at bounding box center [237, 507] width 22 height 22
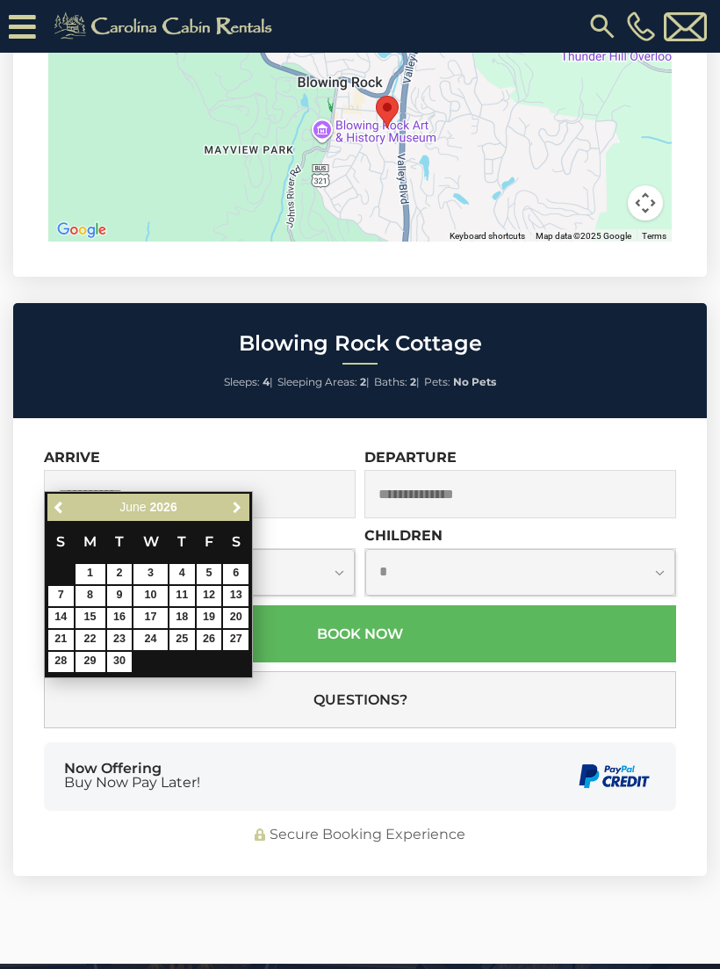
click at [242, 507] on span "Next" at bounding box center [237, 508] width 14 height 14
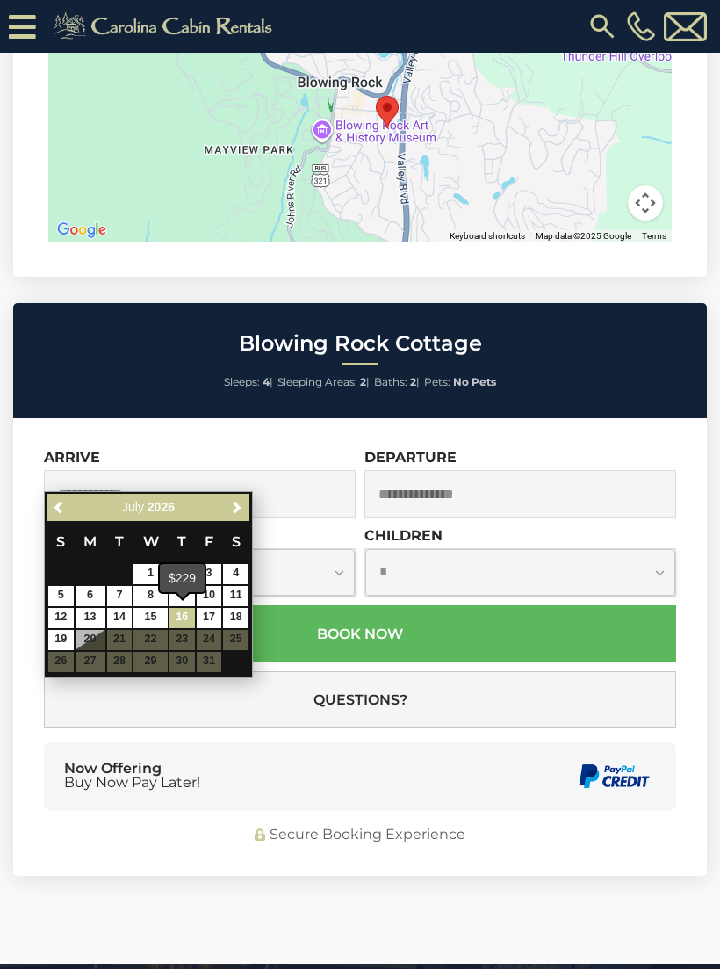
click at [191, 624] on link "16" at bounding box center [182, 618] width 25 height 20
type input "**********"
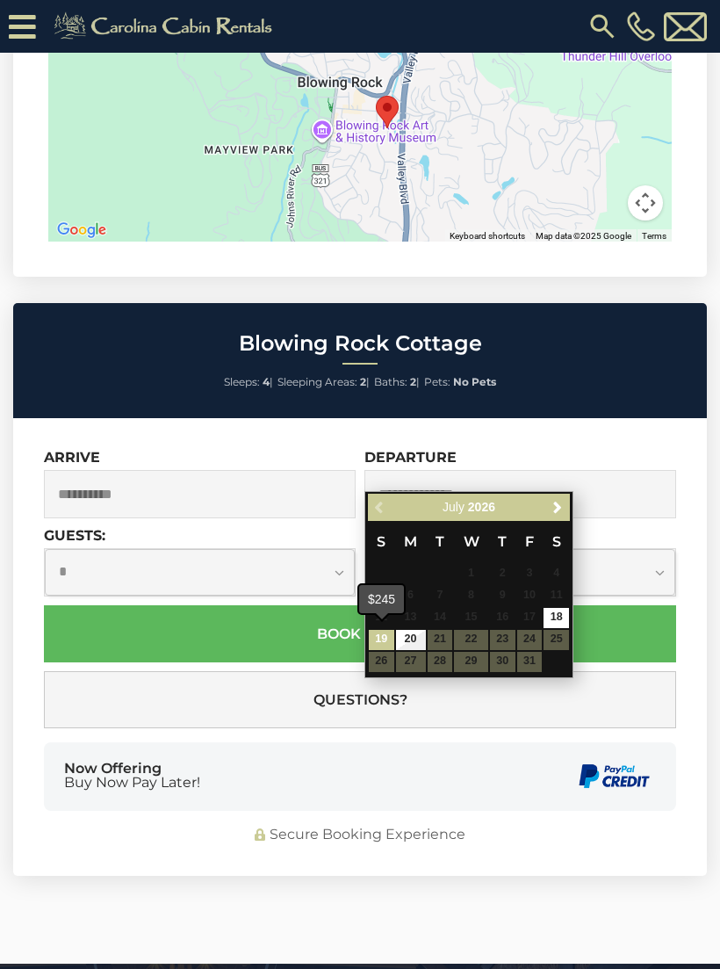
click at [383, 644] on link "19" at bounding box center [381, 640] width 25 height 20
type input "**********"
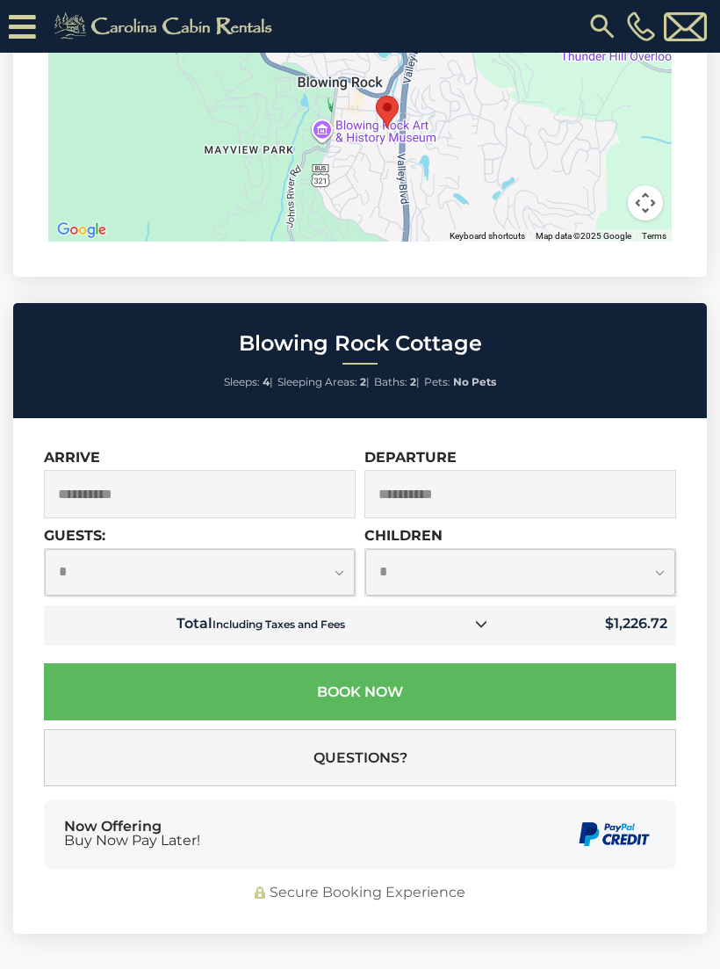
click at [343, 554] on select "**********" at bounding box center [200, 572] width 310 height 47
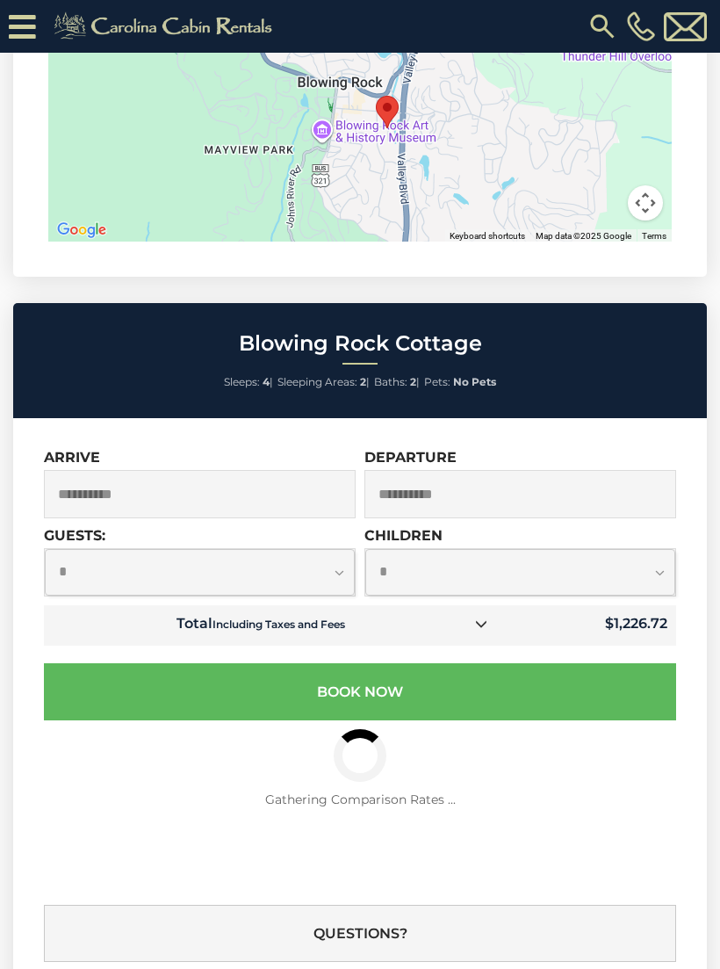
select select "*"
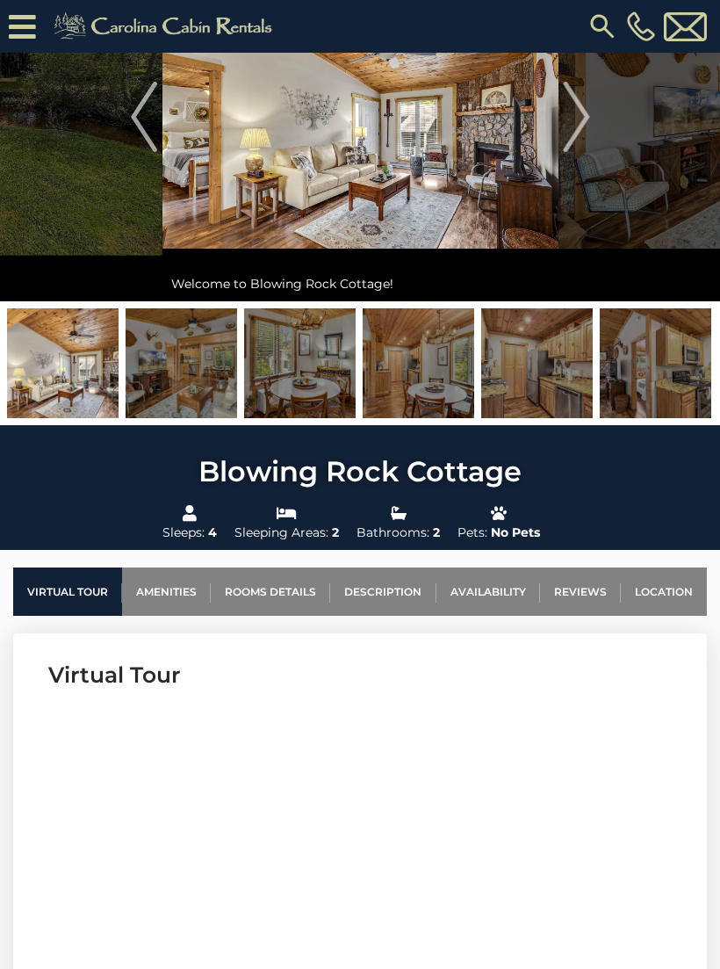
scroll to position [0, 0]
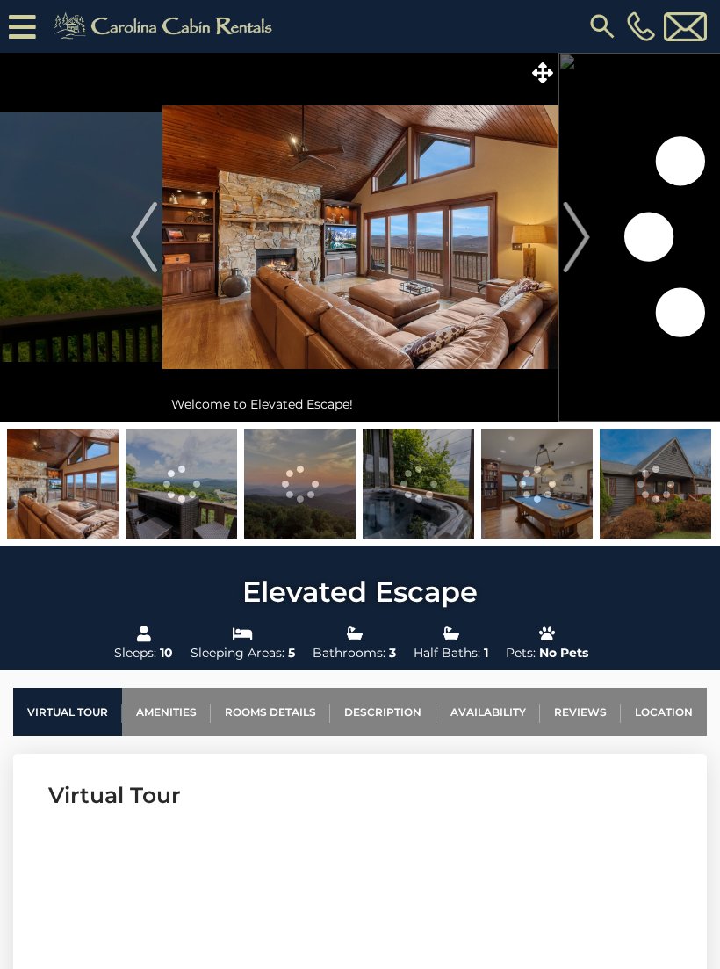
click at [668, 712] on link "Location" at bounding box center [664, 712] width 86 height 48
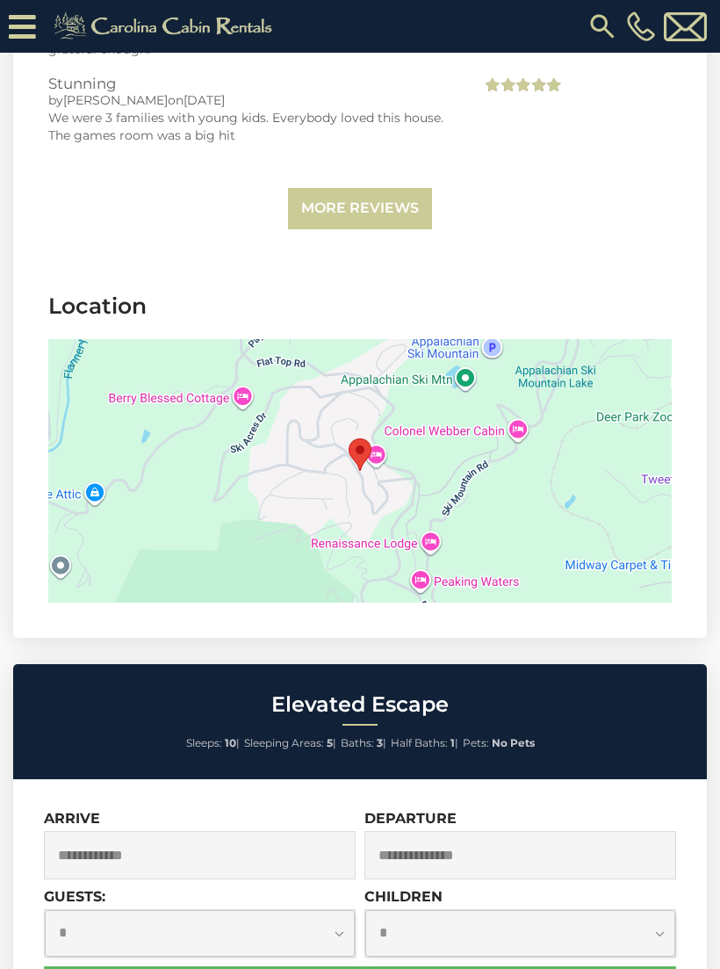
scroll to position [6212, 0]
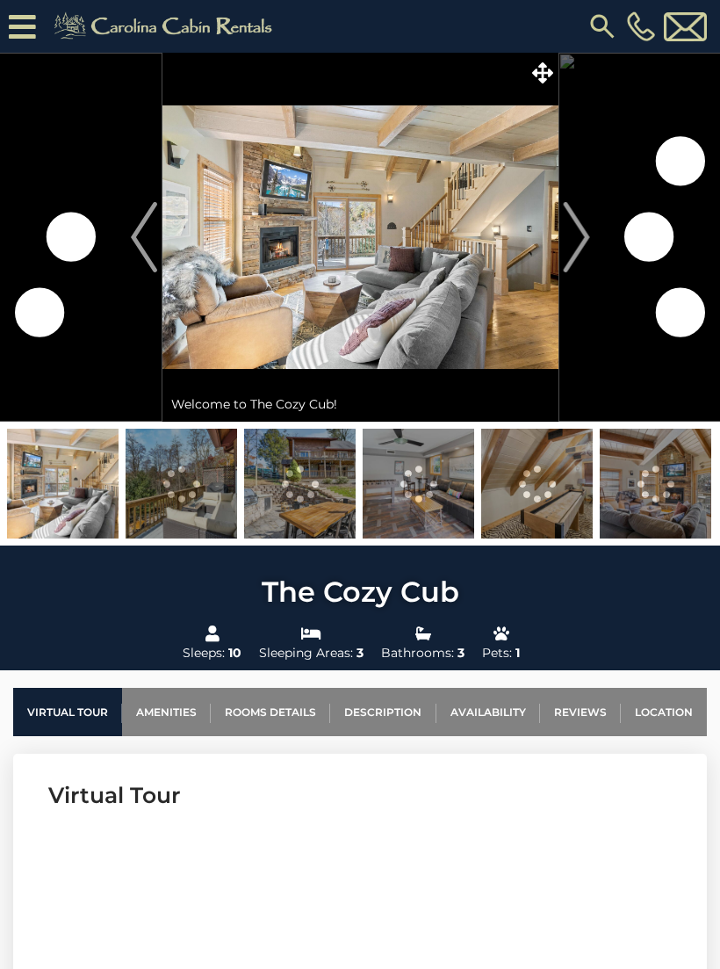
click at [671, 730] on link "Location" at bounding box center [664, 712] width 86 height 48
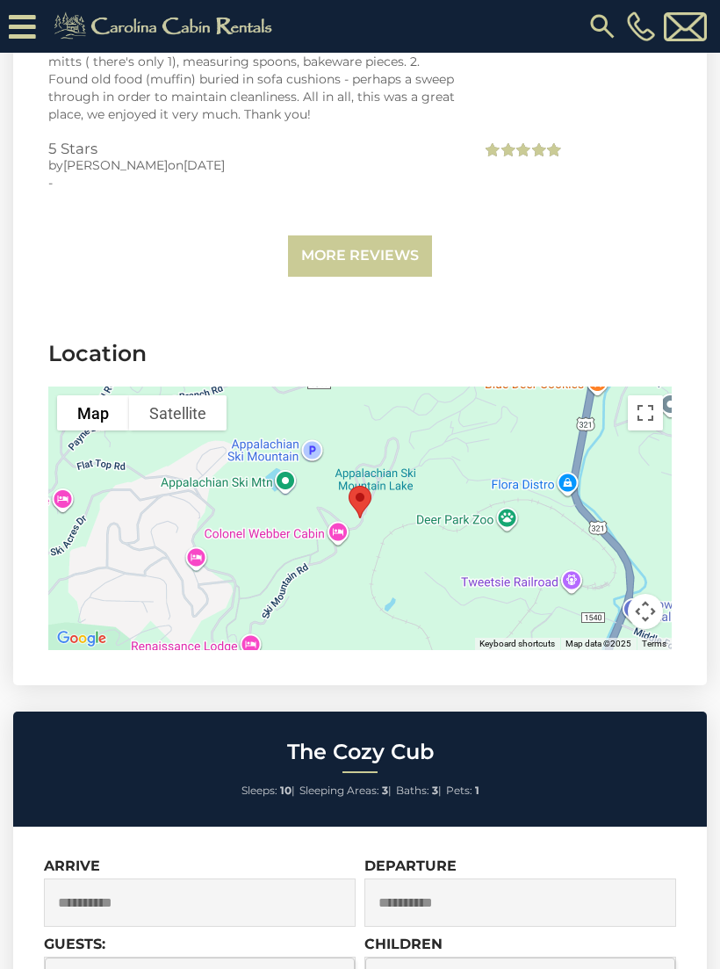
scroll to position [4318, 0]
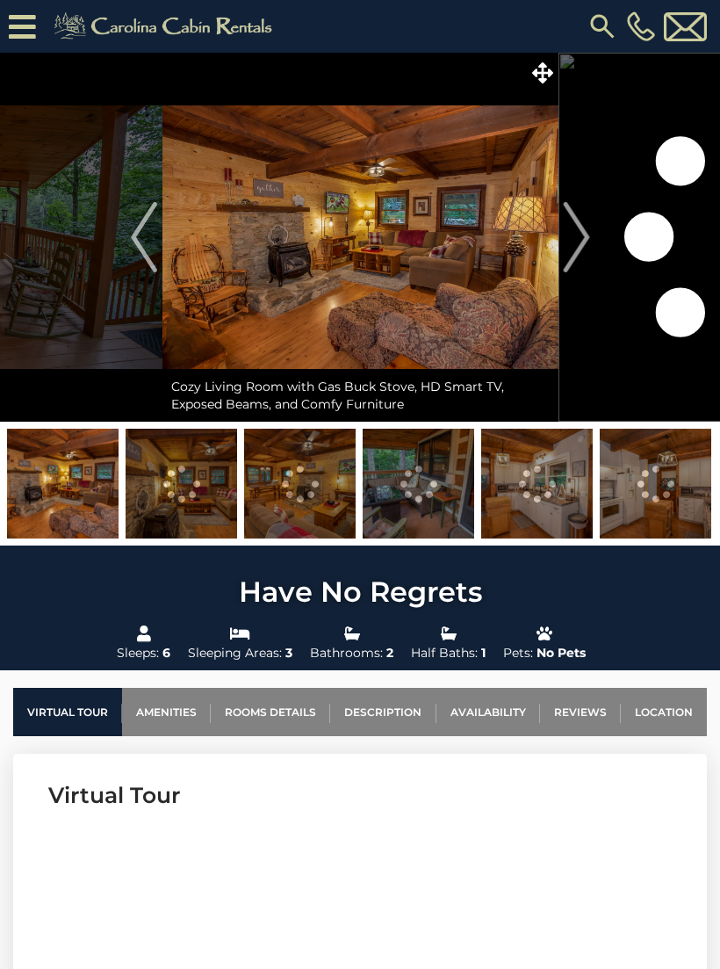
click at [668, 716] on link "Location" at bounding box center [664, 712] width 86 height 48
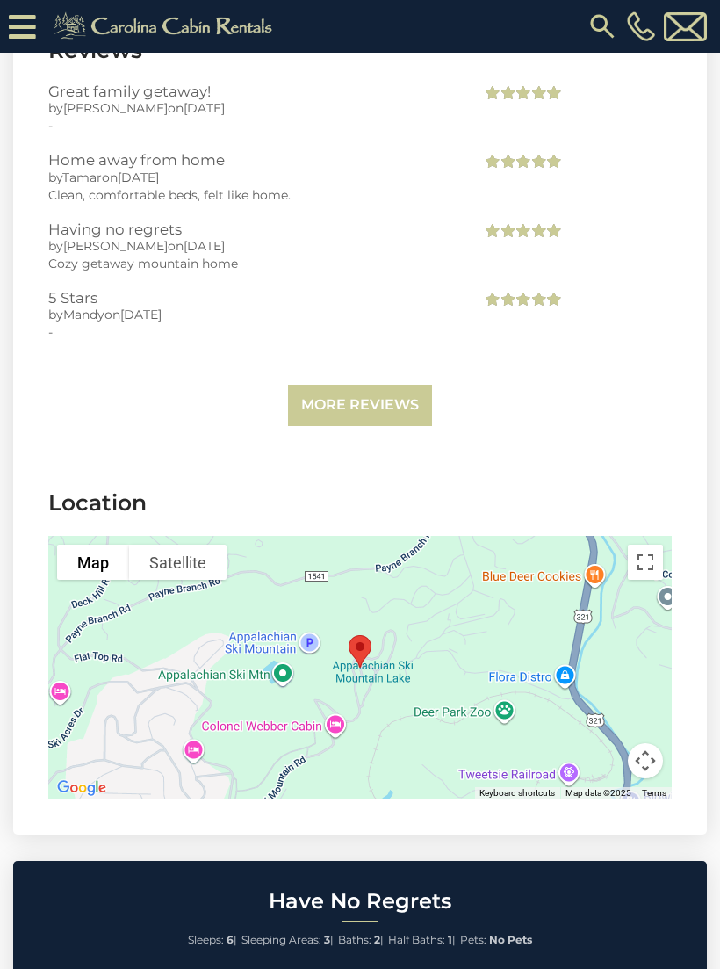
scroll to position [4377, 0]
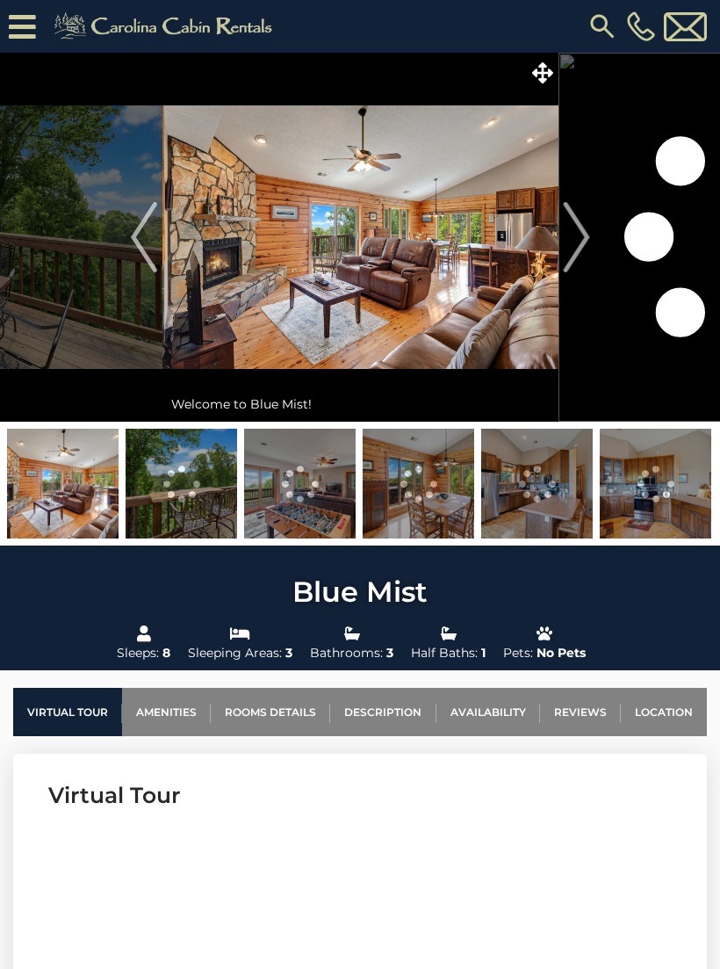
click at [668, 718] on link "Location" at bounding box center [664, 712] width 86 height 48
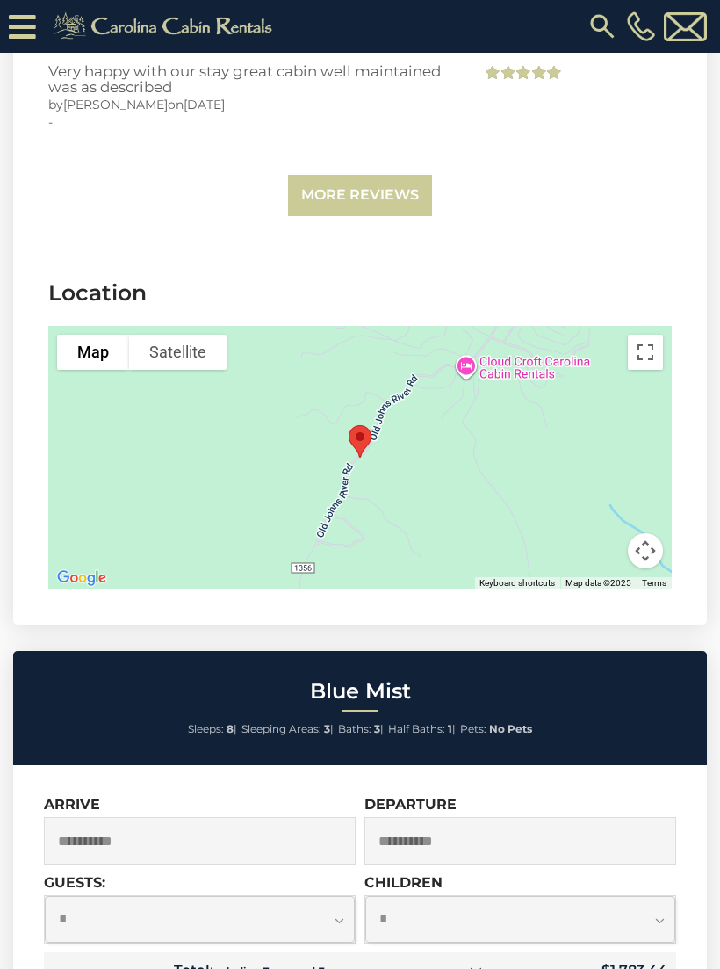
scroll to position [4809, 0]
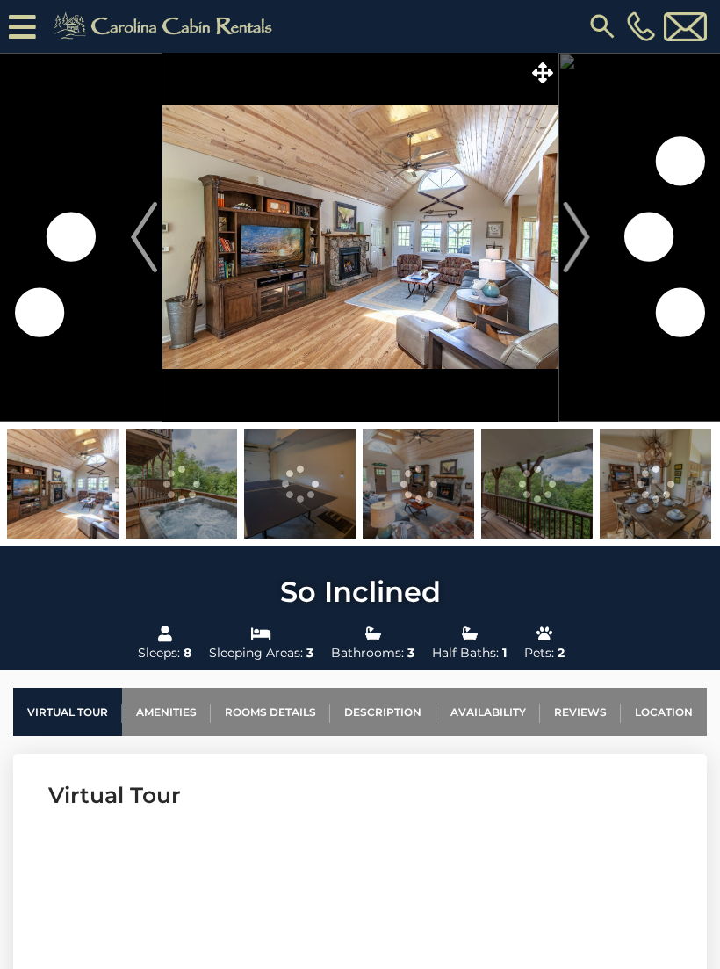
click at [669, 720] on link "Location" at bounding box center [664, 712] width 86 height 48
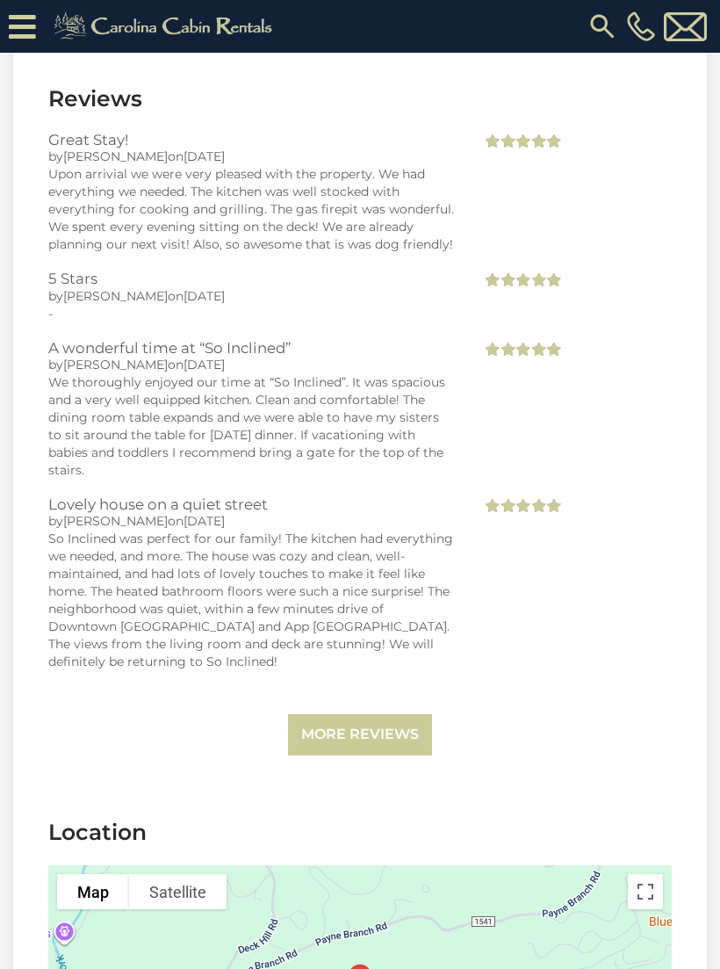
scroll to position [3993, 0]
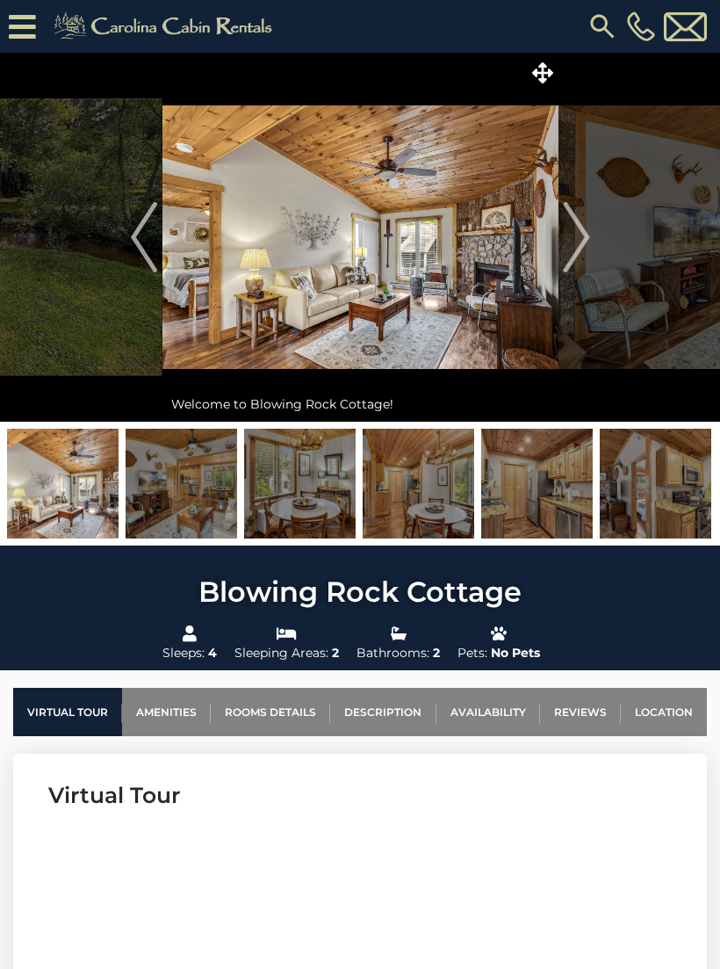
click at [586, 233] on img "Next" at bounding box center [576, 237] width 26 height 70
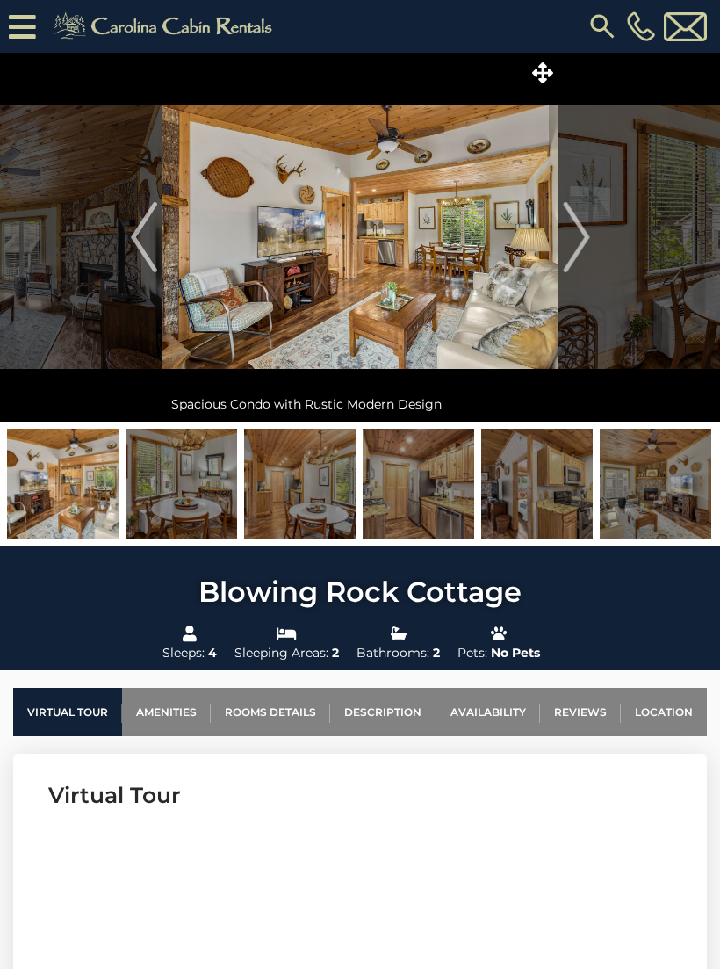
click at [588, 243] on img "Next" at bounding box center [576, 237] width 26 height 70
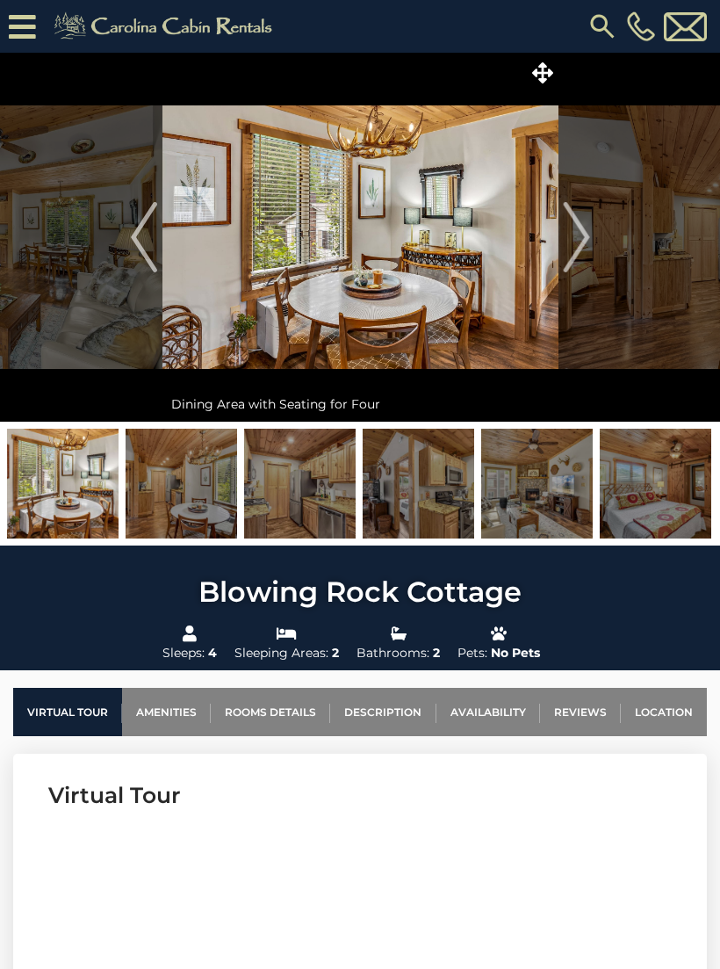
click at [583, 234] on img "Next" at bounding box center [576, 237] width 26 height 70
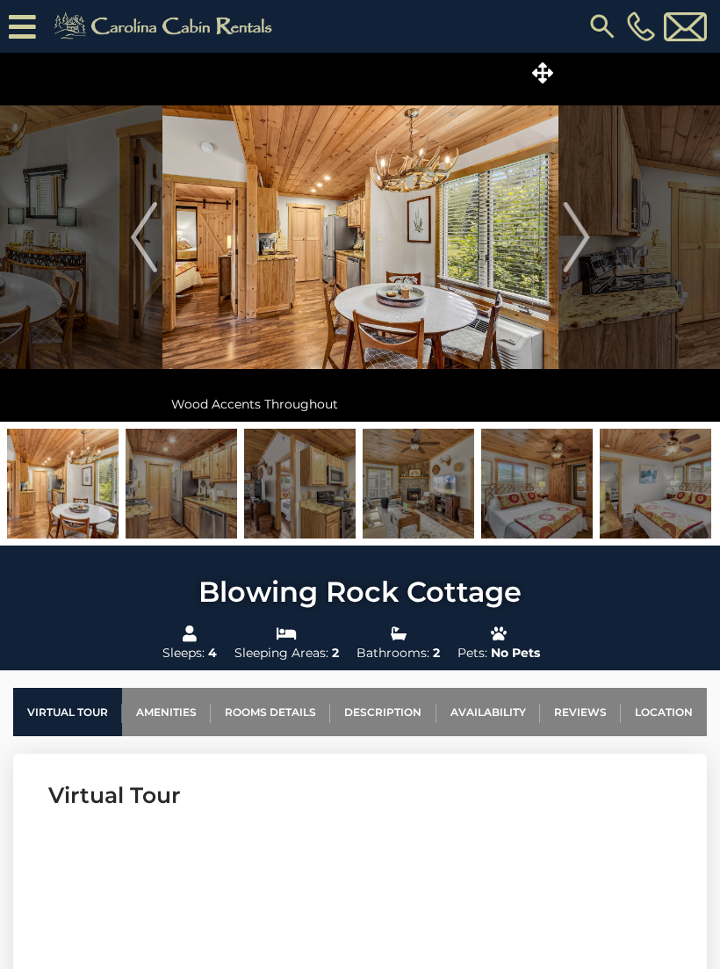
click at [584, 227] on img "Next" at bounding box center [576, 237] width 26 height 70
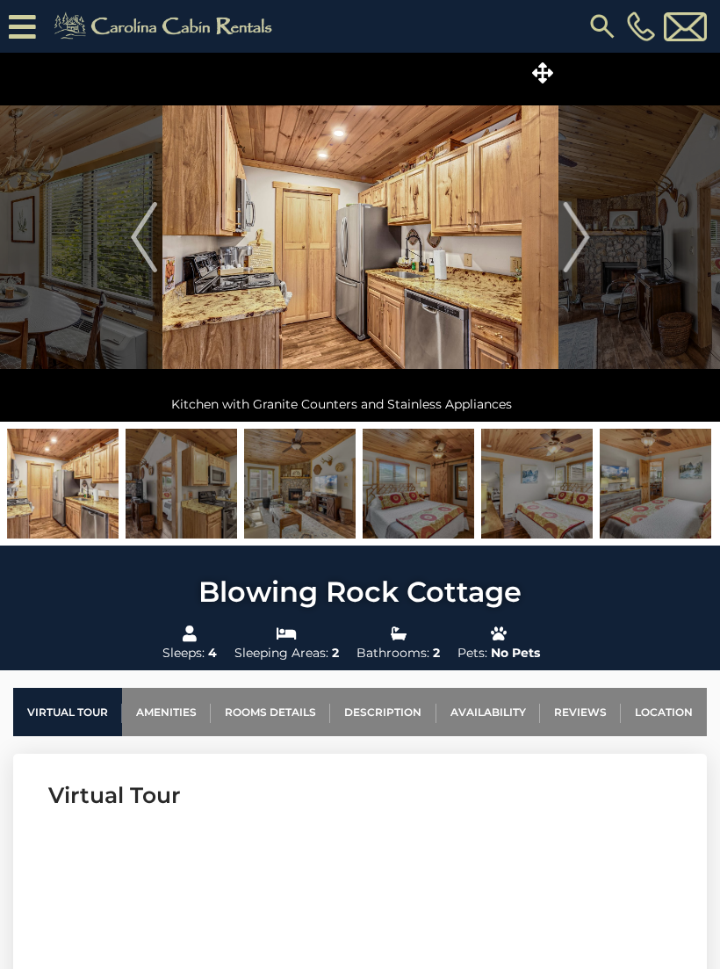
click at [583, 232] on img "Next" at bounding box center [576, 237] width 26 height 70
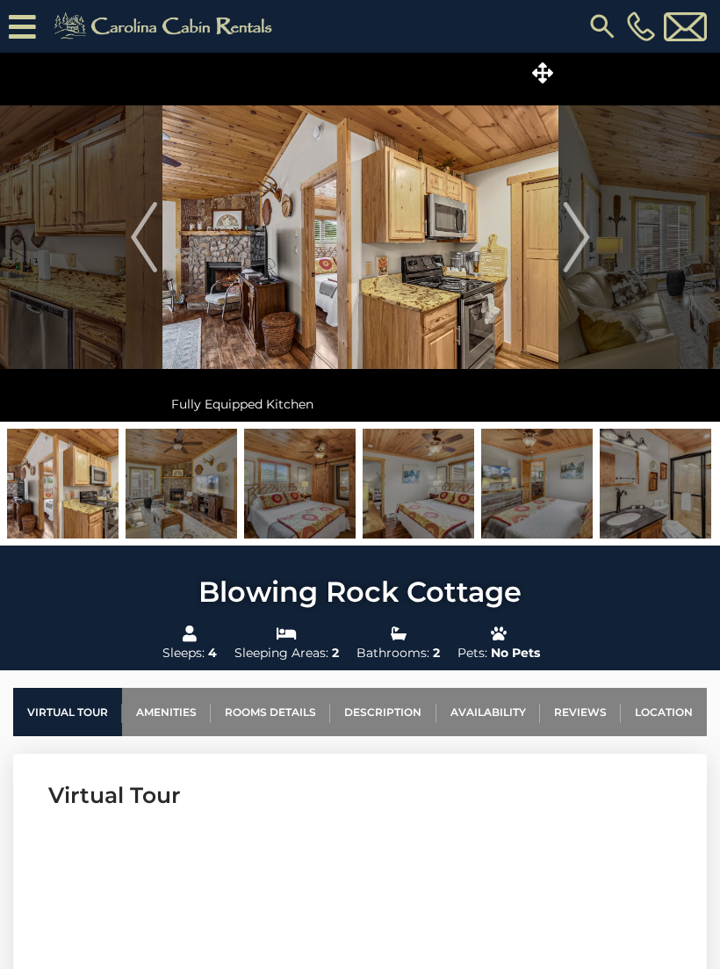
click at [589, 235] on img "Next" at bounding box center [576, 237] width 26 height 70
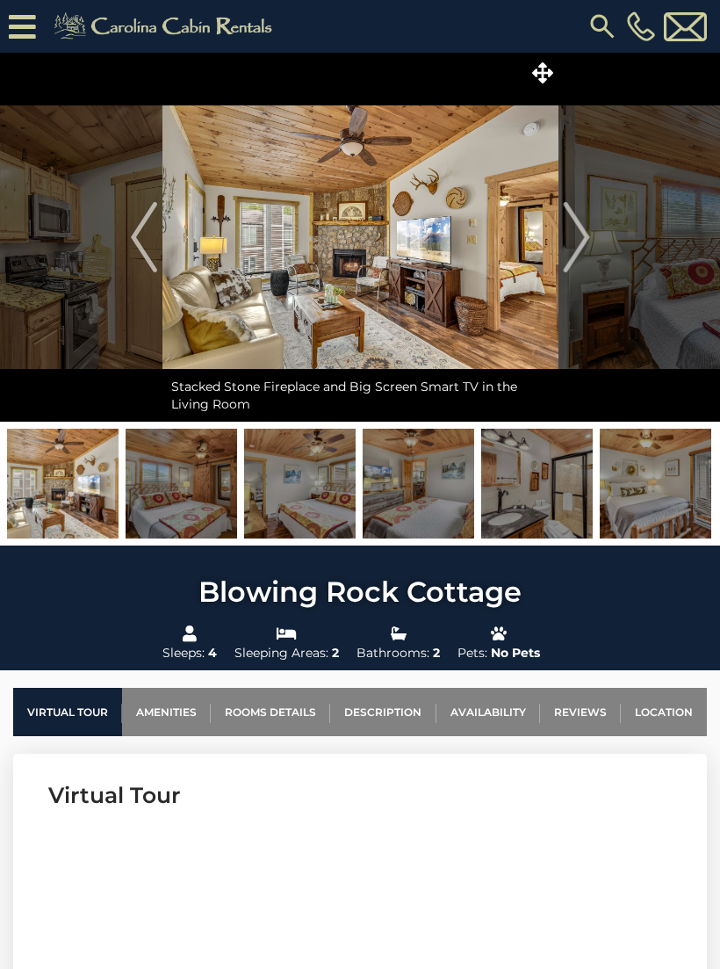
click at [574, 239] on img "Next" at bounding box center [576, 237] width 26 height 70
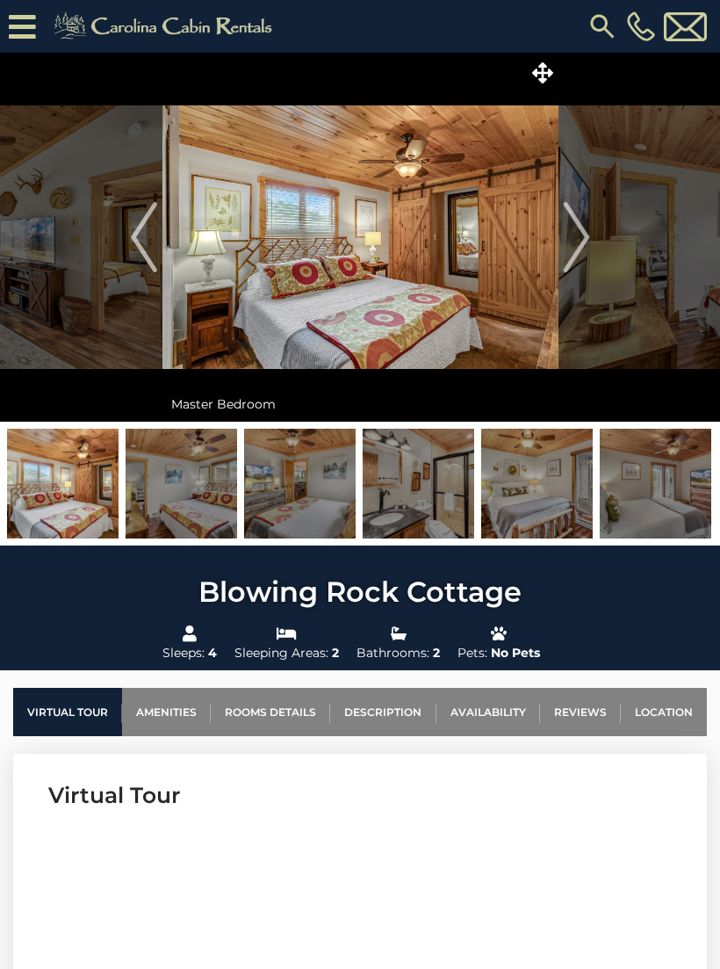
click at [588, 234] on img "Next" at bounding box center [576, 237] width 26 height 70
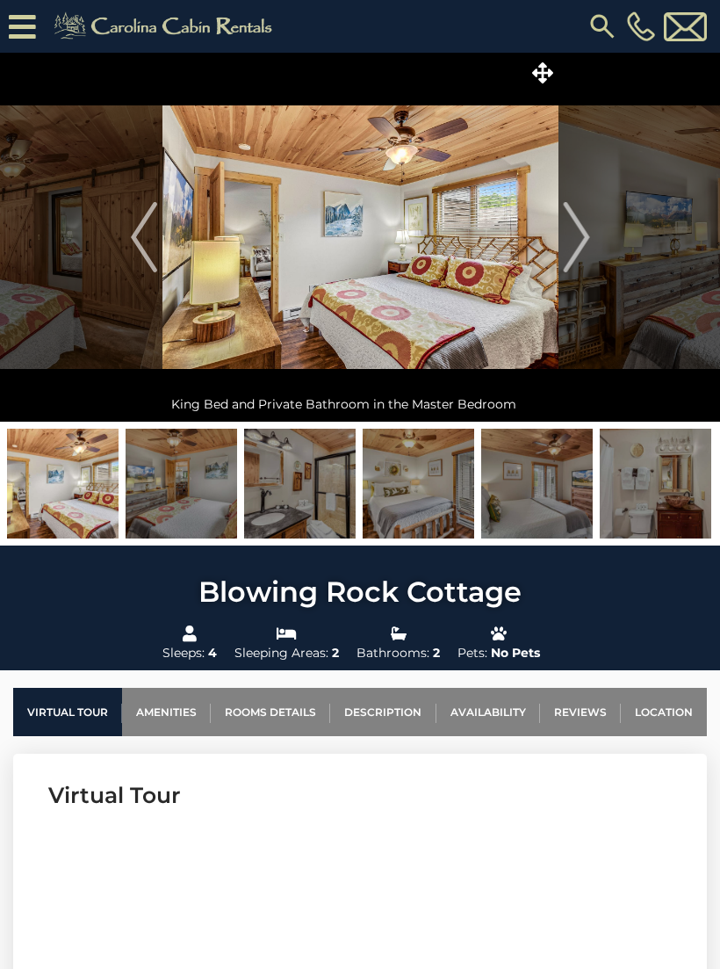
click at [582, 249] on img "Next" at bounding box center [576, 237] width 26 height 70
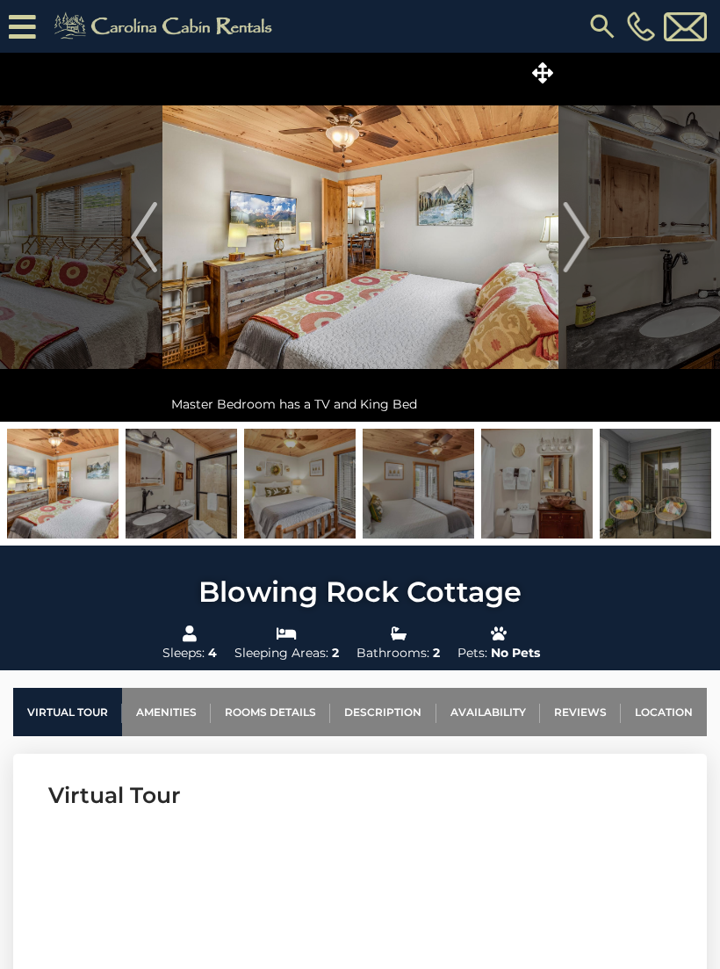
click at [588, 248] on img "Next" at bounding box center [576, 237] width 26 height 70
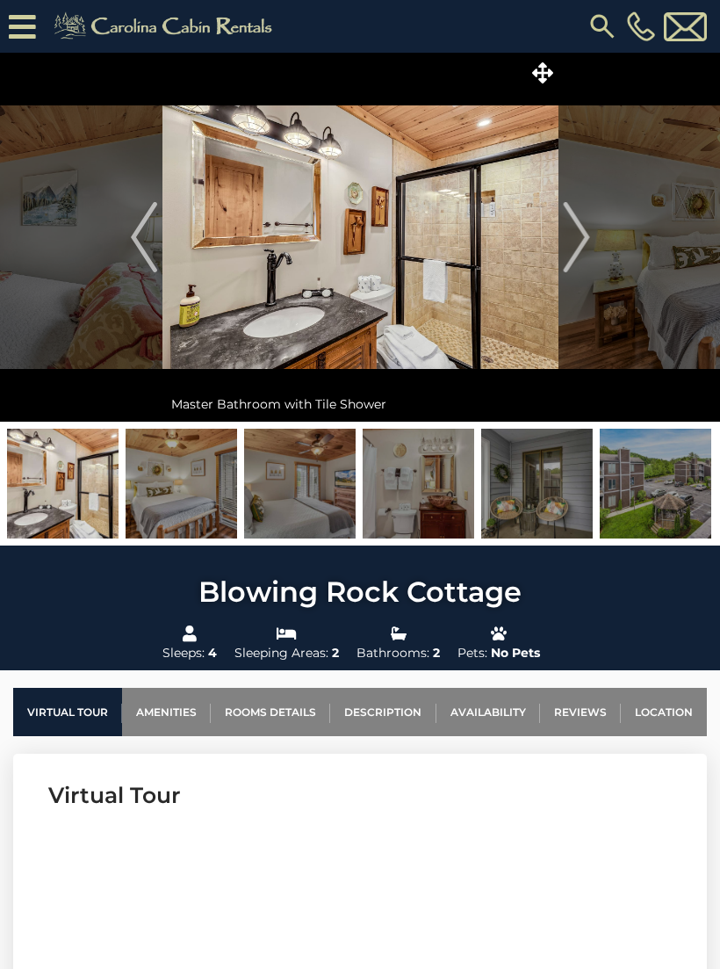
click at [585, 251] on img "Next" at bounding box center [576, 237] width 26 height 70
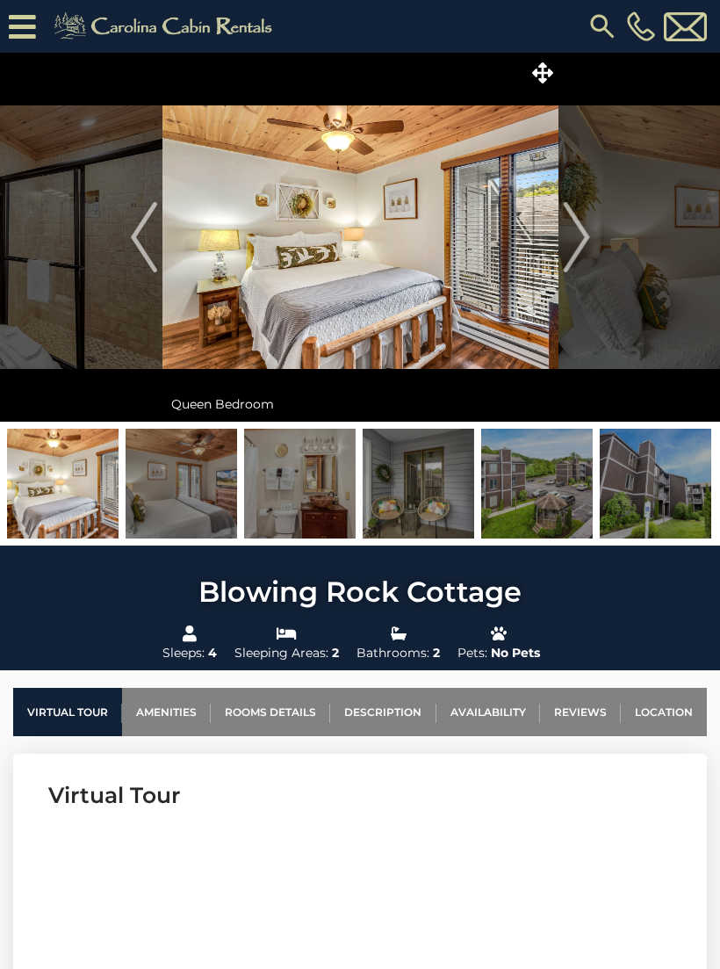
click at [583, 249] on img "Next" at bounding box center [576, 237] width 26 height 70
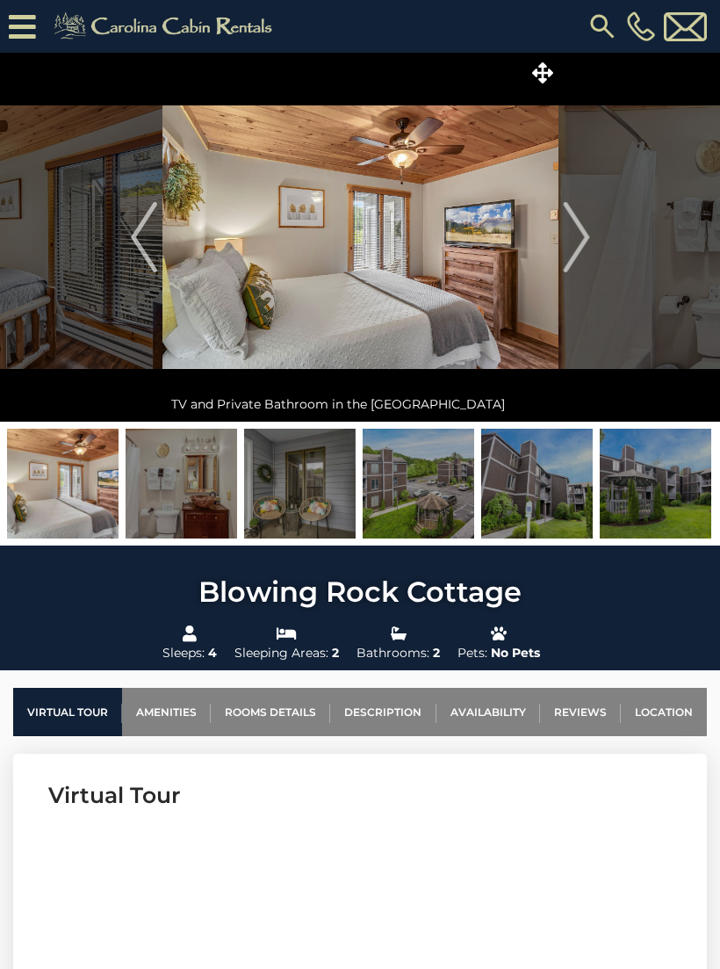
click at [588, 240] on img "Next" at bounding box center [576, 237] width 26 height 70
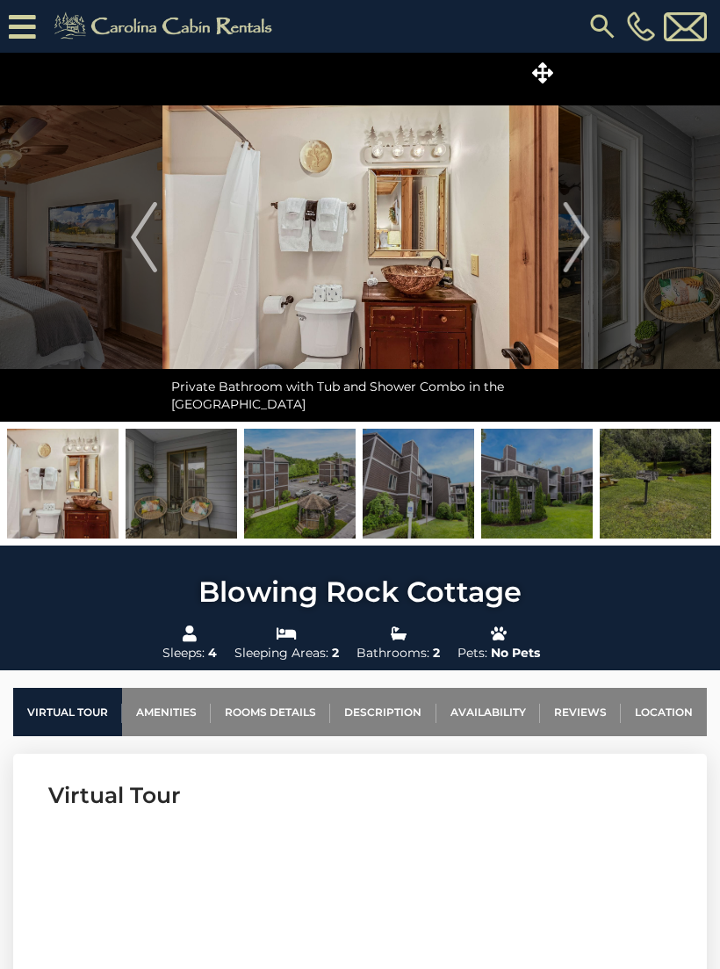
click at [592, 243] on button "Next" at bounding box center [577, 237] width 36 height 369
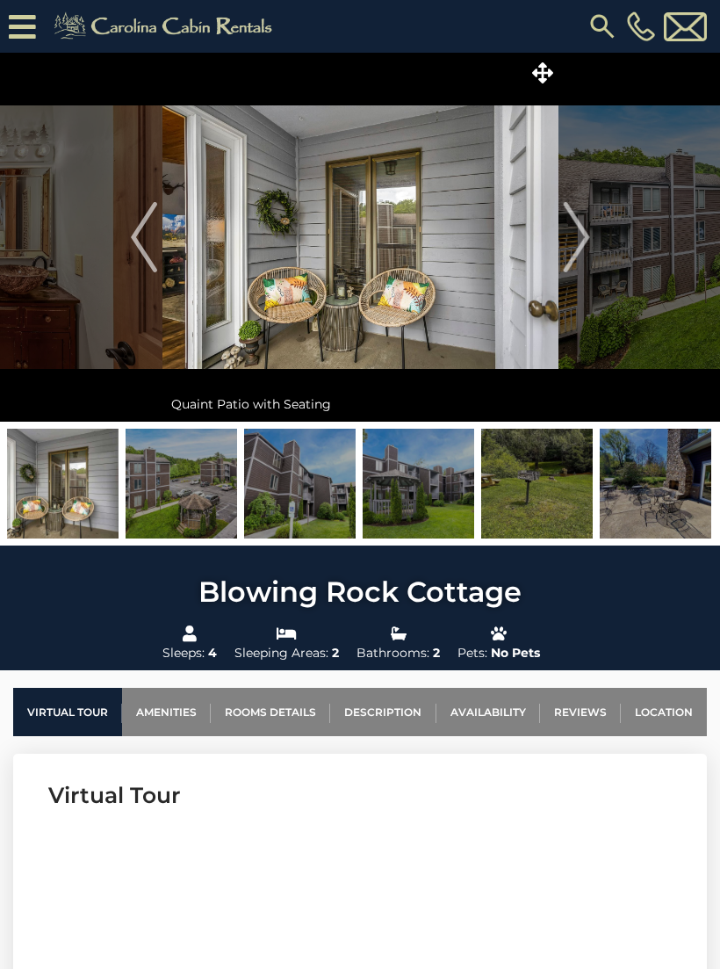
click at [579, 223] on img "Next" at bounding box center [576, 237] width 26 height 70
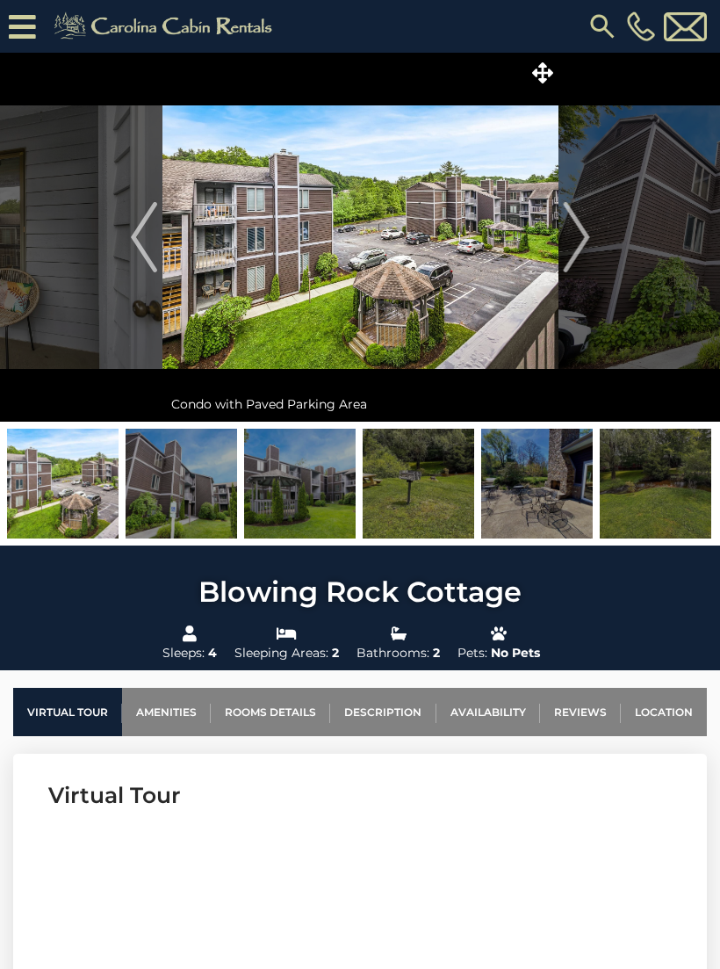
click at [580, 240] on img "Next" at bounding box center [576, 237] width 26 height 70
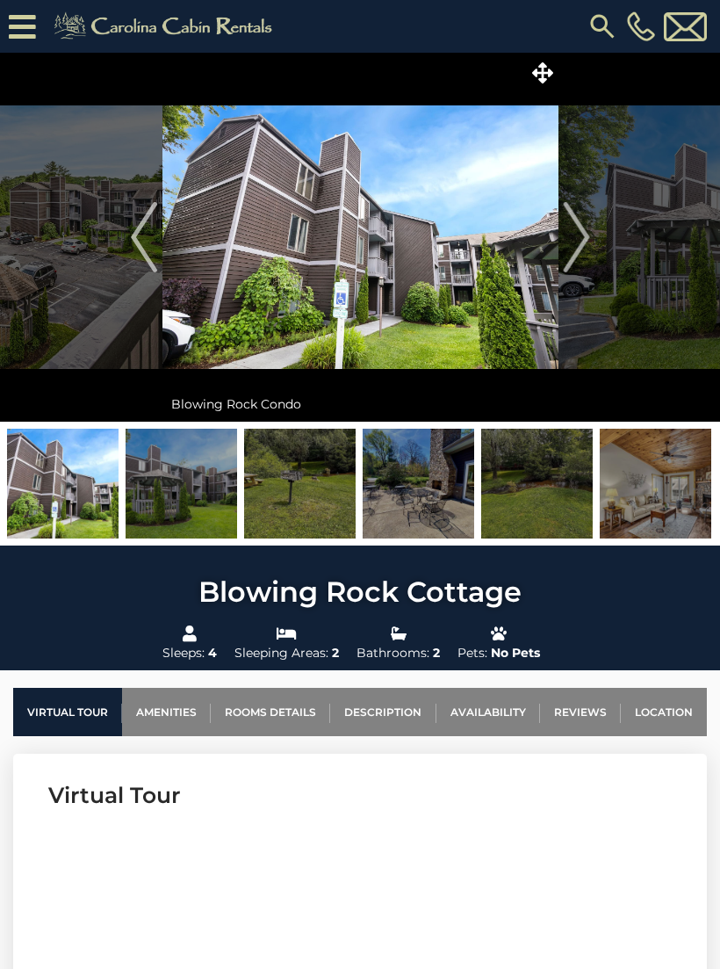
click at [579, 235] on img "Next" at bounding box center [576, 237] width 26 height 70
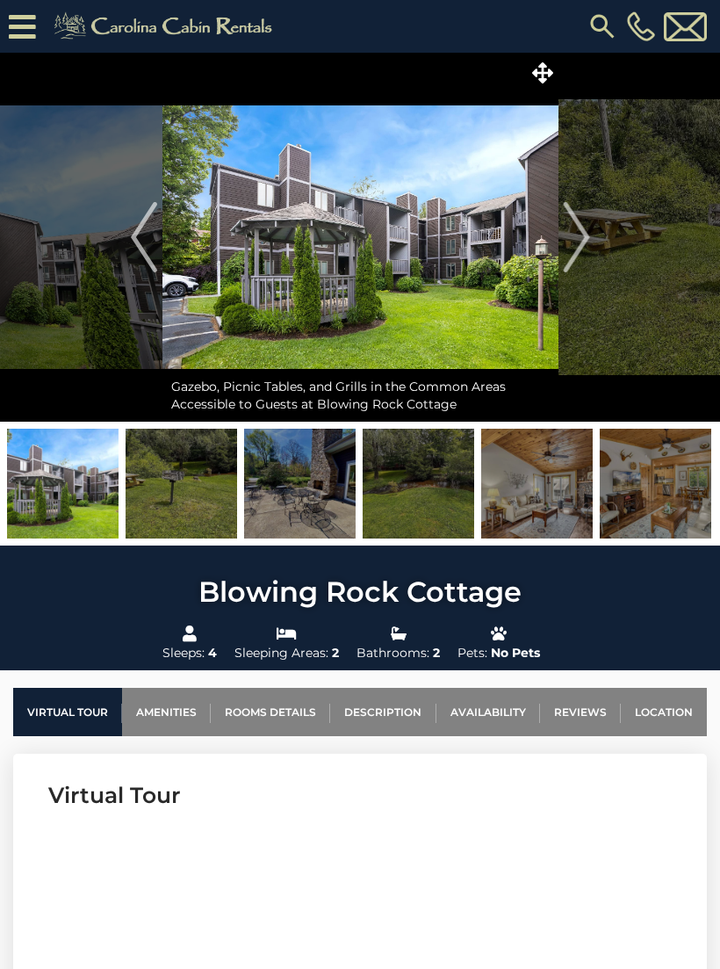
click at [578, 228] on img "Next" at bounding box center [576, 237] width 26 height 70
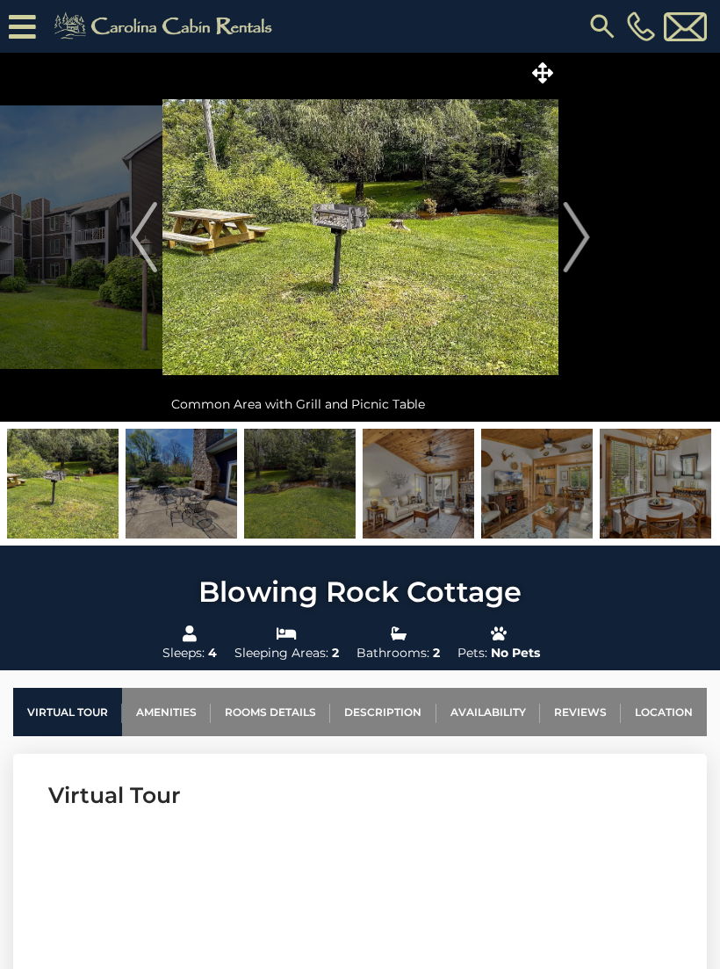
click at [576, 230] on img "Next" at bounding box center [576, 237] width 26 height 70
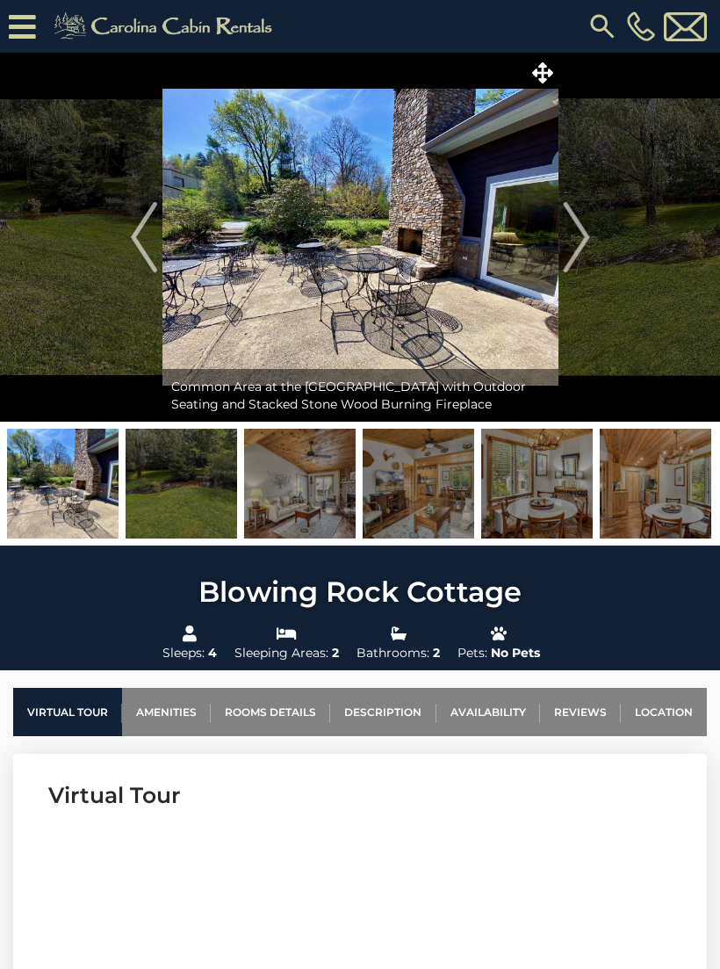
click at [581, 232] on img "Next" at bounding box center [576, 237] width 26 height 70
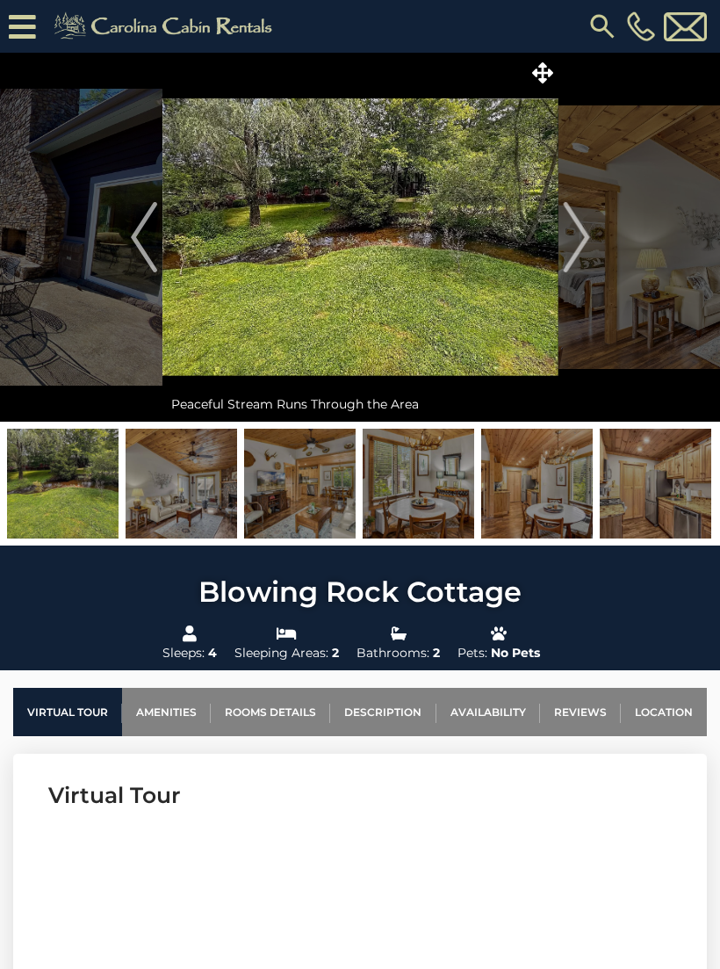
click at [574, 233] on img "Next" at bounding box center [576, 237] width 26 height 70
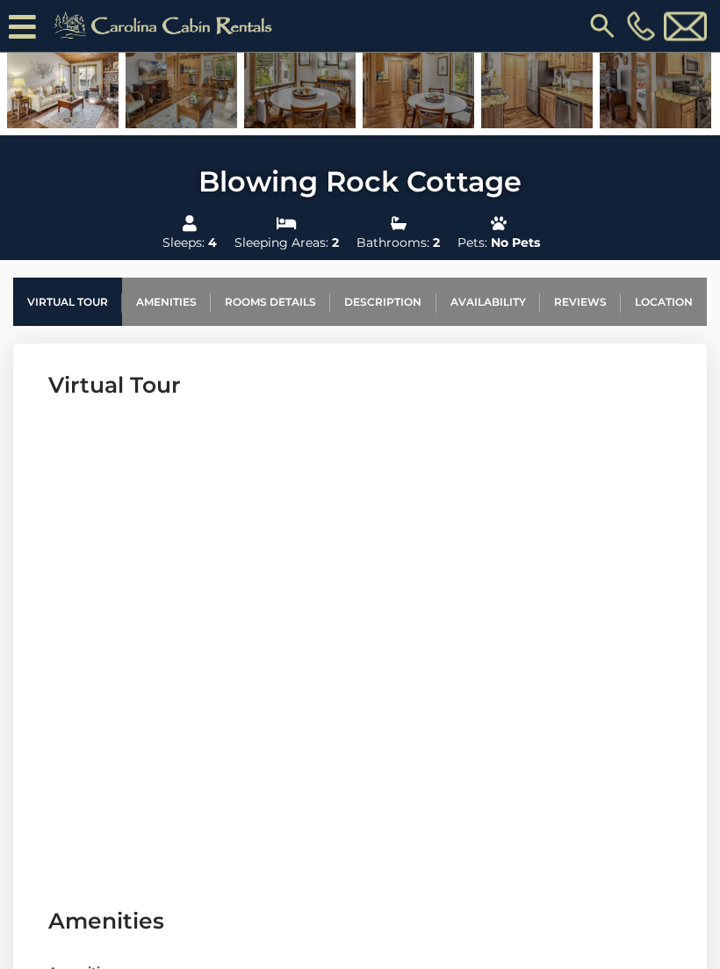
scroll to position [445, 0]
click at [675, 306] on link "Location" at bounding box center [664, 302] width 86 height 48
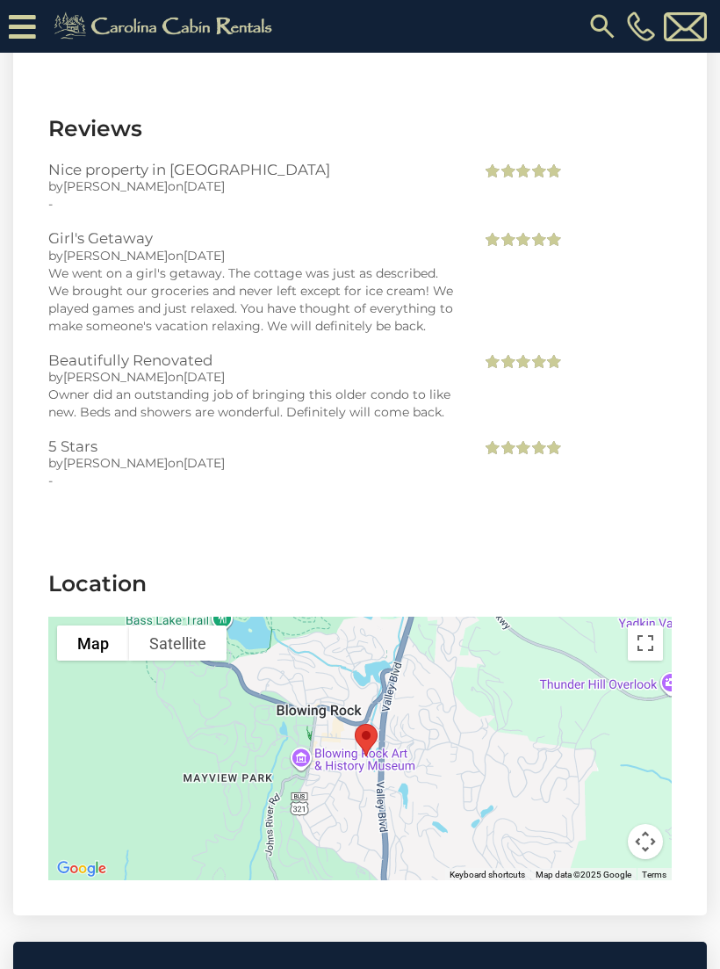
scroll to position [3516, 0]
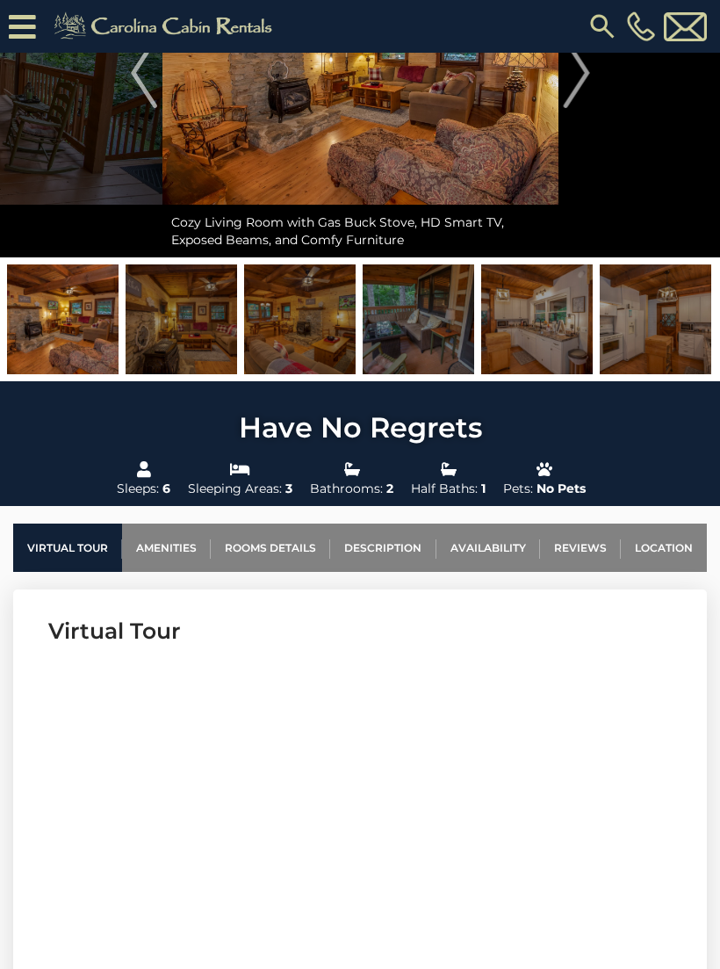
scroll to position [204, 0]
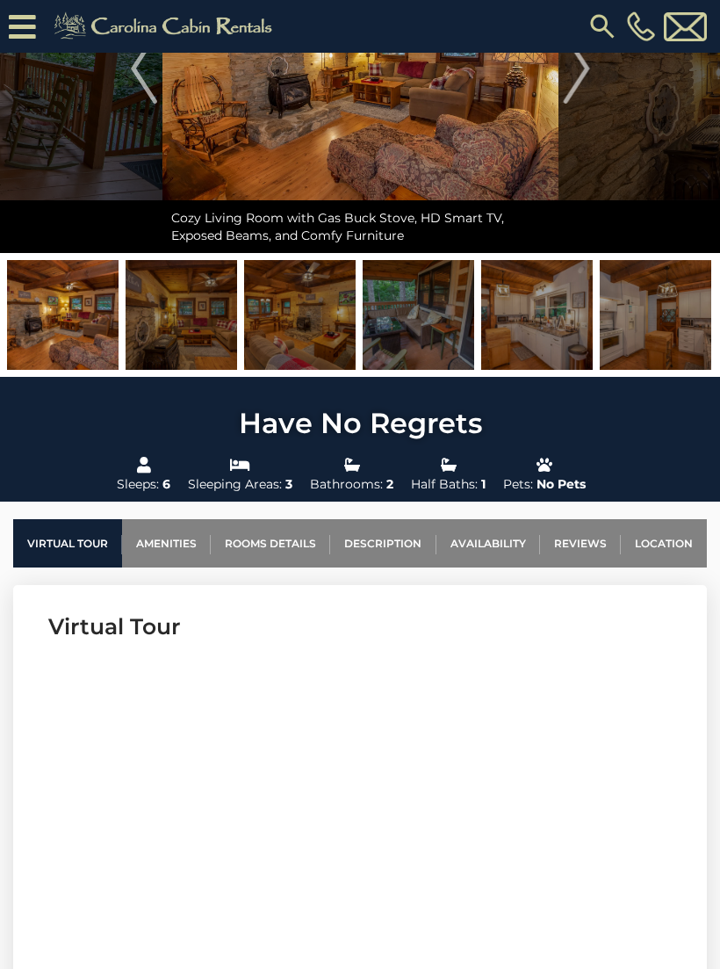
click at [665, 543] on link "Location" at bounding box center [664, 543] width 86 height 48
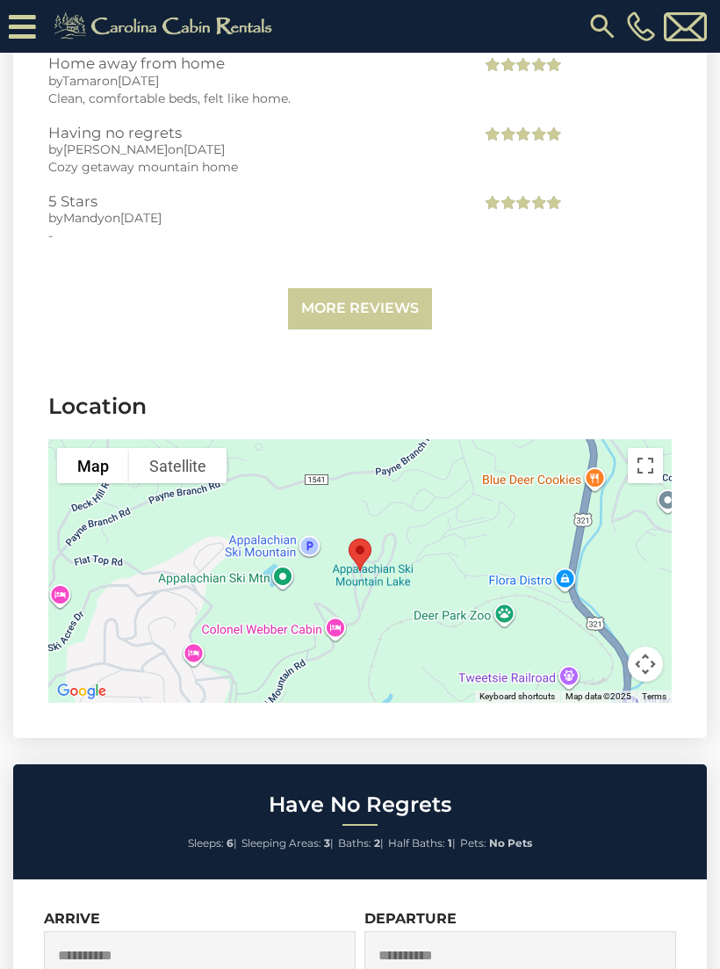
scroll to position [4412, 0]
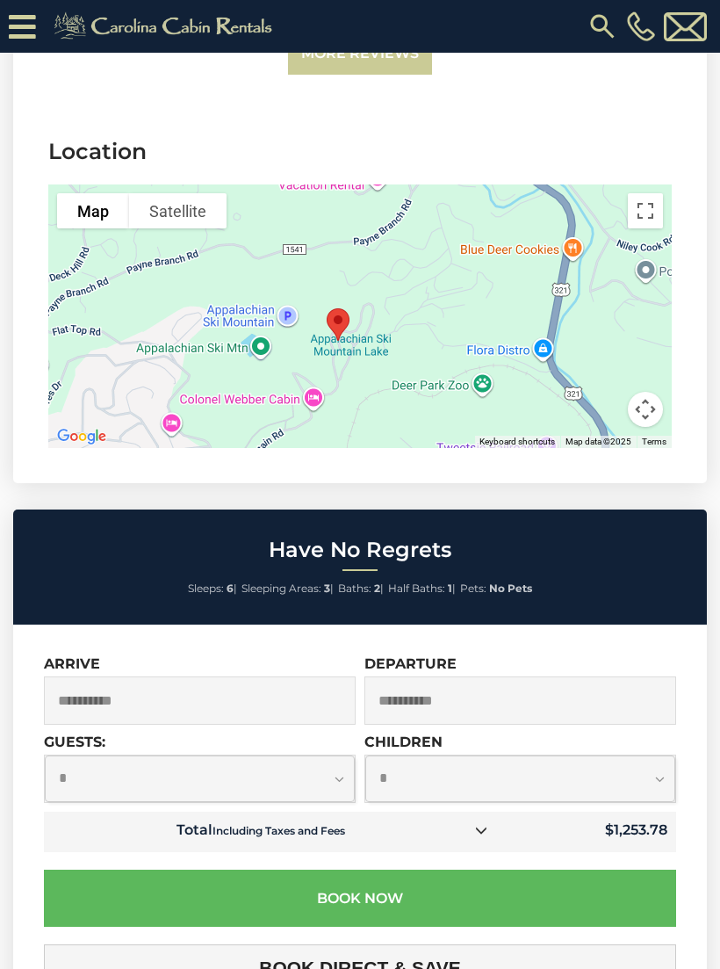
click at [62, 42] on img at bounding box center [166, 26] width 242 height 35
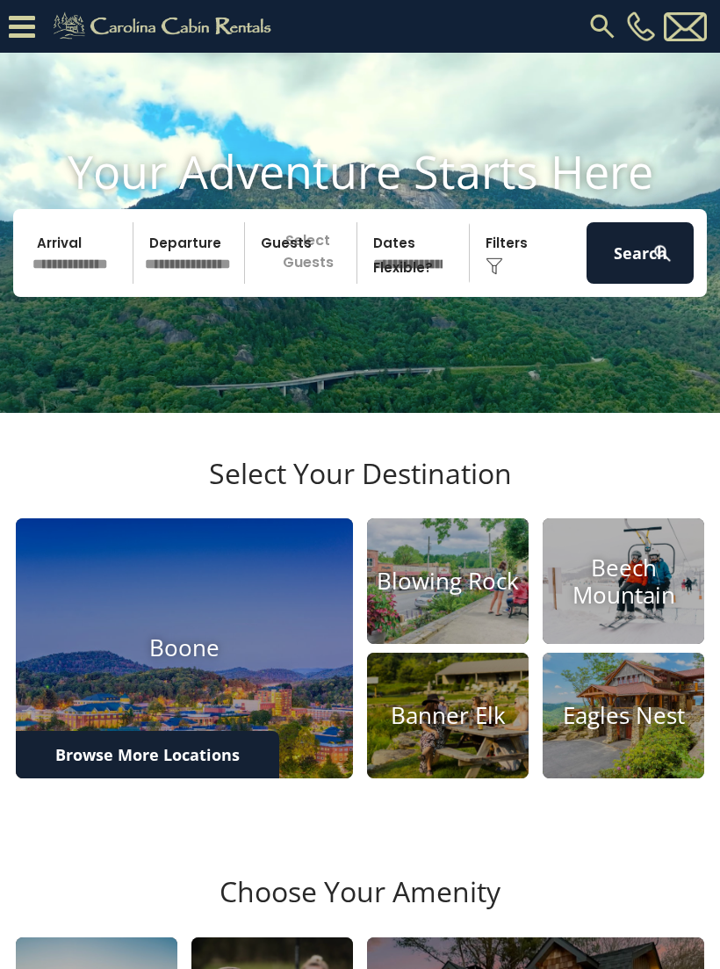
click at [451, 644] on img at bounding box center [448, 581] width 162 height 126
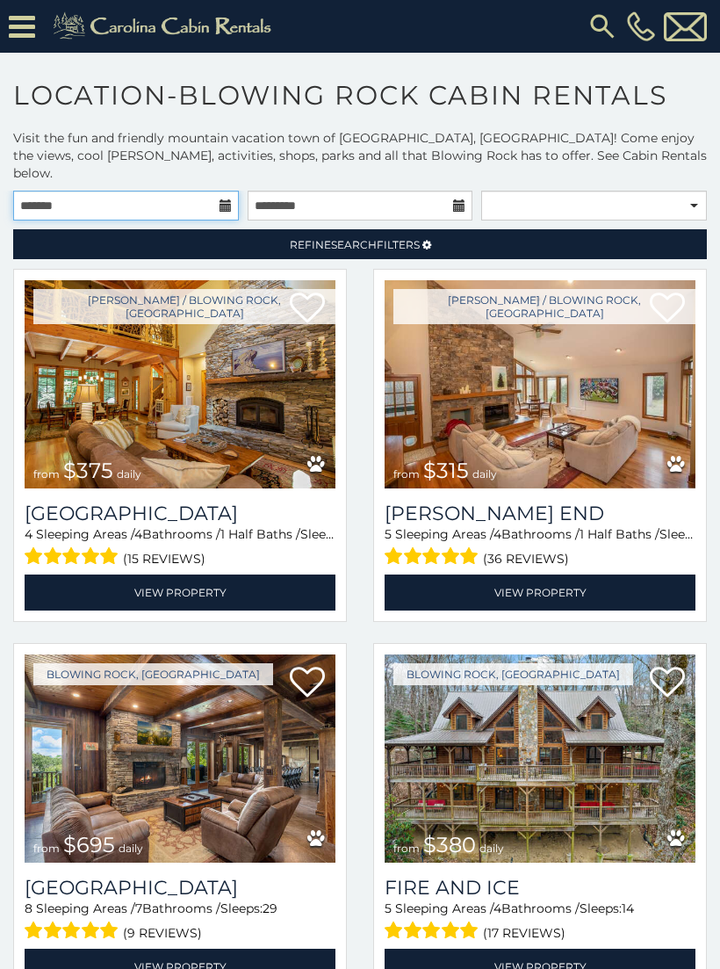
click at [235, 195] on input "text" at bounding box center [126, 206] width 226 height 30
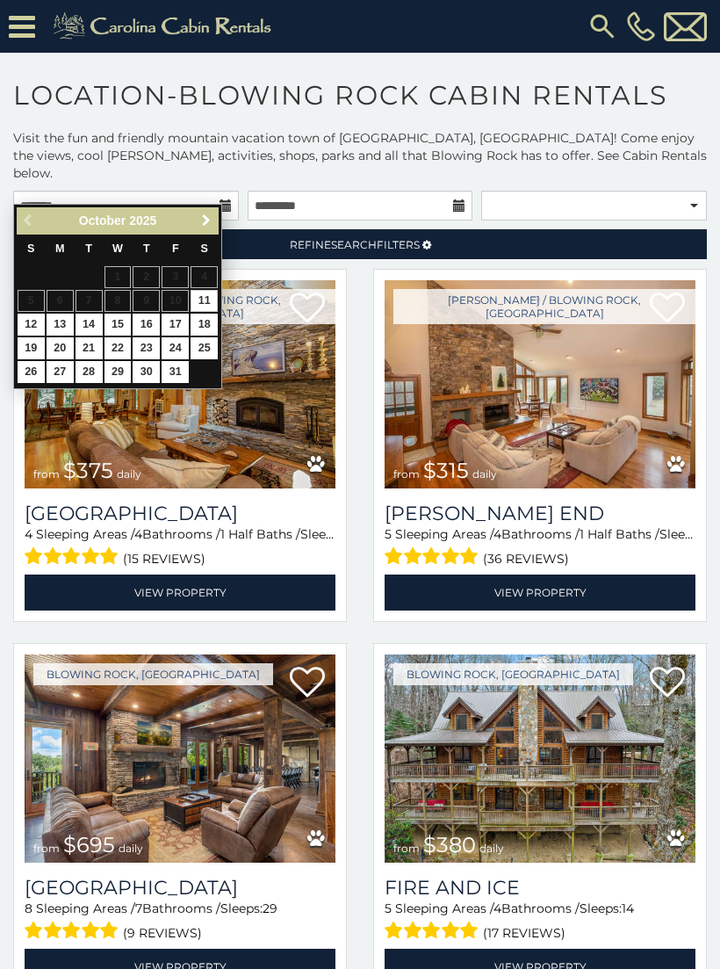
click at [214, 214] on link "Next" at bounding box center [206, 221] width 22 height 22
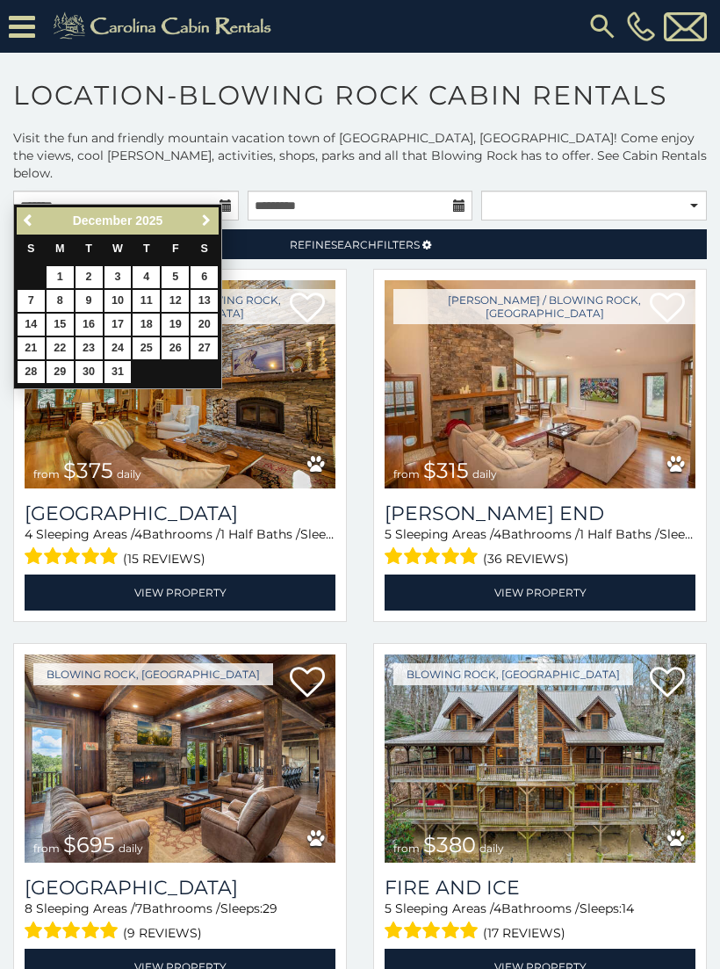
click at [202, 223] on span "Next" at bounding box center [206, 220] width 14 height 14
click at [216, 215] on link "Next" at bounding box center [206, 221] width 22 height 22
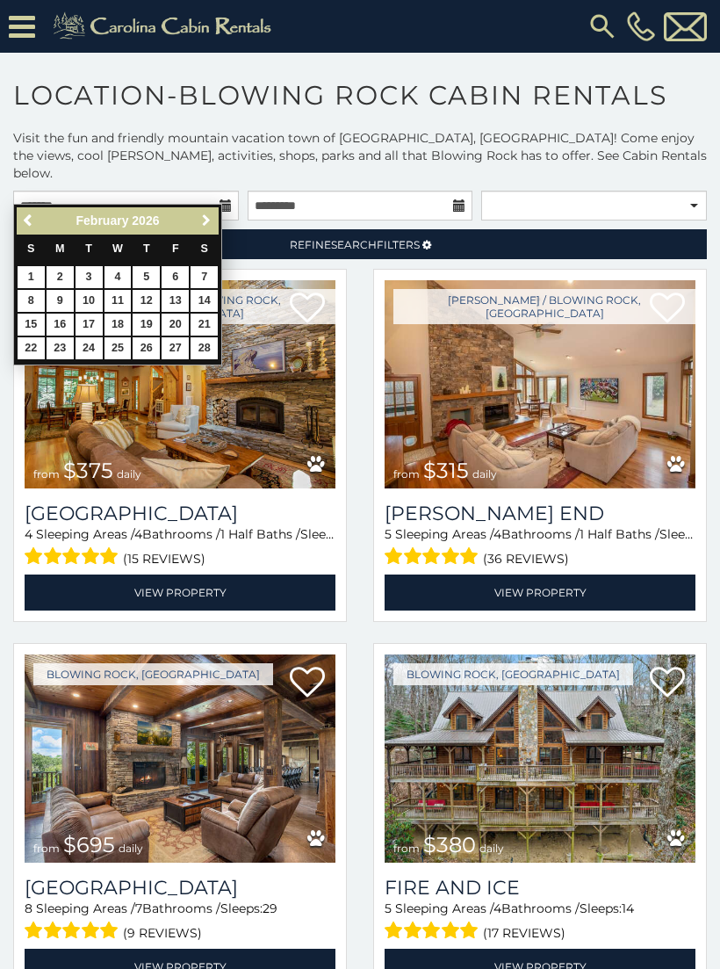
click at [214, 215] on link "Next" at bounding box center [206, 221] width 22 height 22
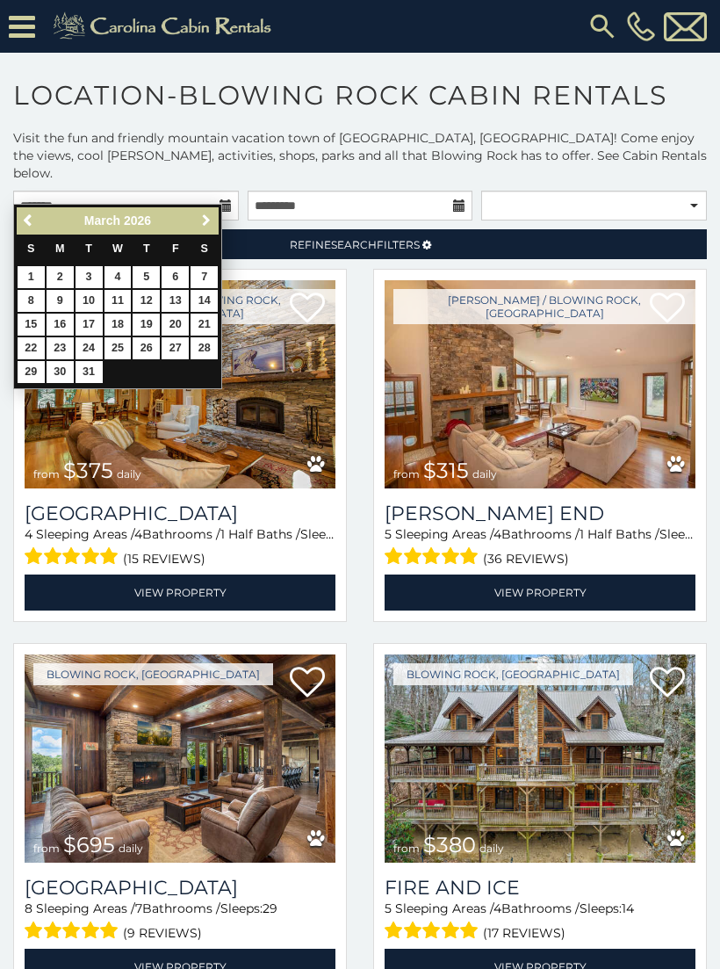
click at [214, 220] on link "Next" at bounding box center [206, 221] width 22 height 22
click at [209, 225] on span "Next" at bounding box center [206, 220] width 14 height 14
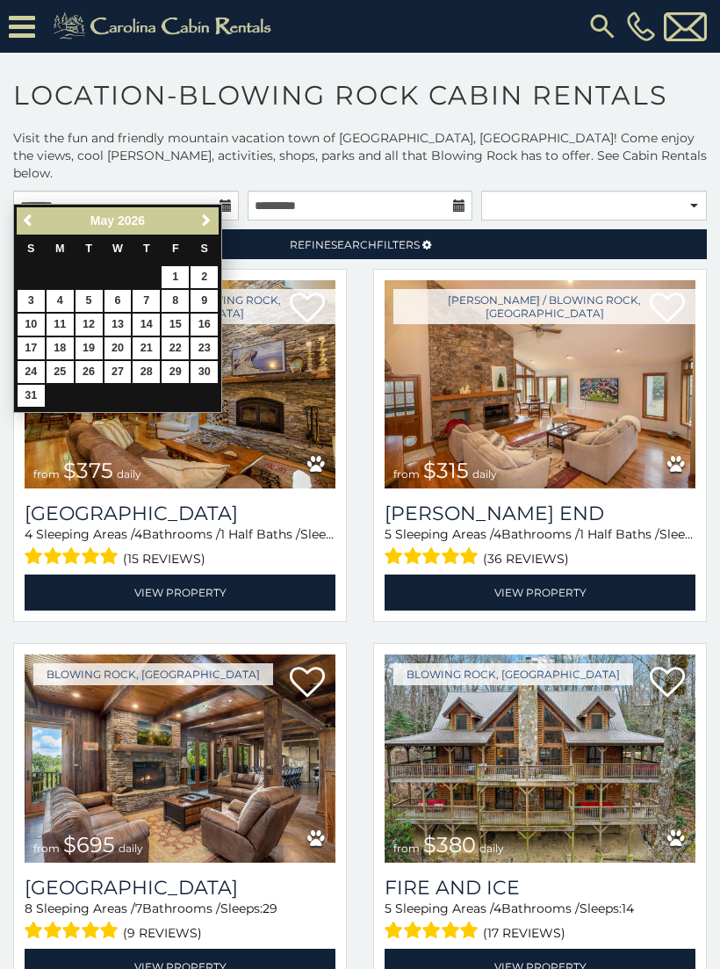
click at [207, 220] on span "Next" at bounding box center [206, 220] width 14 height 14
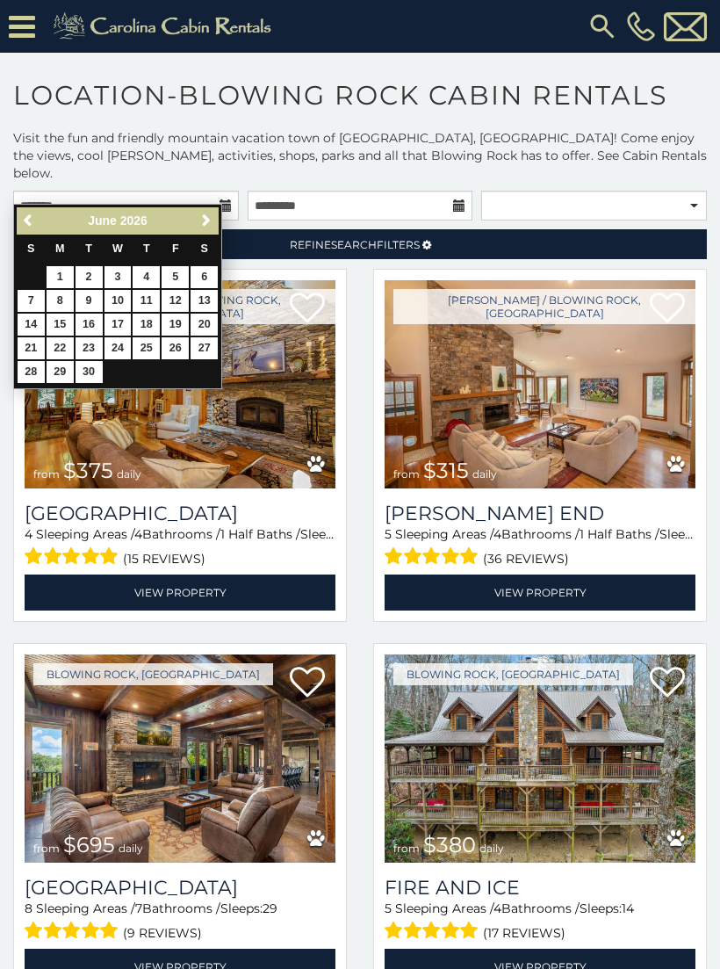
click at [207, 227] on span "Next" at bounding box center [206, 220] width 14 height 14
click at [148, 326] on link "16" at bounding box center [146, 325] width 27 height 22
type input "**********"
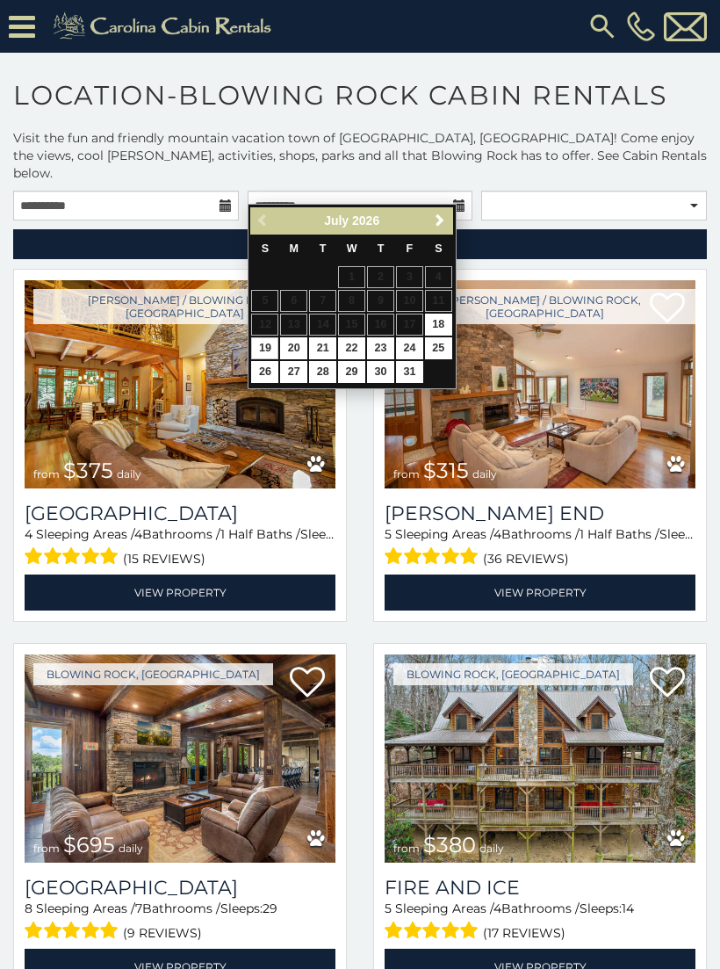
click at [268, 351] on link "19" at bounding box center [264, 348] width 27 height 22
type input "**********"
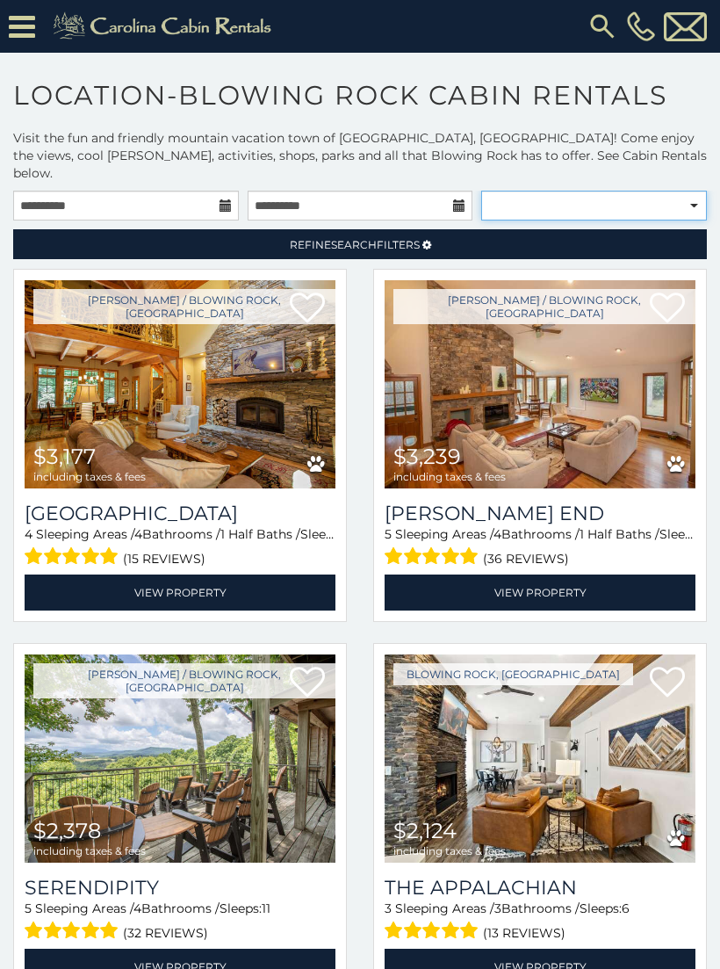
click at [699, 197] on select "**********" at bounding box center [594, 206] width 226 height 30
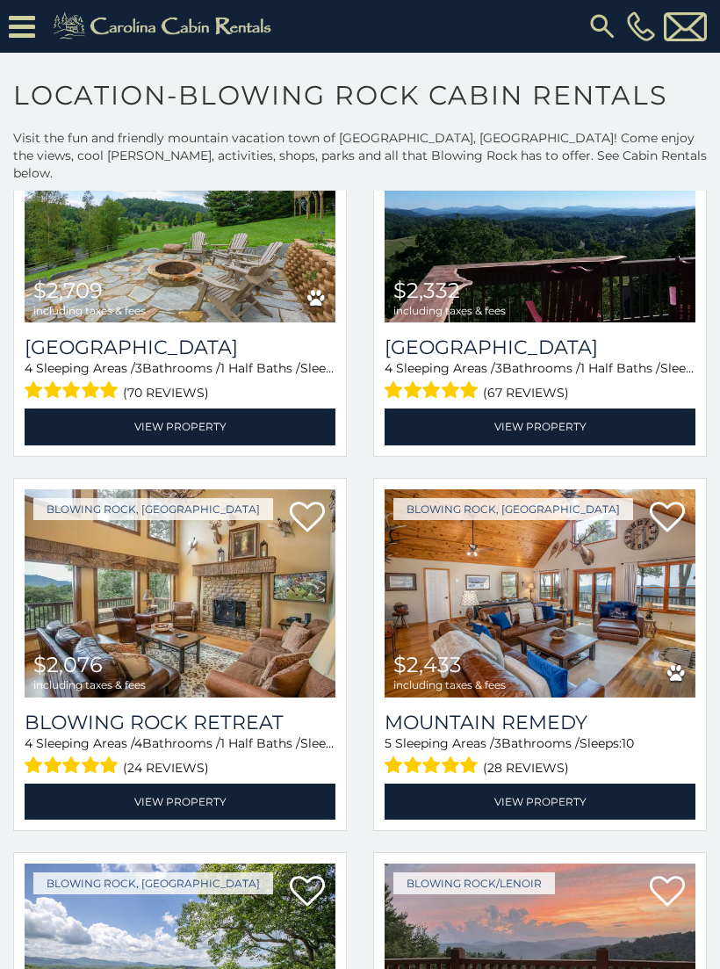
scroll to position [2786, 0]
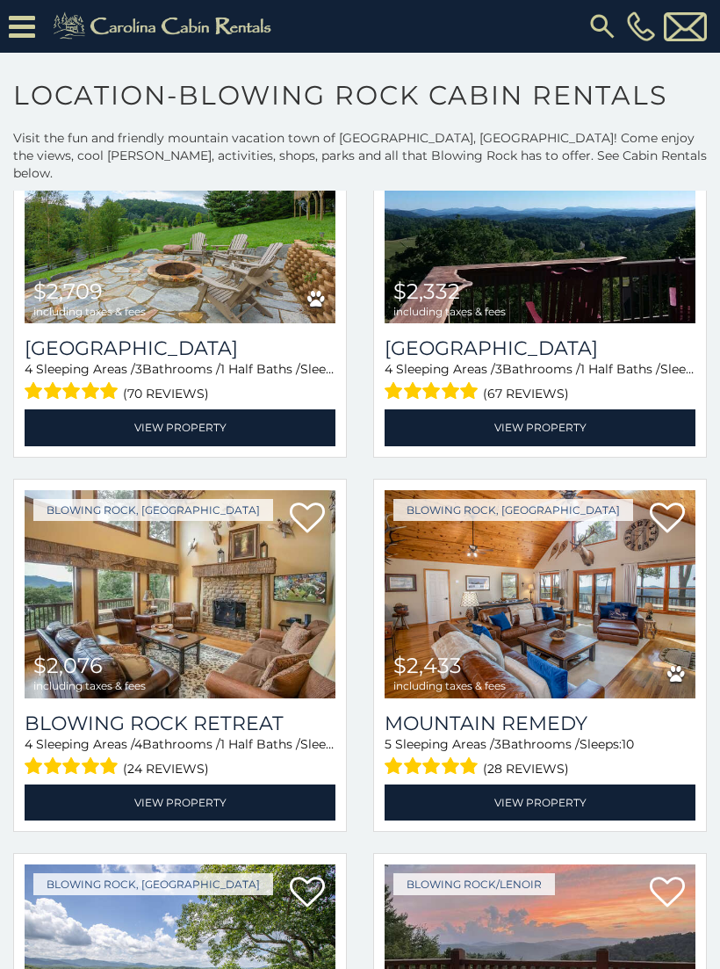
click at [198, 598] on img at bounding box center [180, 594] width 311 height 208
click at [213, 613] on img at bounding box center [180, 594] width 311 height 208
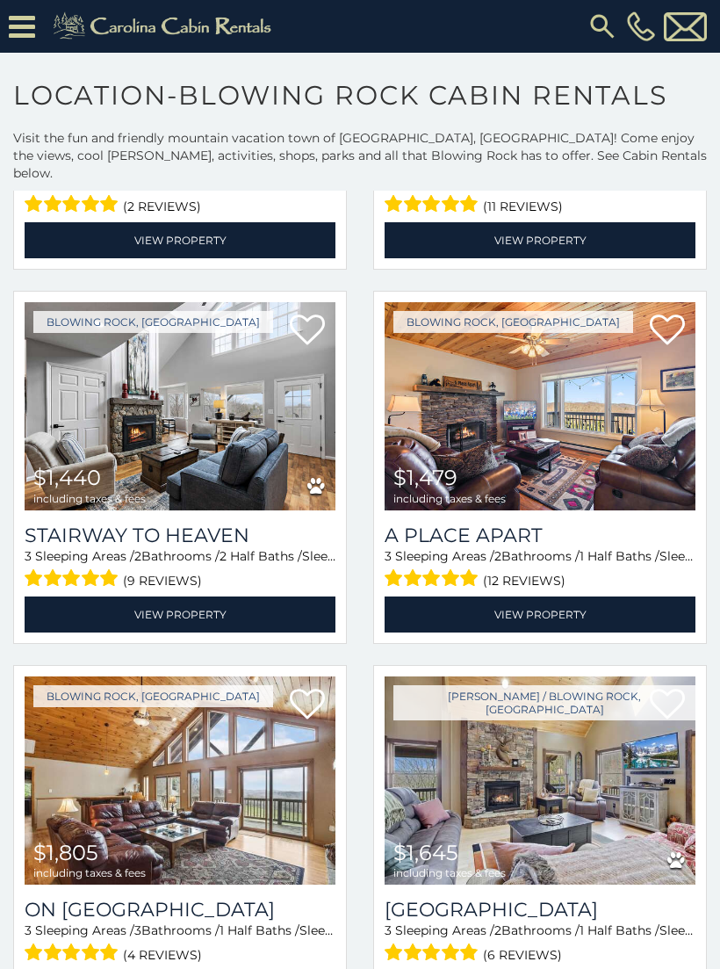
scroll to position [4493, 0]
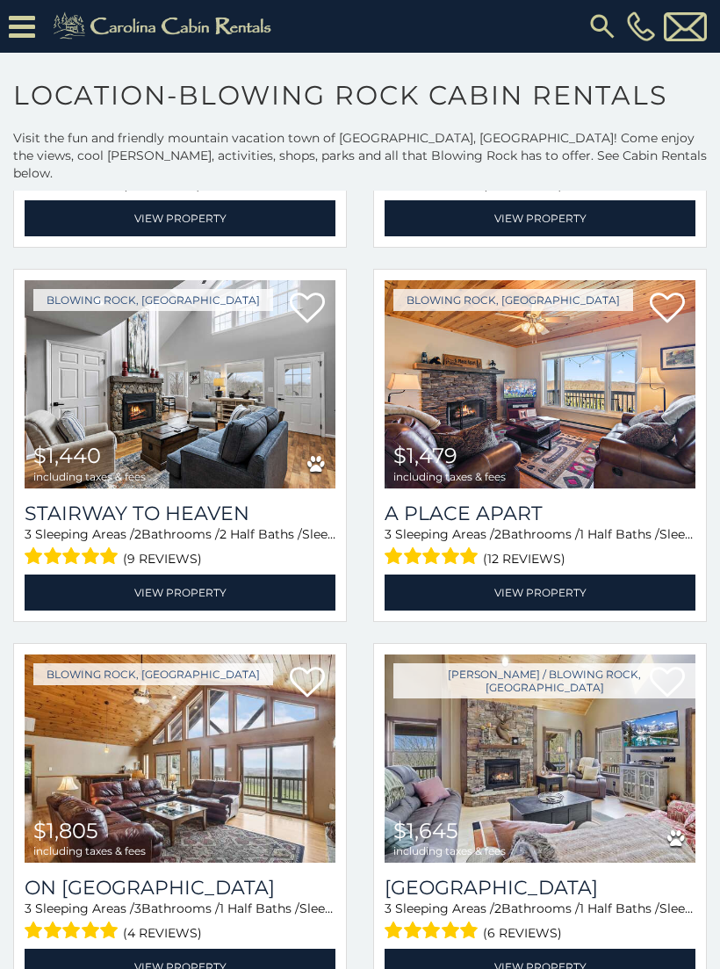
click at [531, 396] on img at bounding box center [540, 384] width 311 height 208
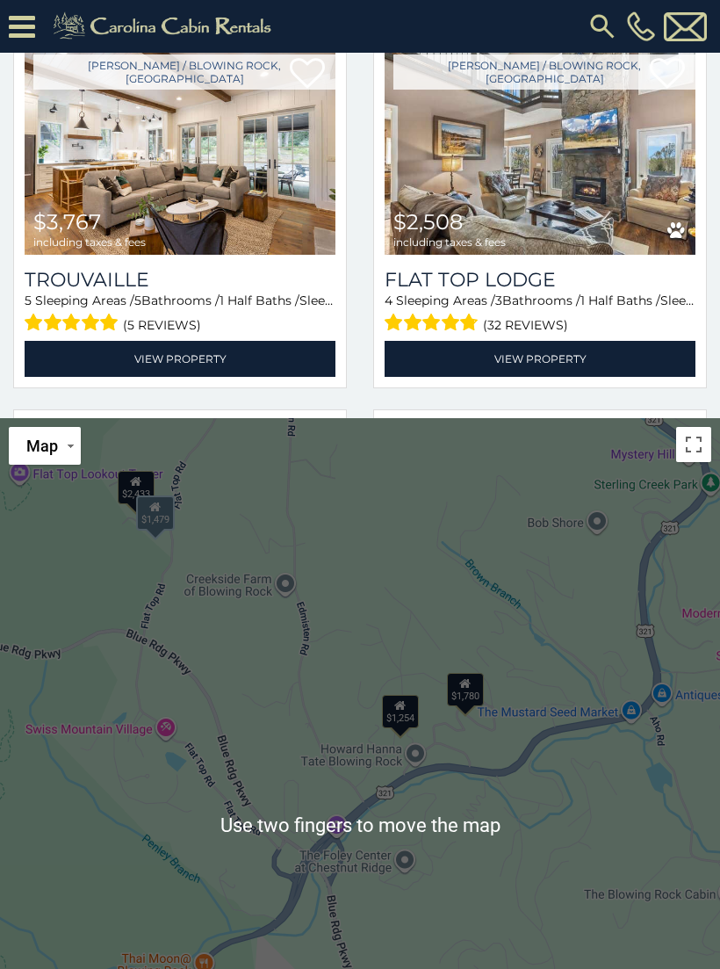
scroll to position [619, 0]
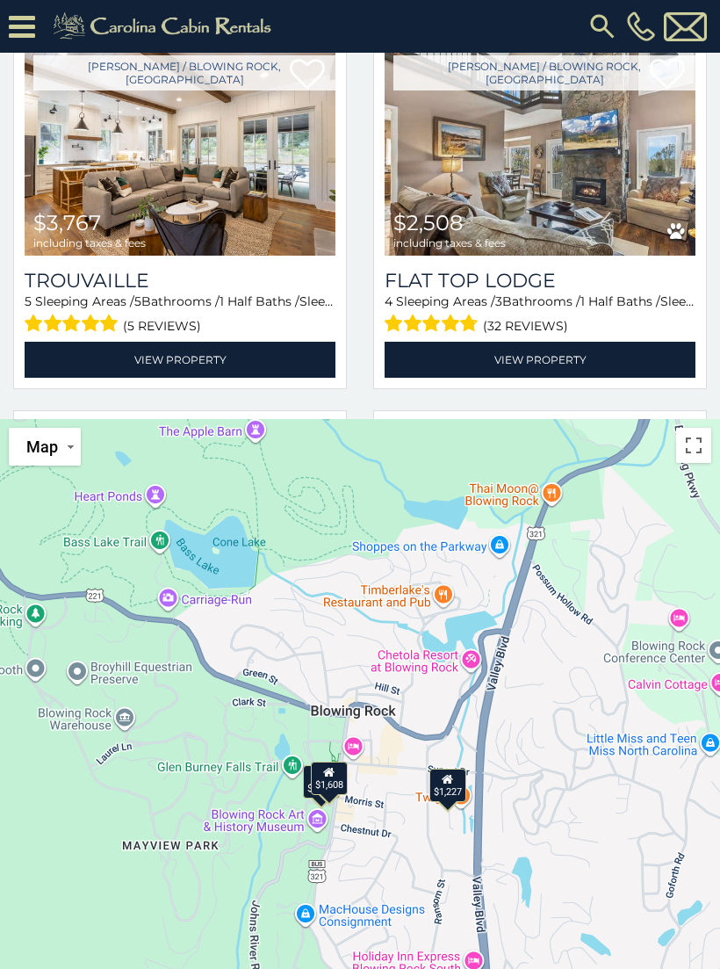
click at [331, 770] on div "$1,608" at bounding box center [329, 777] width 37 height 33
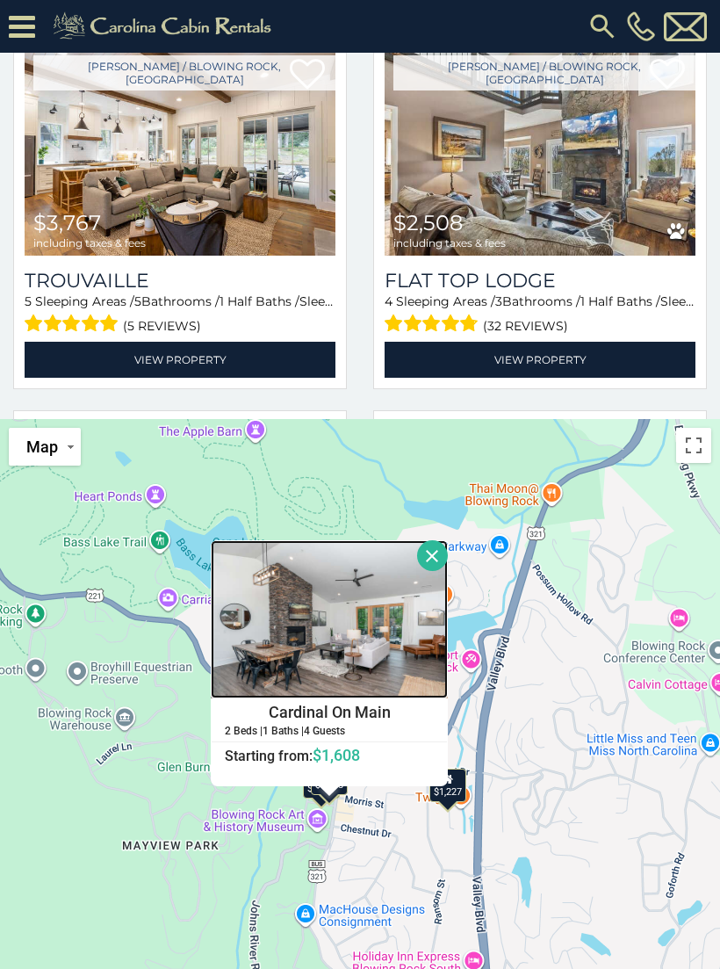
click at [412, 618] on img at bounding box center [329, 619] width 237 height 158
click at [448, 545] on button "Close" at bounding box center [432, 555] width 31 height 31
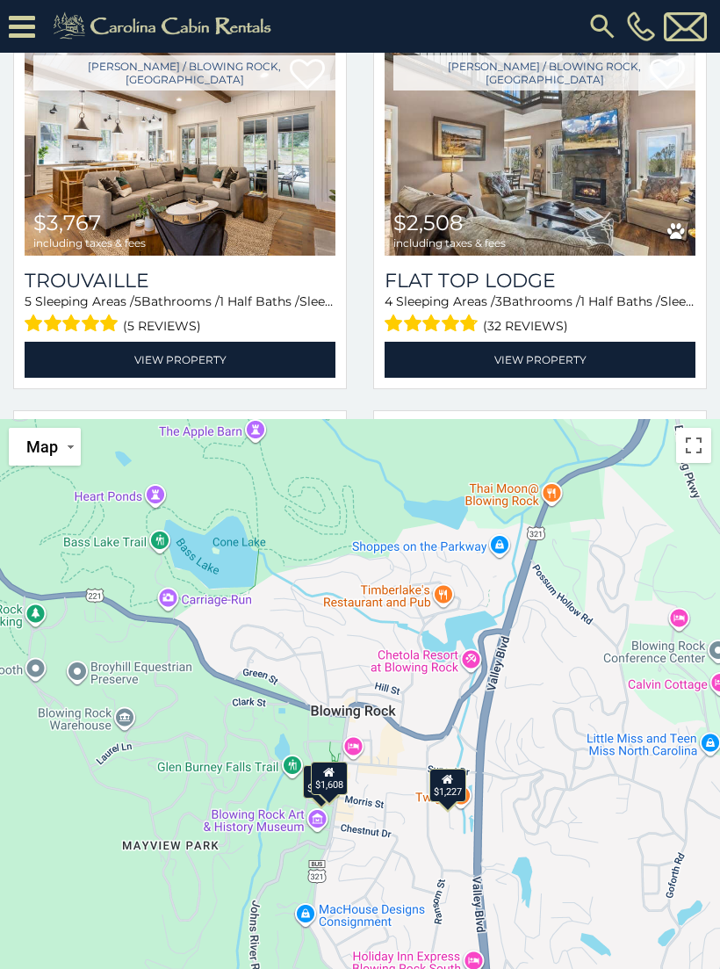
click at [343, 763] on div "$1,608" at bounding box center [329, 777] width 37 height 33
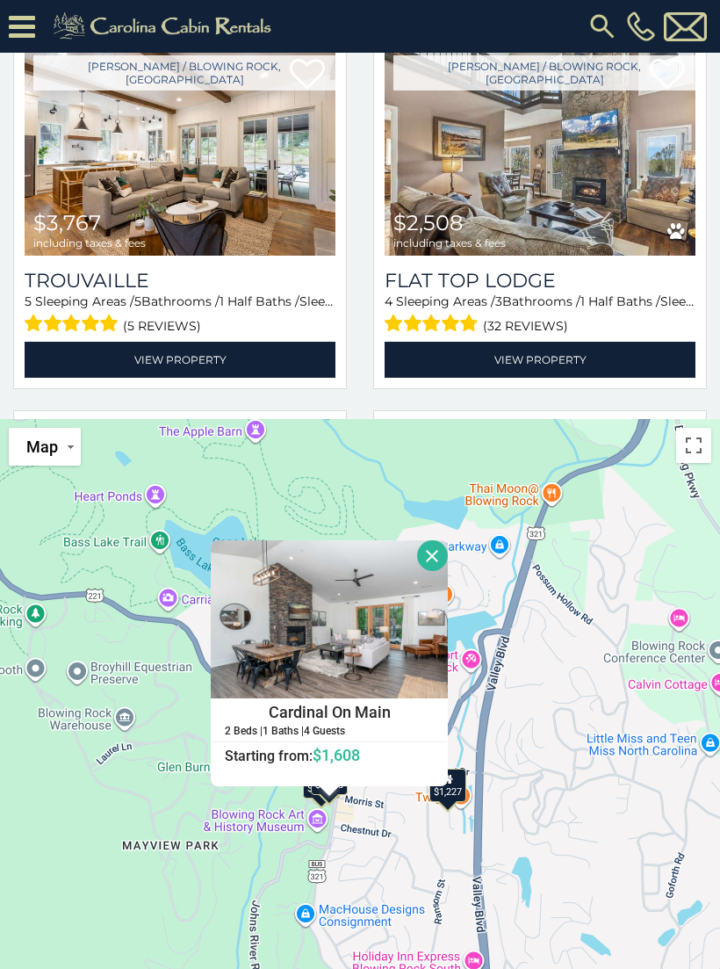
click at [448, 552] on button "Close" at bounding box center [432, 555] width 31 height 31
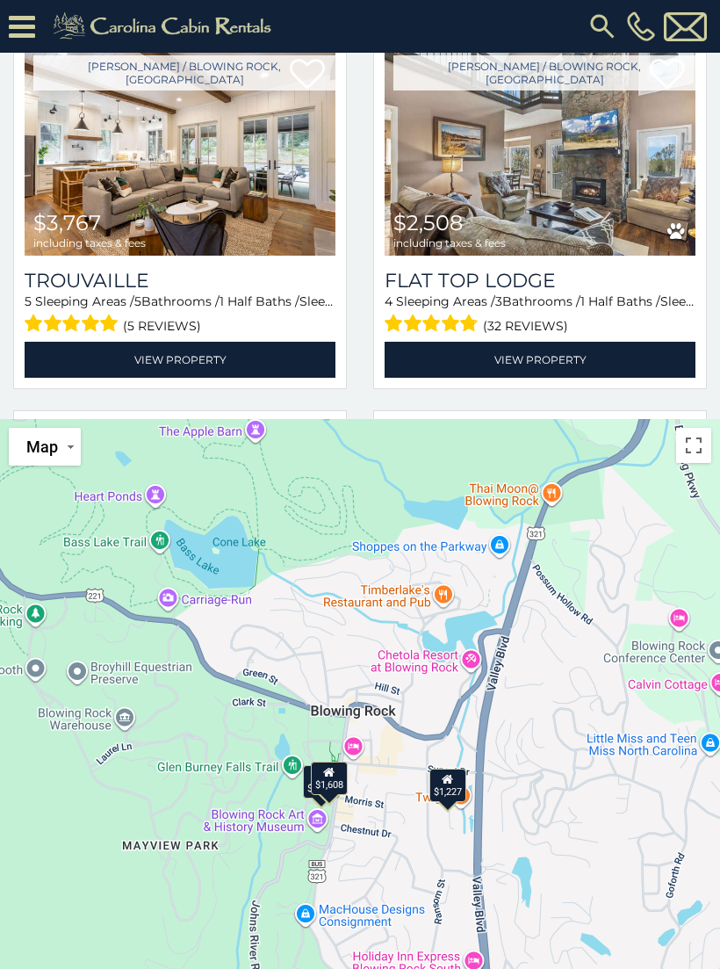
click at [298, 767] on div "$3,177 $3,239 $2,378 $2,124 $5,911 $4,024 $2,606 $2,745 $3,044 $3,616 $1,227 $1…" at bounding box center [360, 825] width 720 height 812
click at [303, 792] on div "$3,177 $3,239 $2,378 $2,124 $5,911 $4,024 $2,606 $2,745 $3,044 $3,616 $1,227 $1…" at bounding box center [360, 825] width 720 height 812
click at [296, 777] on div "$3,177 $3,239 $2,378 $2,124 $5,911 $4,024 $2,606 $2,745 $3,044 $3,616 $1,227 $1…" at bounding box center [360, 825] width 720 height 812
click at [305, 773] on div "$2,124" at bounding box center [321, 781] width 37 height 33
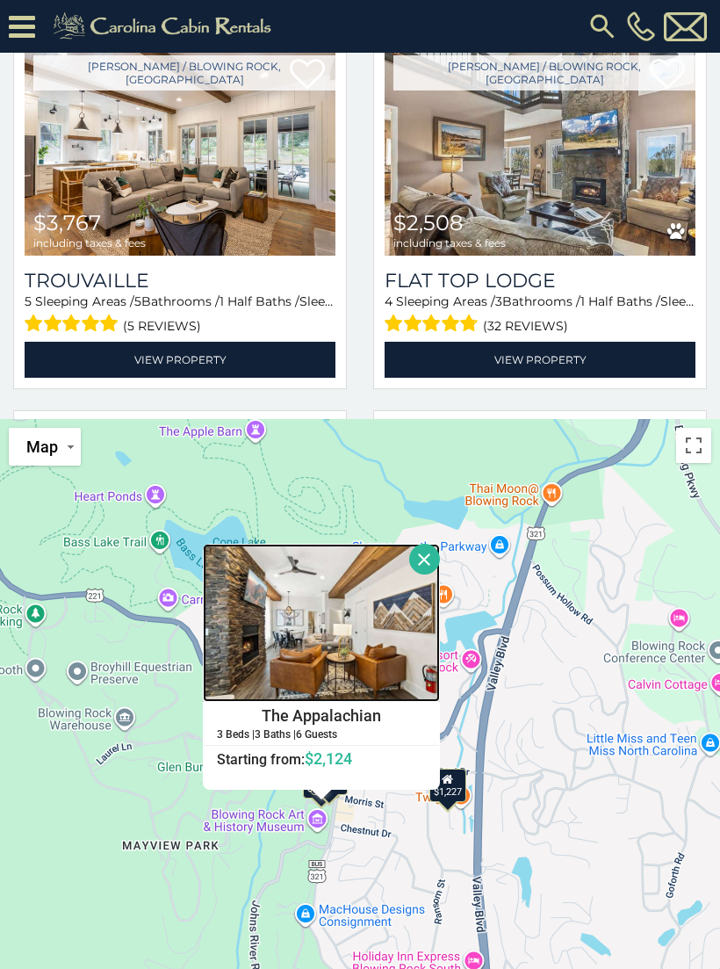
click at [409, 626] on img at bounding box center [321, 623] width 237 height 158
click at [440, 552] on button "Close" at bounding box center [424, 559] width 31 height 31
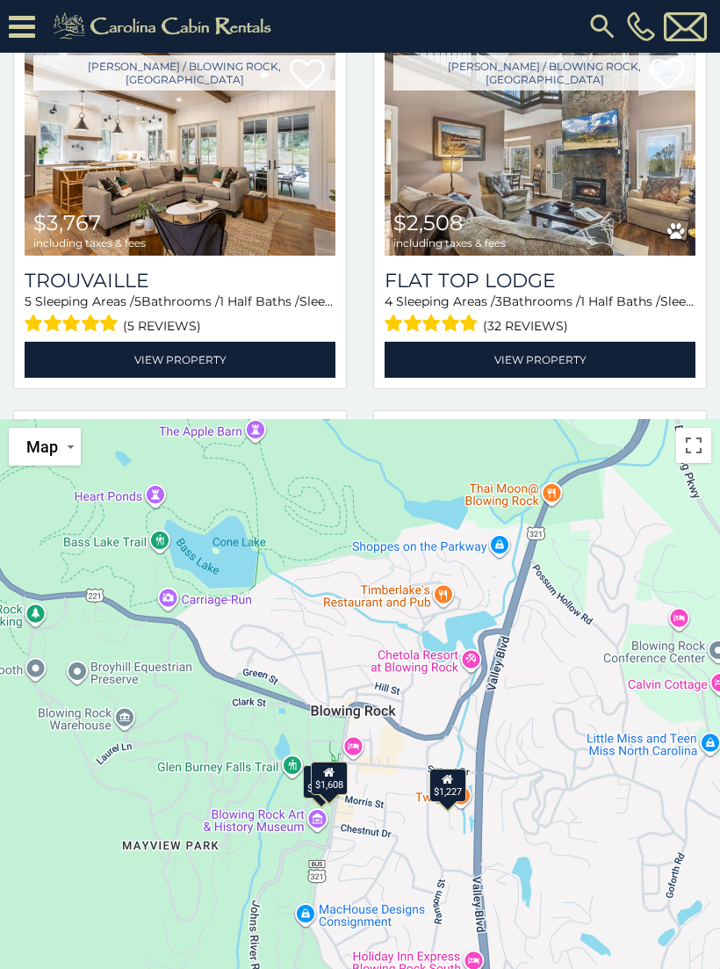
click at [461, 775] on div "$1,227" at bounding box center [447, 784] width 37 height 33
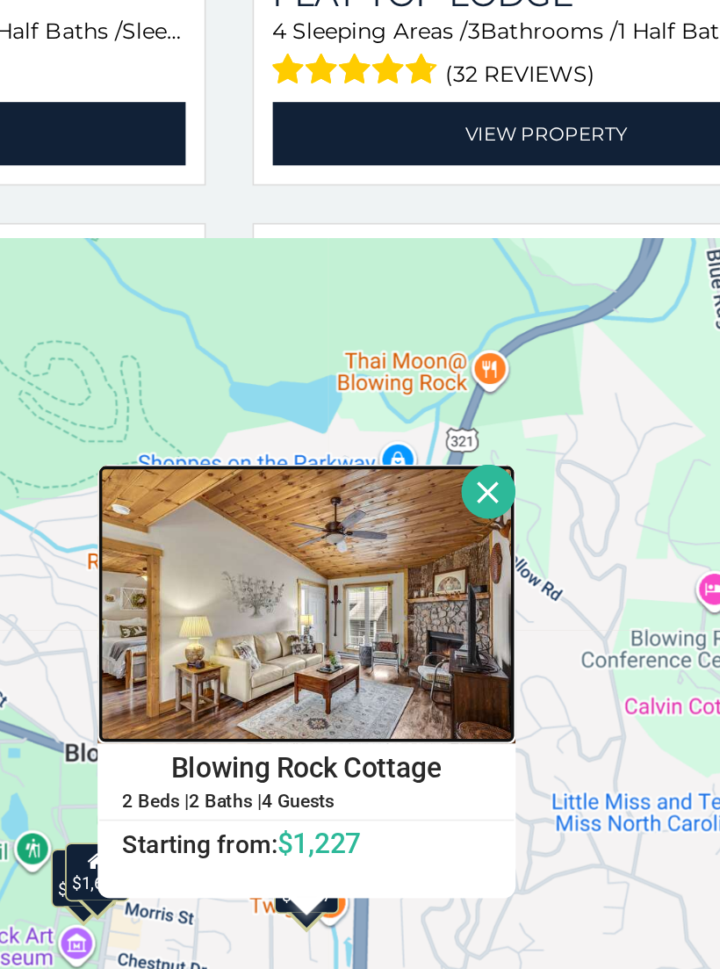
click at [285, 547] on img at bounding box center [403, 626] width 237 height 158
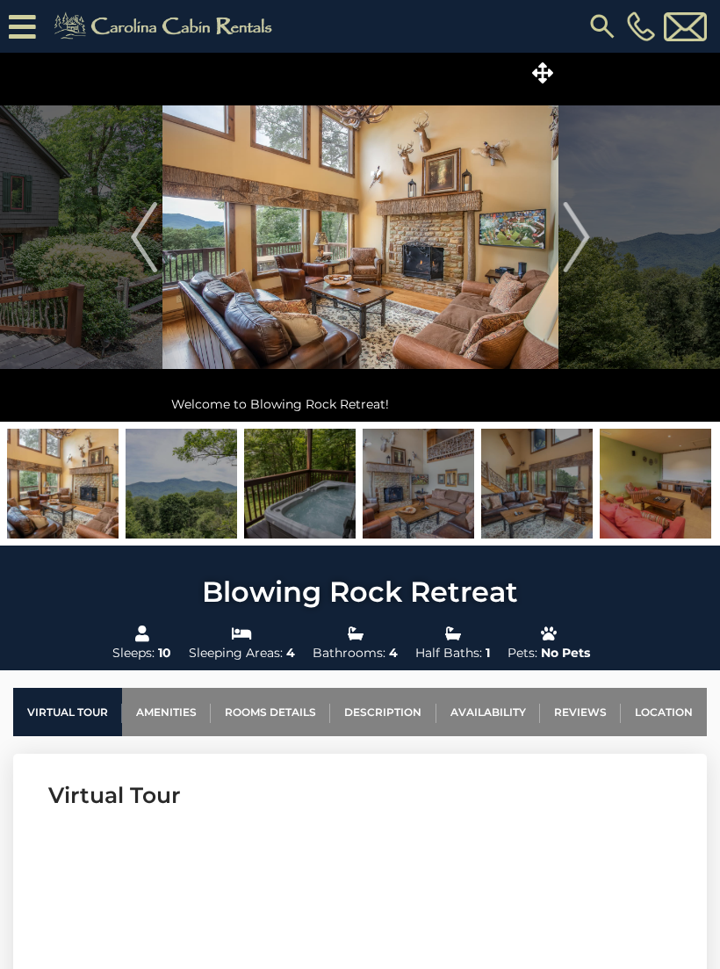
click at [672, 714] on link "Location" at bounding box center [664, 712] width 86 height 48
click at [579, 235] on img "Next" at bounding box center [576, 237] width 26 height 70
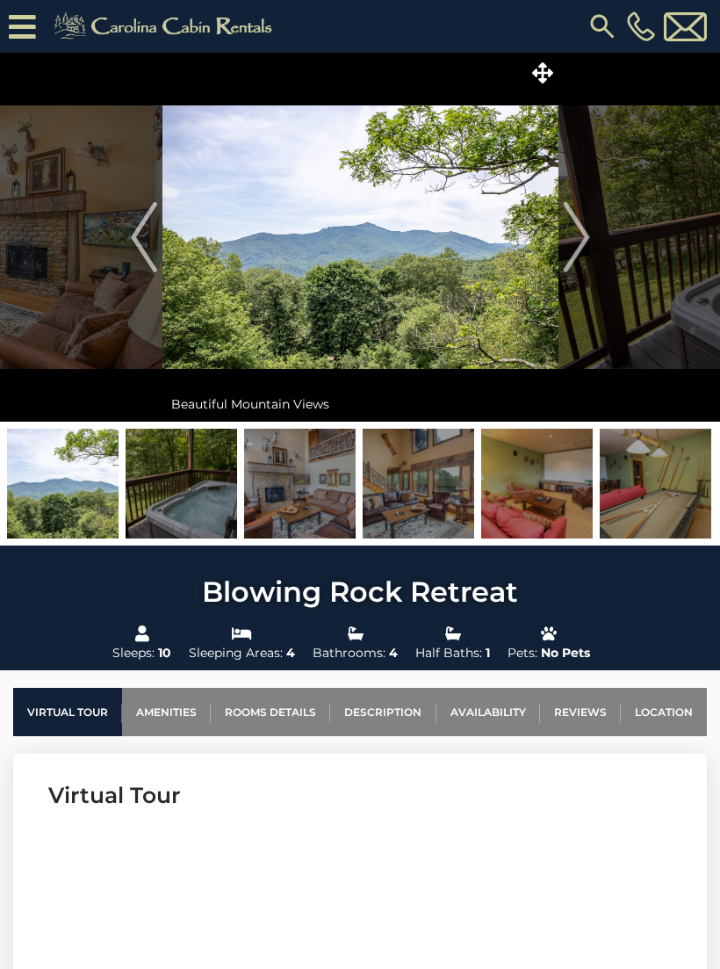
click at [585, 250] on img "Next" at bounding box center [576, 237] width 26 height 70
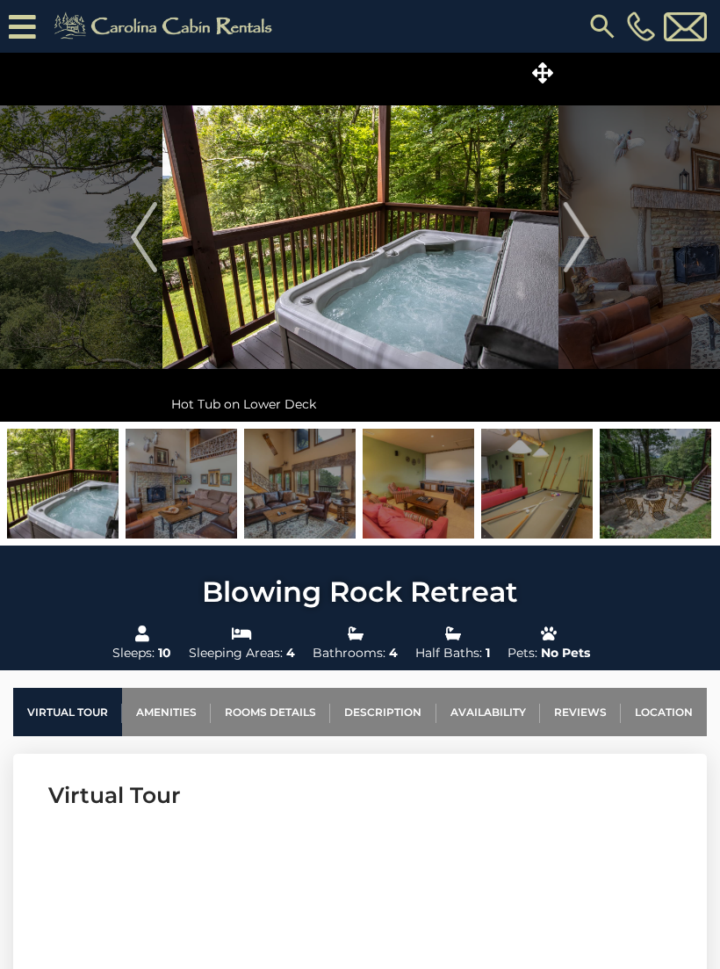
click at [589, 242] on img "Next" at bounding box center [576, 237] width 26 height 70
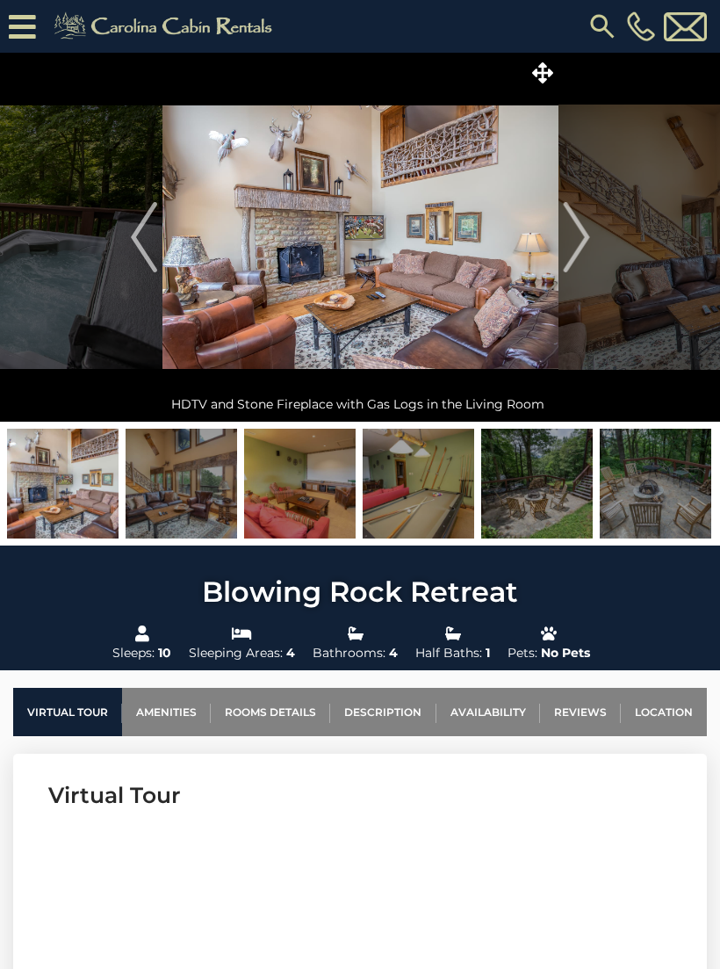
click at [580, 249] on img "Next" at bounding box center [576, 237] width 26 height 70
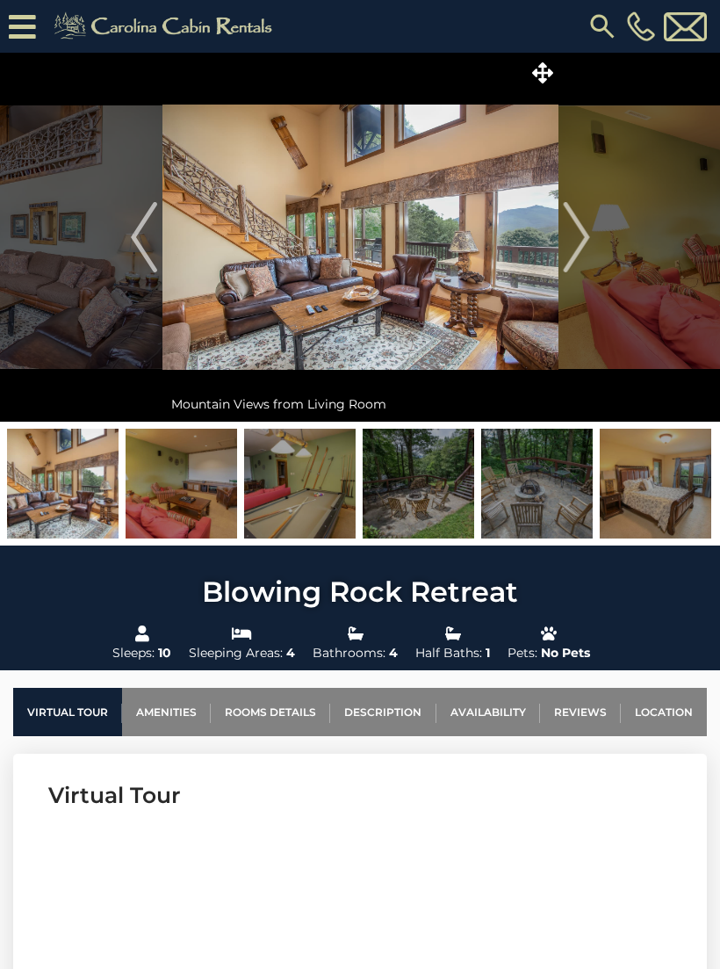
click at [582, 239] on img "Next" at bounding box center [576, 237] width 26 height 70
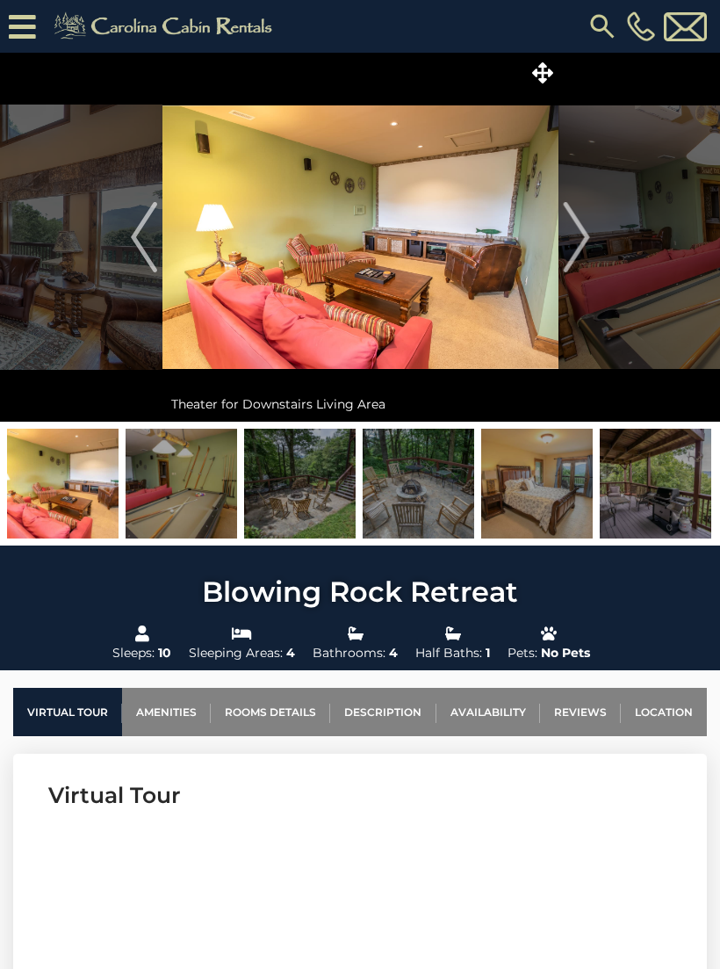
click at [582, 235] on img "Next" at bounding box center [576, 237] width 26 height 70
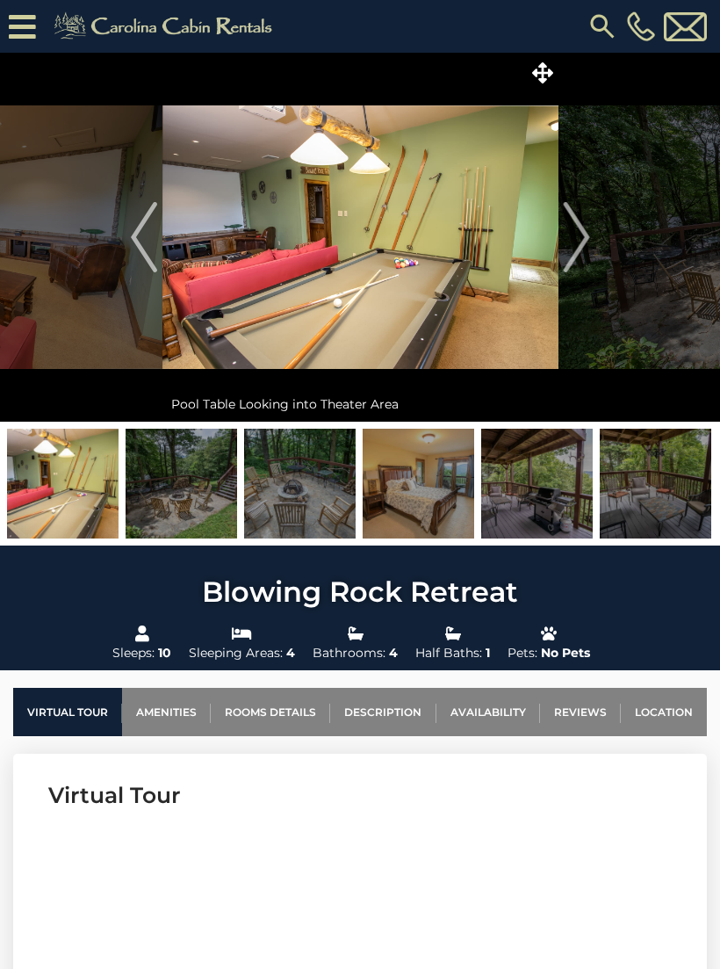
click at [585, 239] on img "Next" at bounding box center [576, 237] width 26 height 70
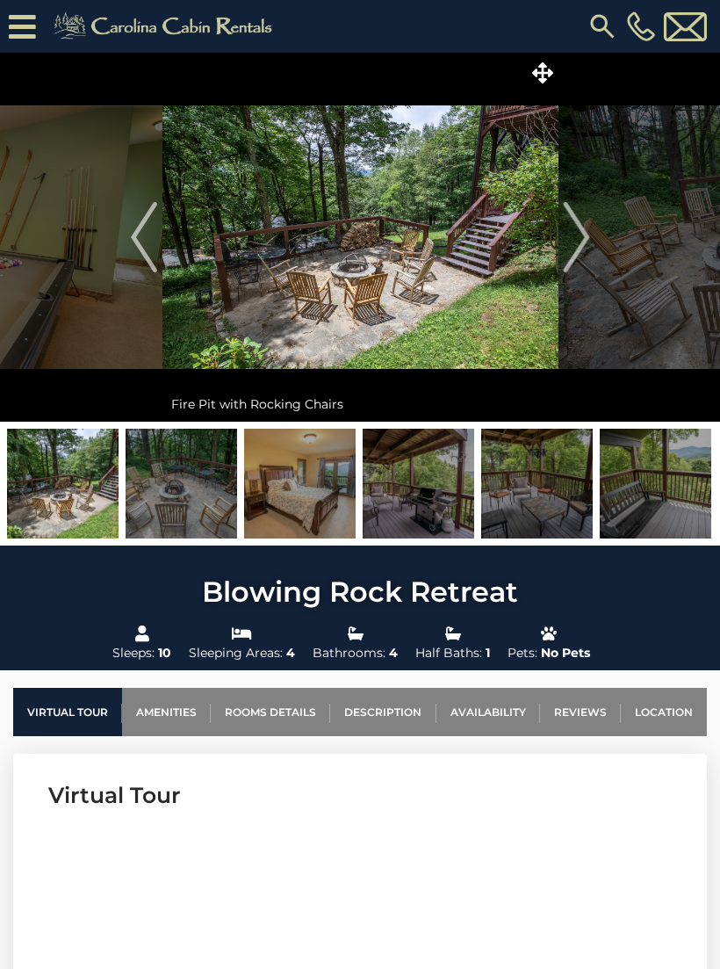
click at [581, 245] on img "Next" at bounding box center [576, 237] width 26 height 70
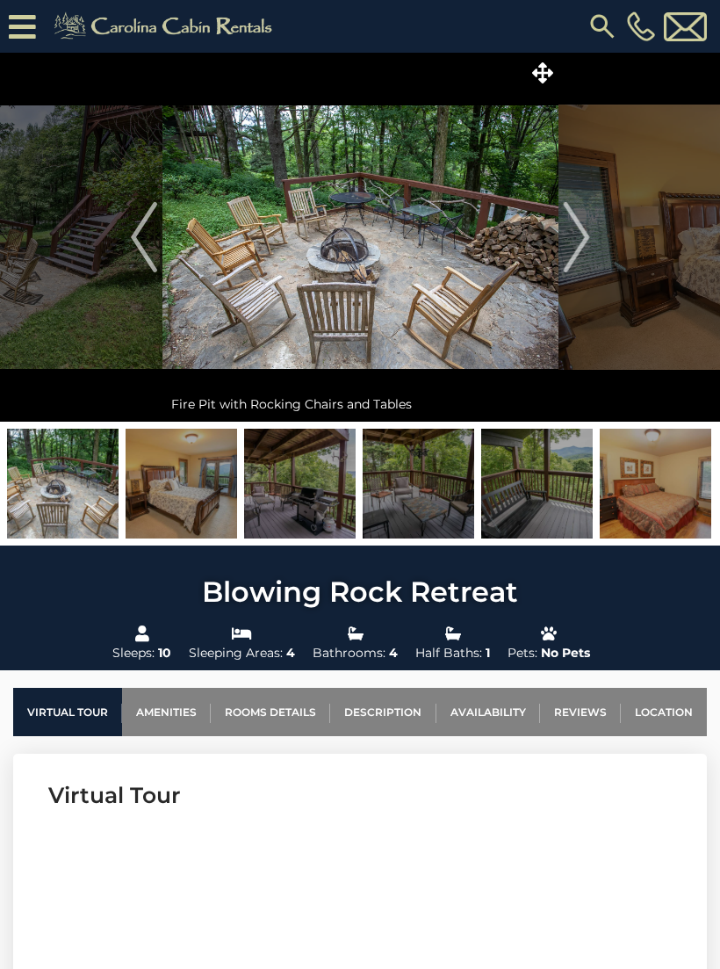
click at [583, 235] on img "Next" at bounding box center [576, 237] width 26 height 70
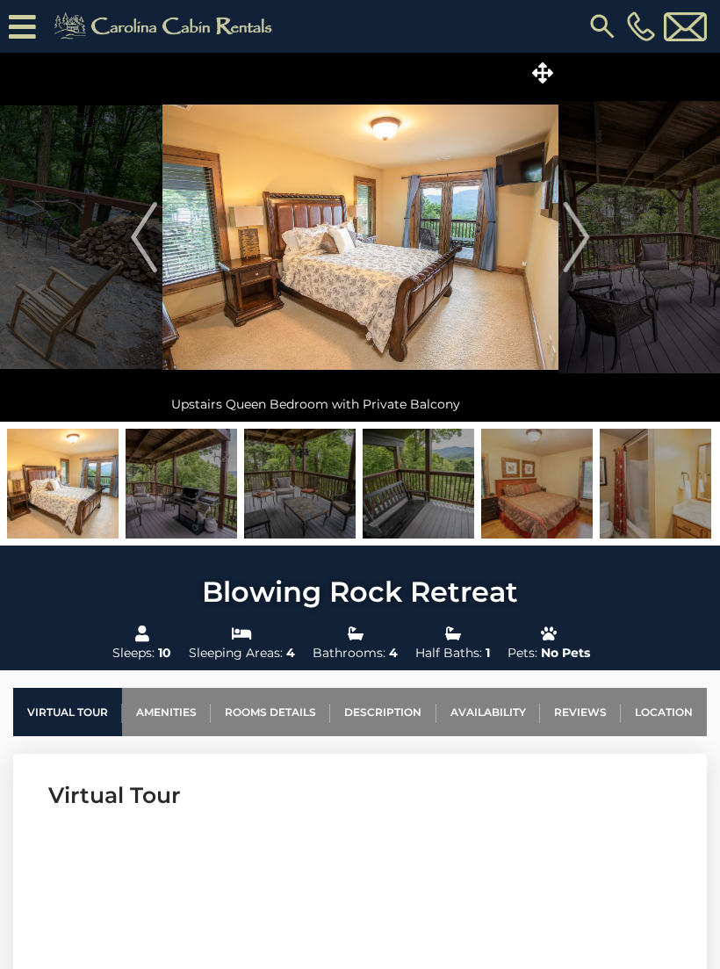
click at [583, 237] on img "Next" at bounding box center [576, 237] width 26 height 70
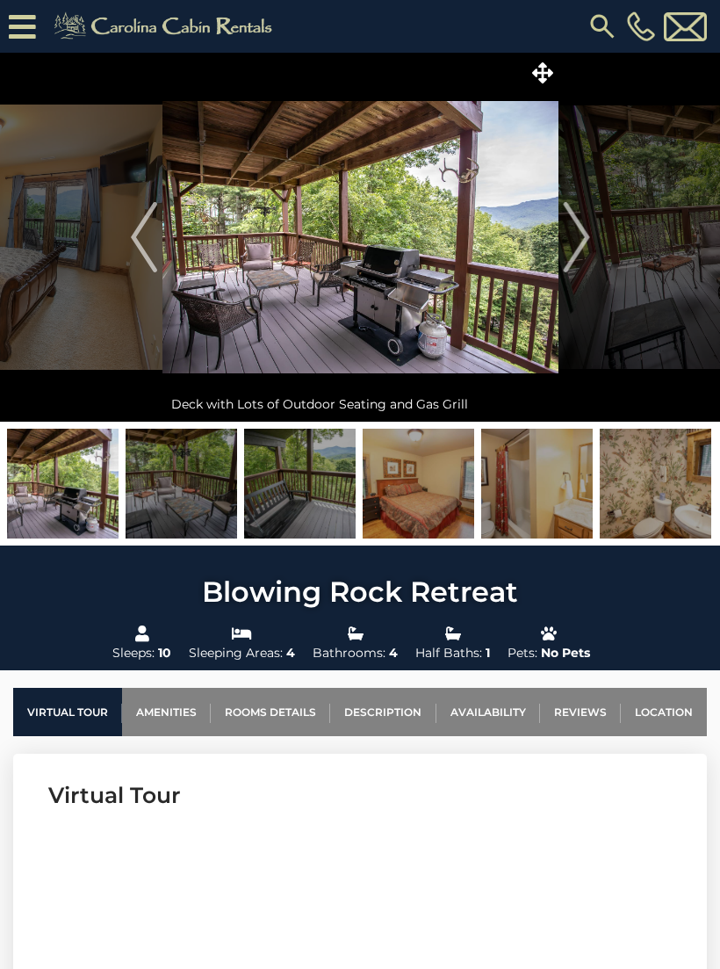
click at [160, 237] on button "Previous" at bounding box center [144, 237] width 36 height 369
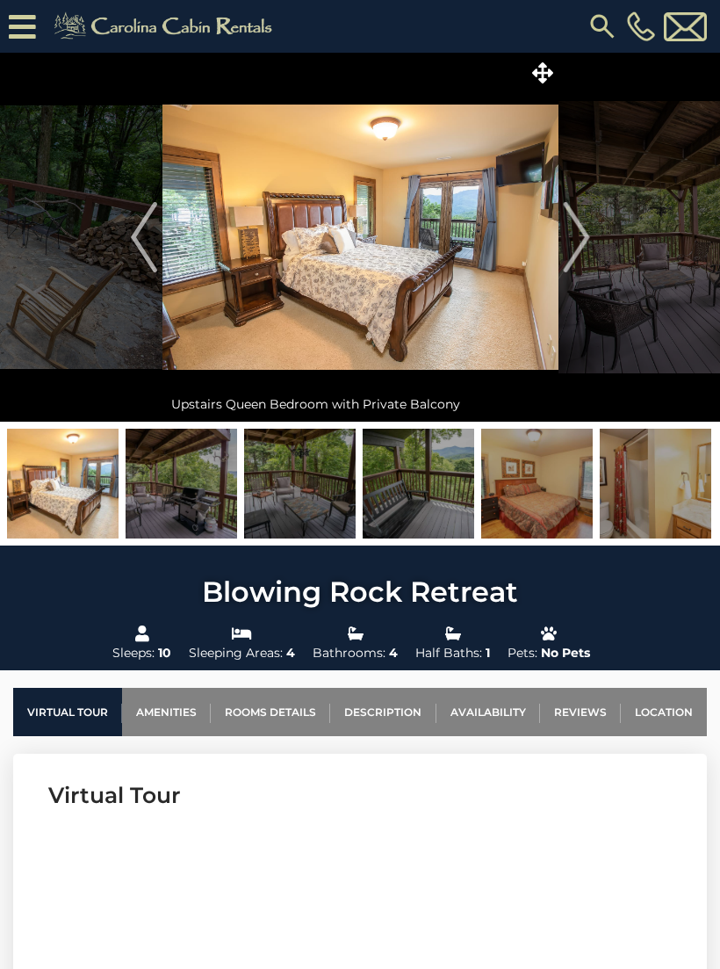
click at [583, 263] on img "Next" at bounding box center [576, 237] width 26 height 70
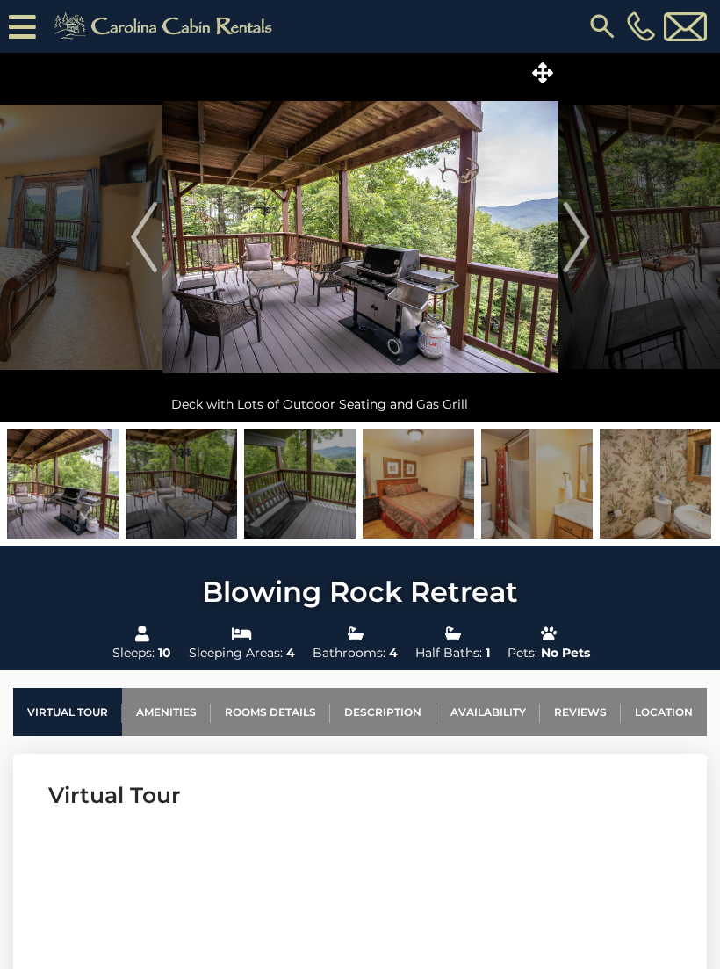
click at [588, 254] on img "Next" at bounding box center [576, 237] width 26 height 70
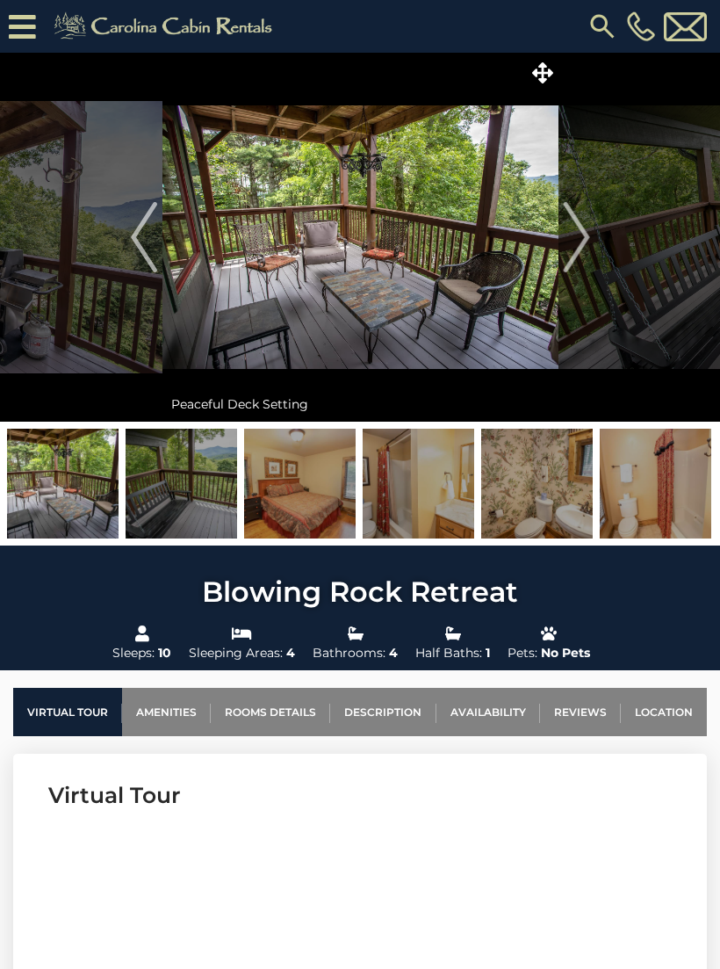
click at [571, 248] on img "Next" at bounding box center [576, 237] width 26 height 70
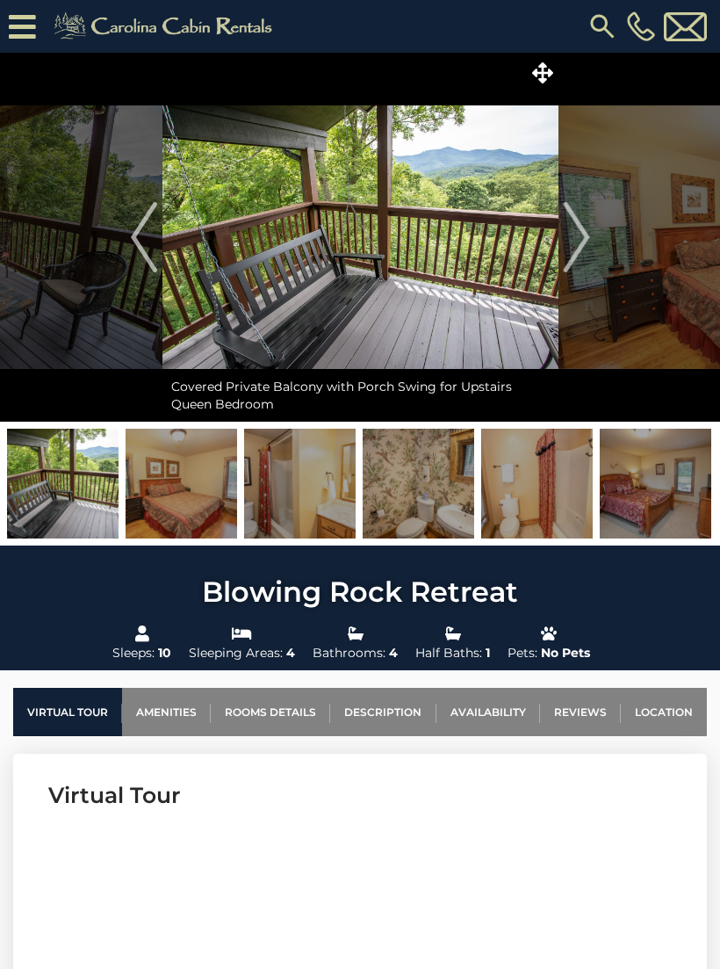
click at [583, 256] on img "Next" at bounding box center [576, 237] width 26 height 70
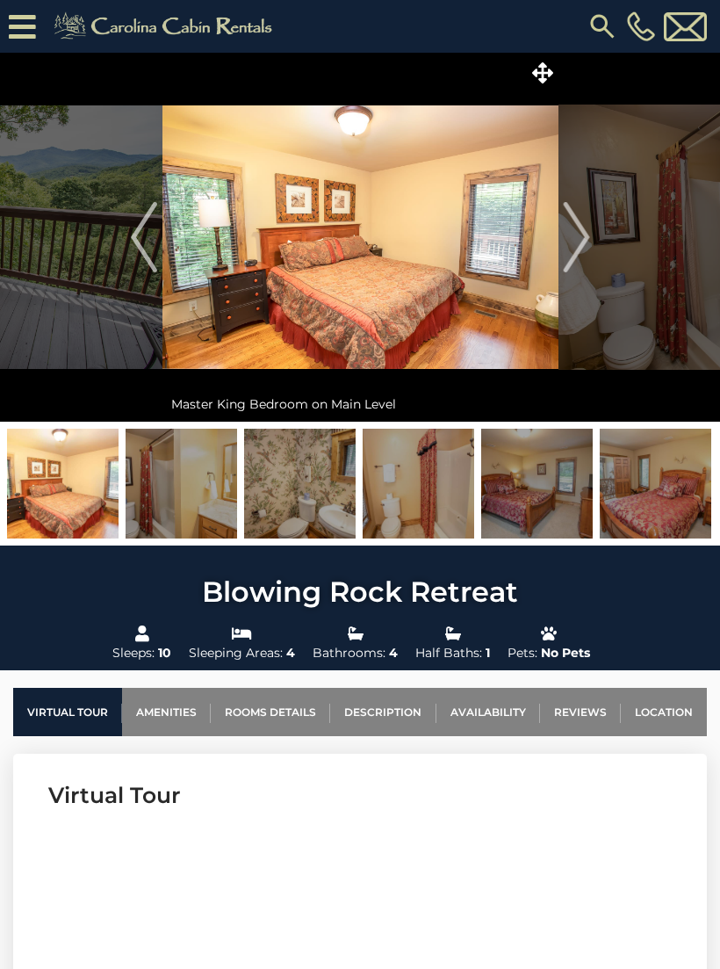
click at [583, 254] on img "Next" at bounding box center [576, 237] width 26 height 70
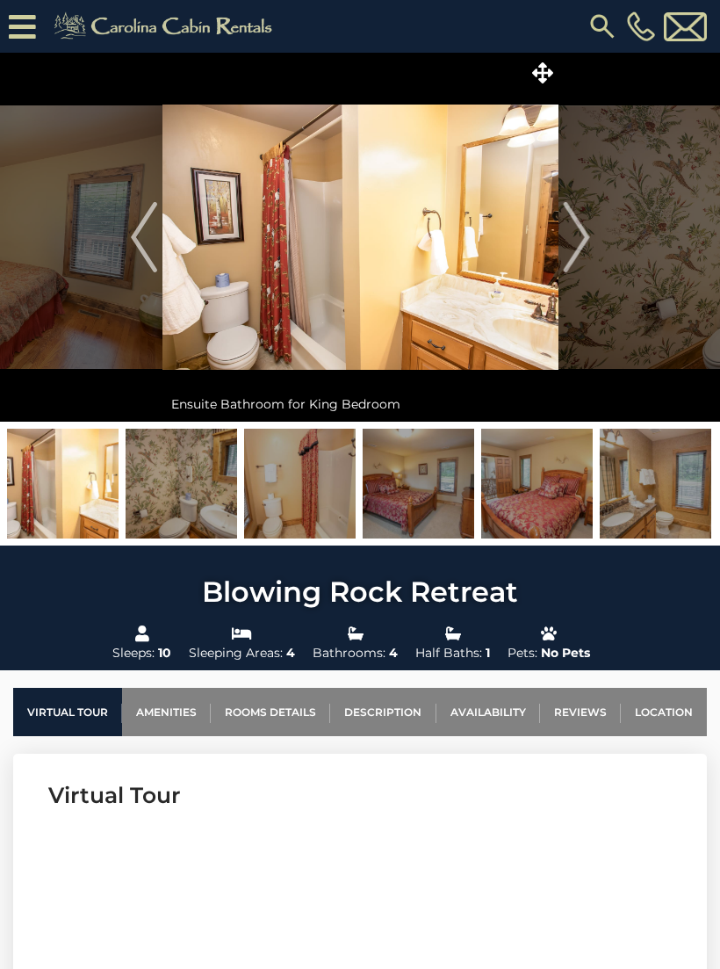
click at [588, 231] on img "Next" at bounding box center [576, 237] width 26 height 70
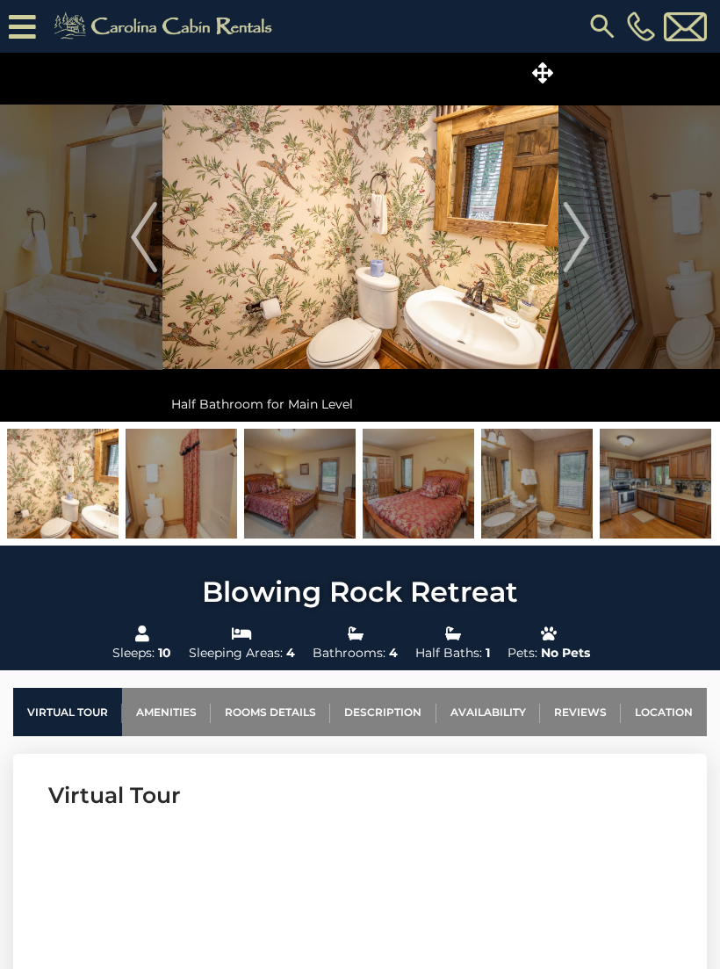
click at [584, 256] on img "Next" at bounding box center [576, 237] width 26 height 70
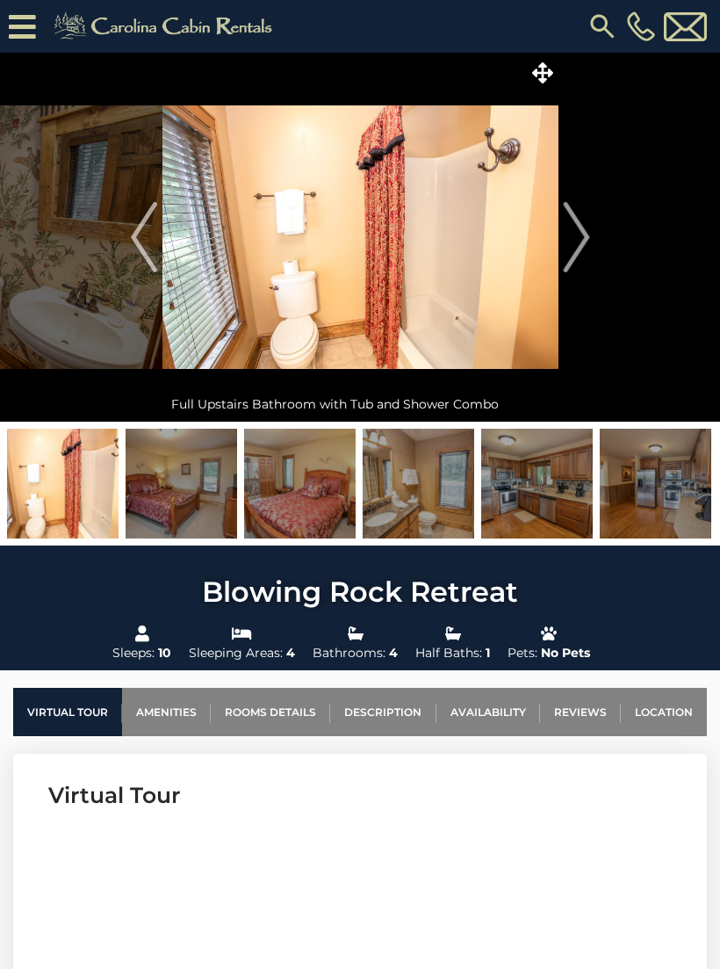
click at [588, 254] on img "Next" at bounding box center [576, 237] width 26 height 70
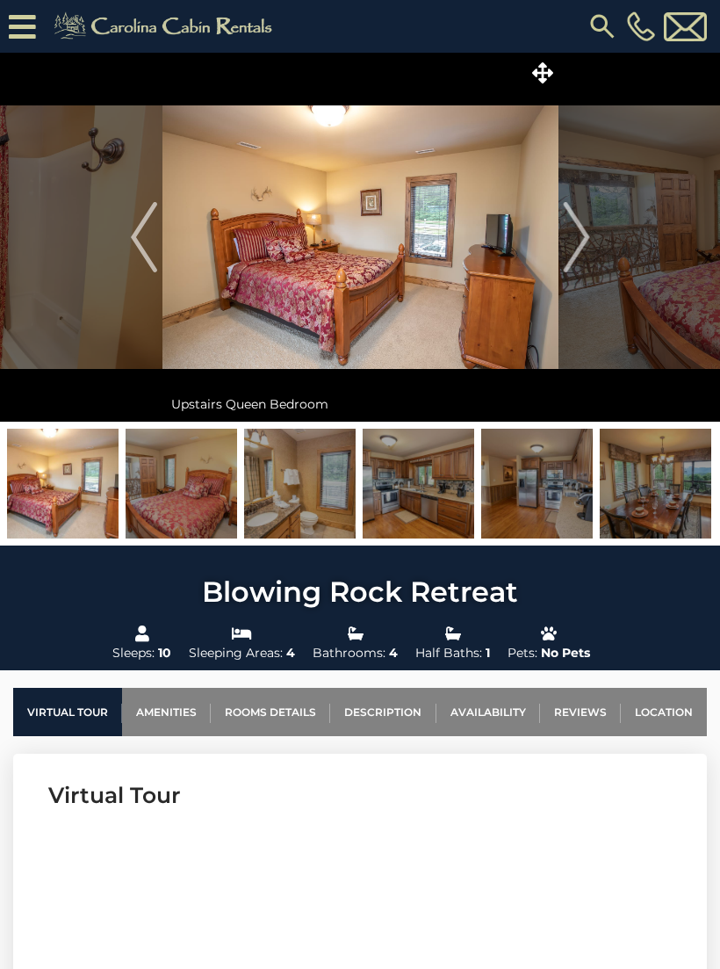
click at [581, 240] on img "Next" at bounding box center [576, 237] width 26 height 70
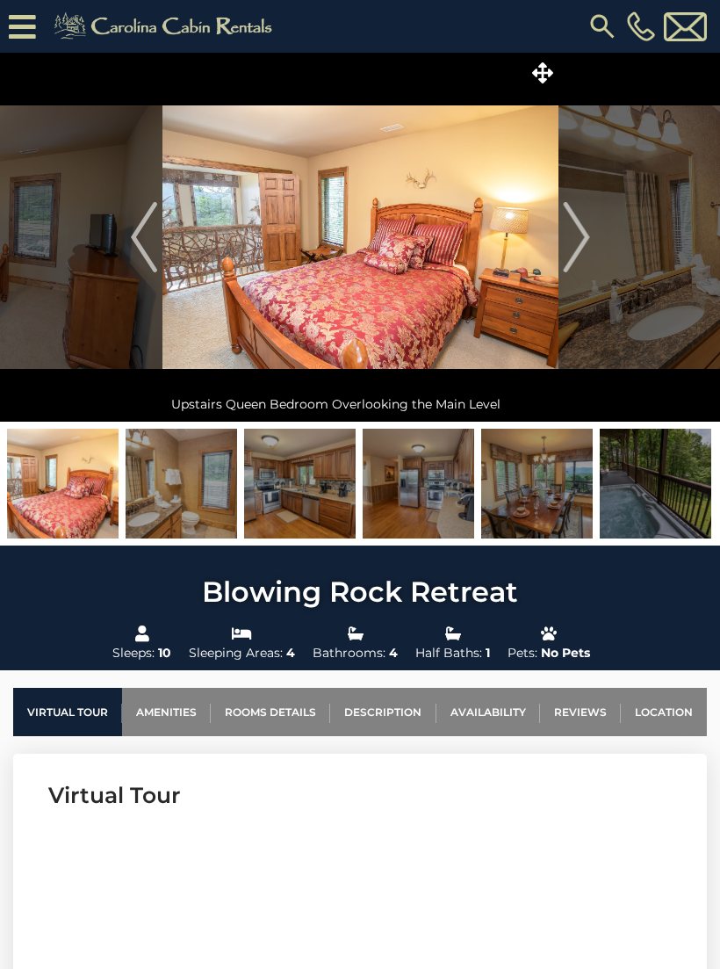
click at [589, 246] on img "Next" at bounding box center [576, 237] width 26 height 70
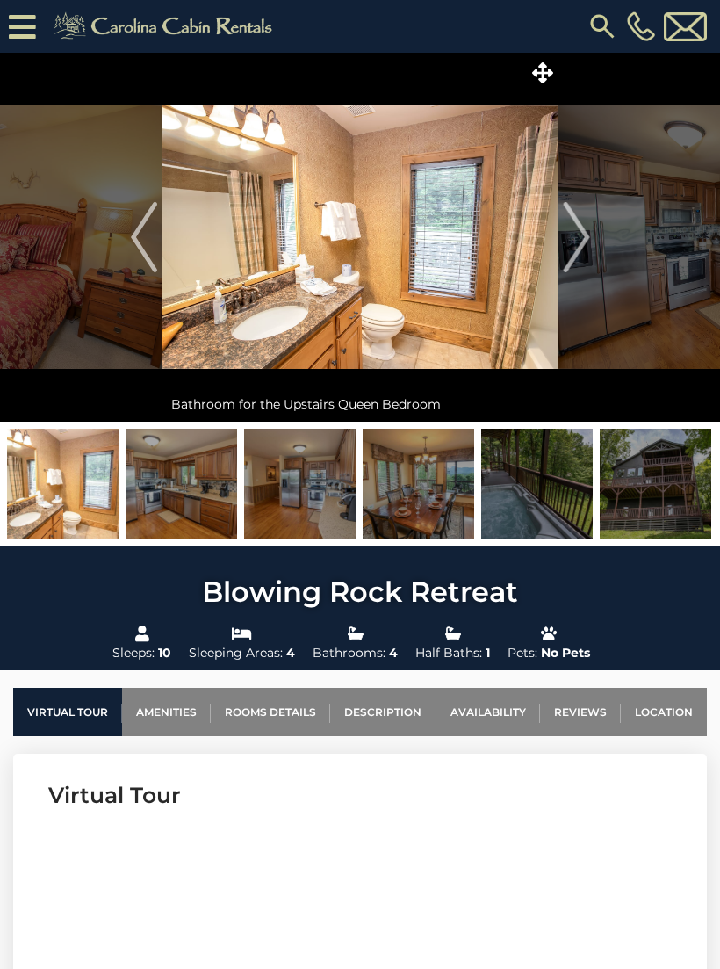
click at [585, 252] on img "Next" at bounding box center [576, 237] width 26 height 70
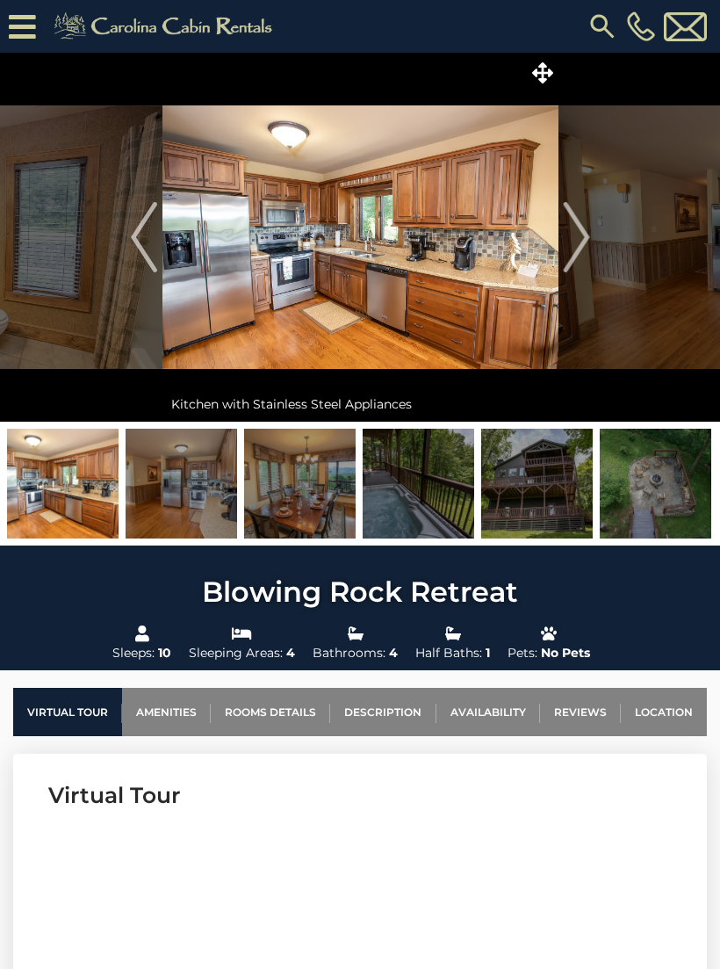
click at [594, 256] on button "Next" at bounding box center [577, 237] width 36 height 369
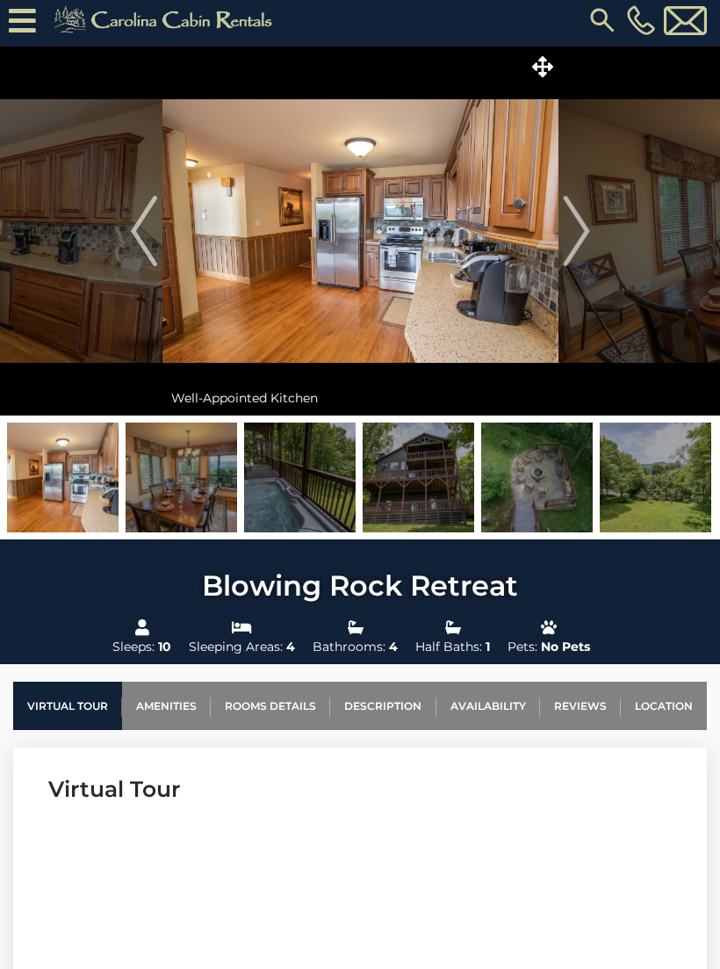
scroll to position [4, 0]
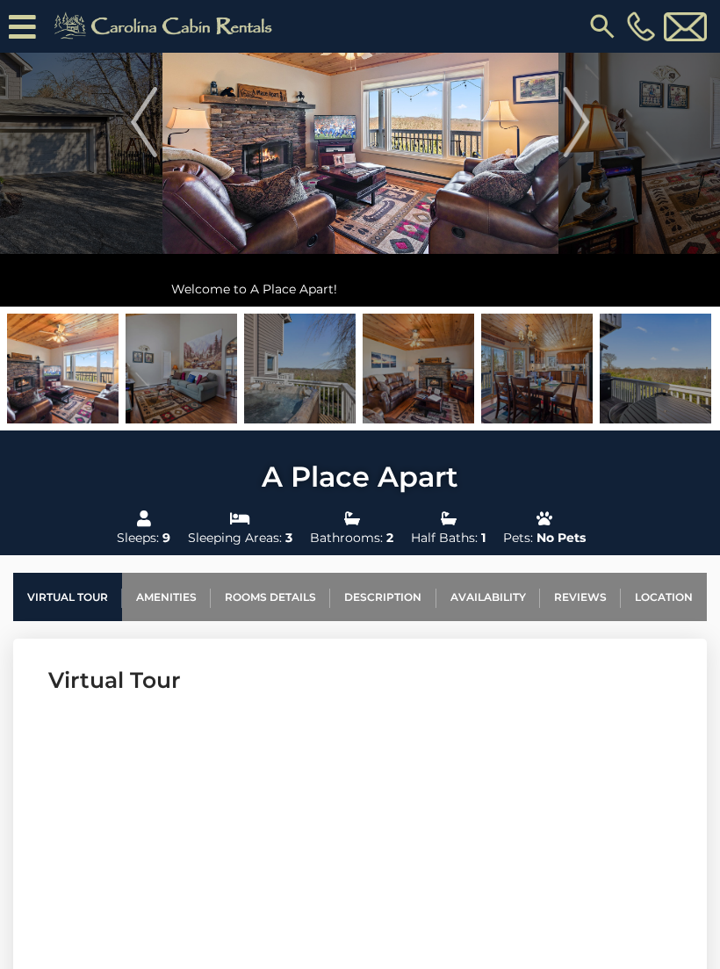
scroll to position [153, 0]
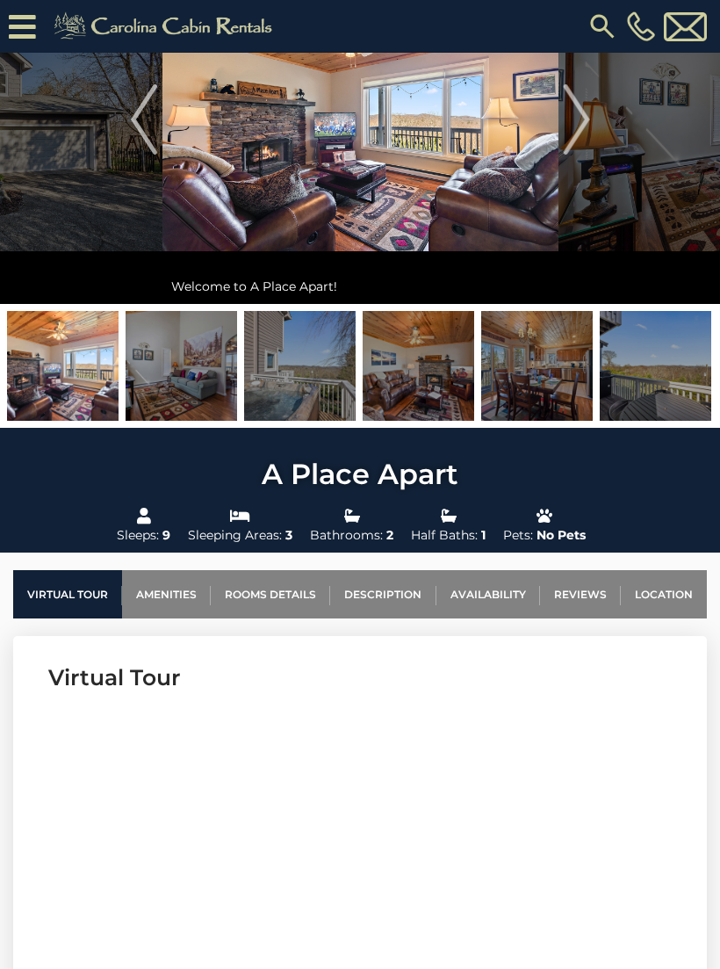
click at [672, 600] on link "Location" at bounding box center [664, 594] width 86 height 48
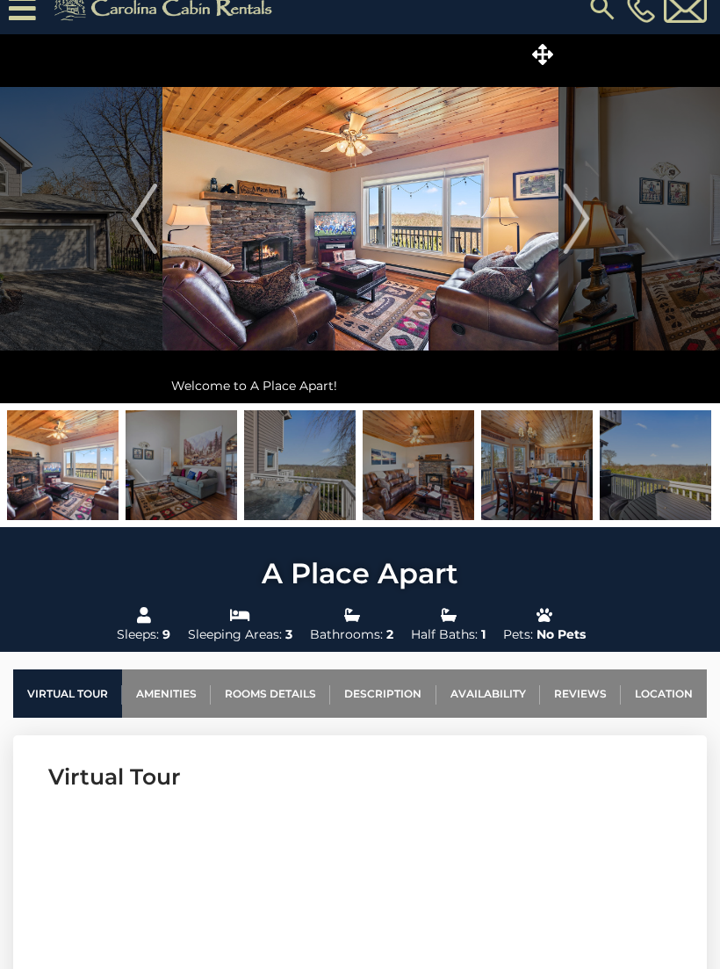
scroll to position [0, 0]
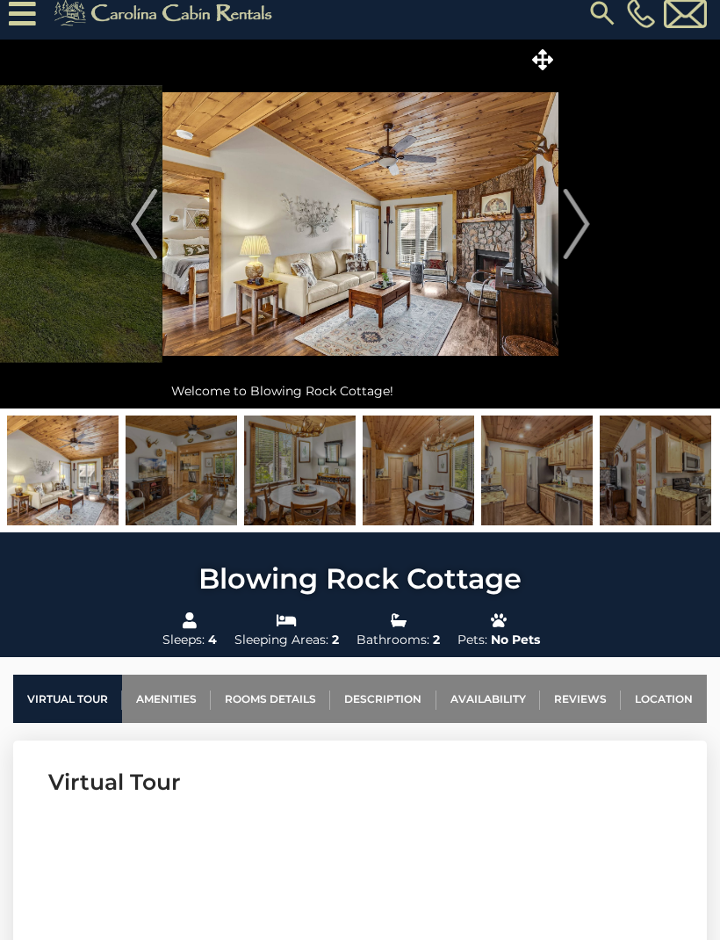
scroll to position [13, 0]
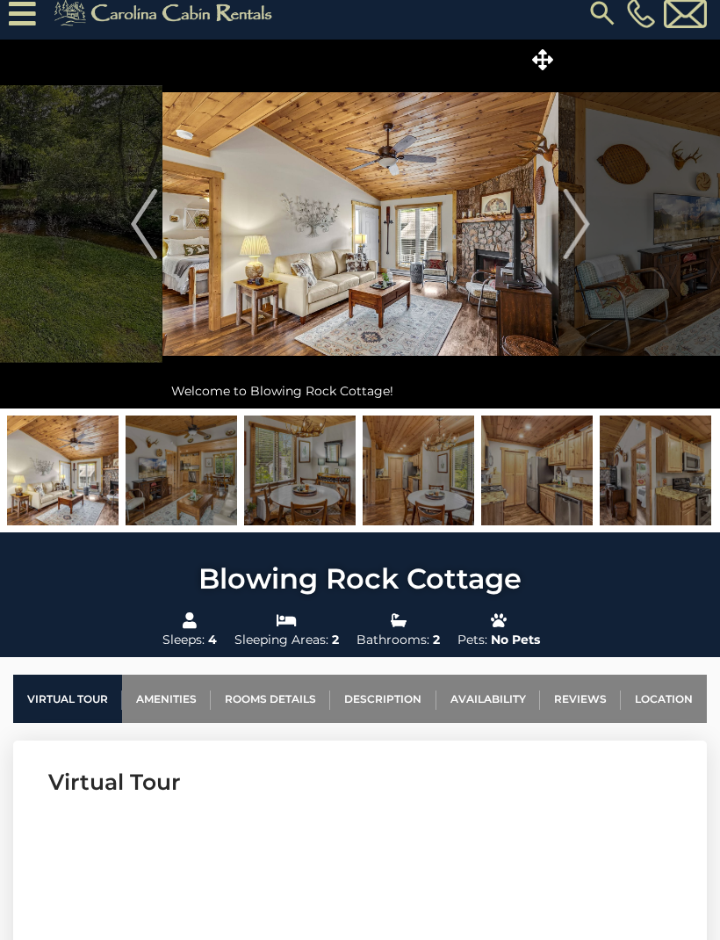
click at [270, 701] on link "Rooms Details" at bounding box center [270, 699] width 119 height 48
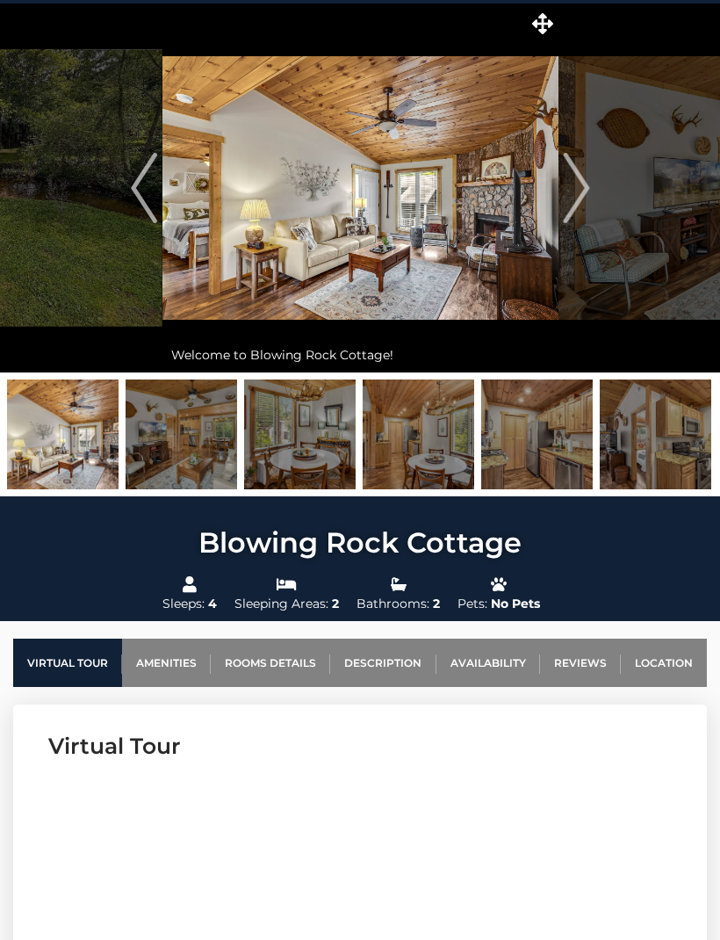
scroll to position [0, 0]
